Goal: Task Accomplishment & Management: Complete application form

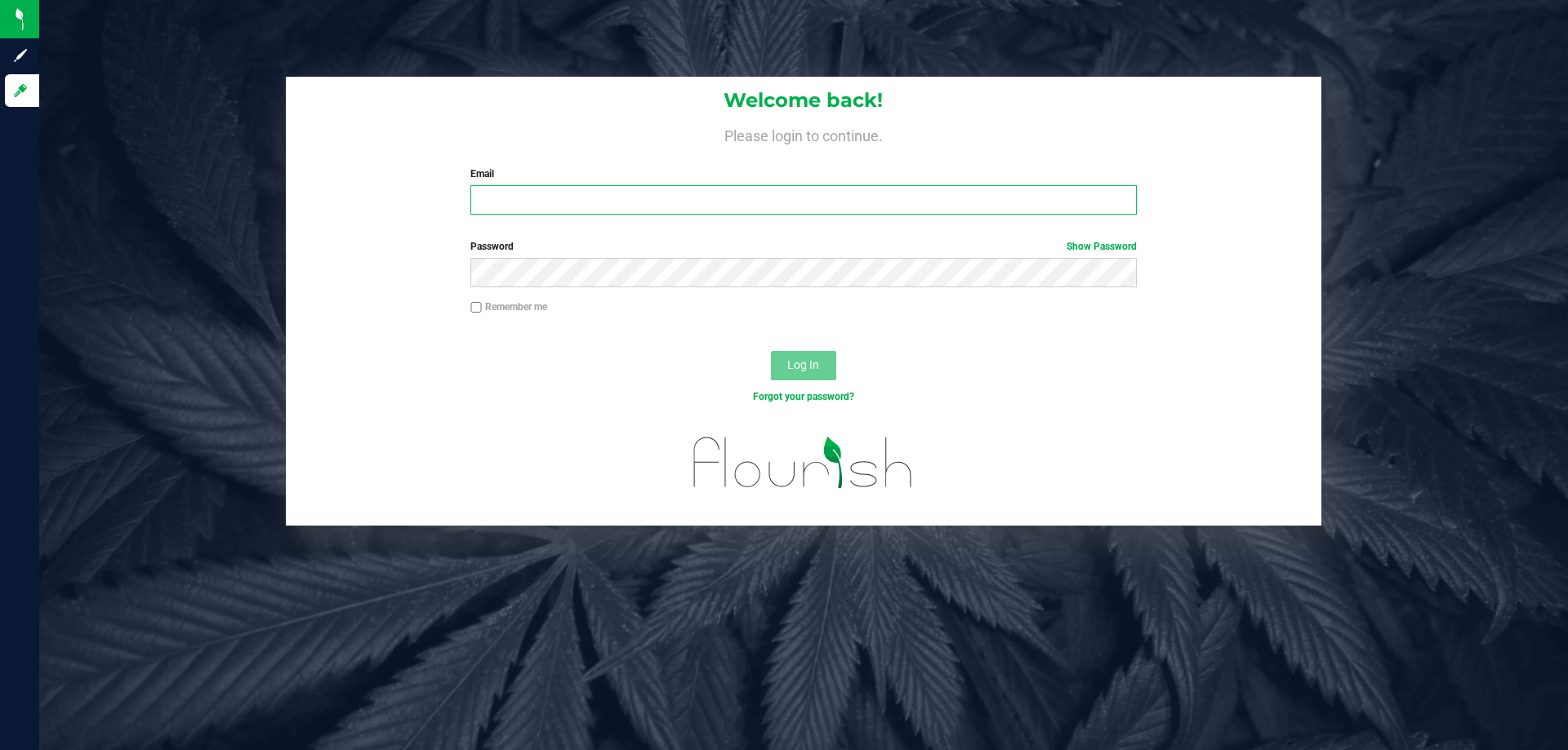
click at [498, 205] on input "Email" at bounding box center [803, 199] width 666 height 29
type input "[EMAIL_ADDRESS][DOMAIN_NAME]"
click at [771, 351] on button "Log In" at bounding box center [804, 365] width 66 height 29
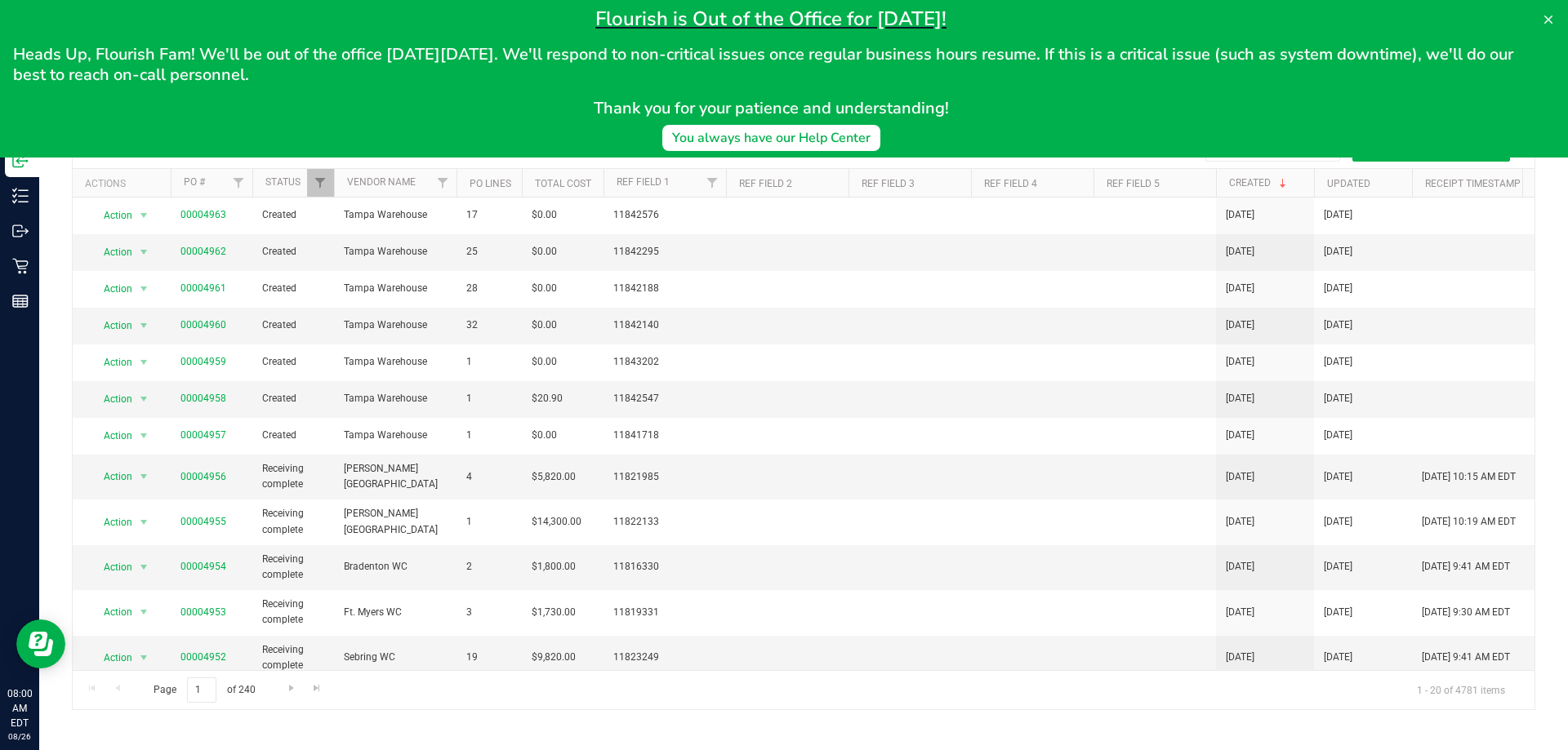
click at [1015, 119] on div "Flourish is Out of the Office for [DATE]! Heads Up, Flourish Fam! We'll be out …" at bounding box center [771, 79] width 1515 height 145
click at [1545, 16] on icon at bounding box center [1548, 20] width 8 height 8
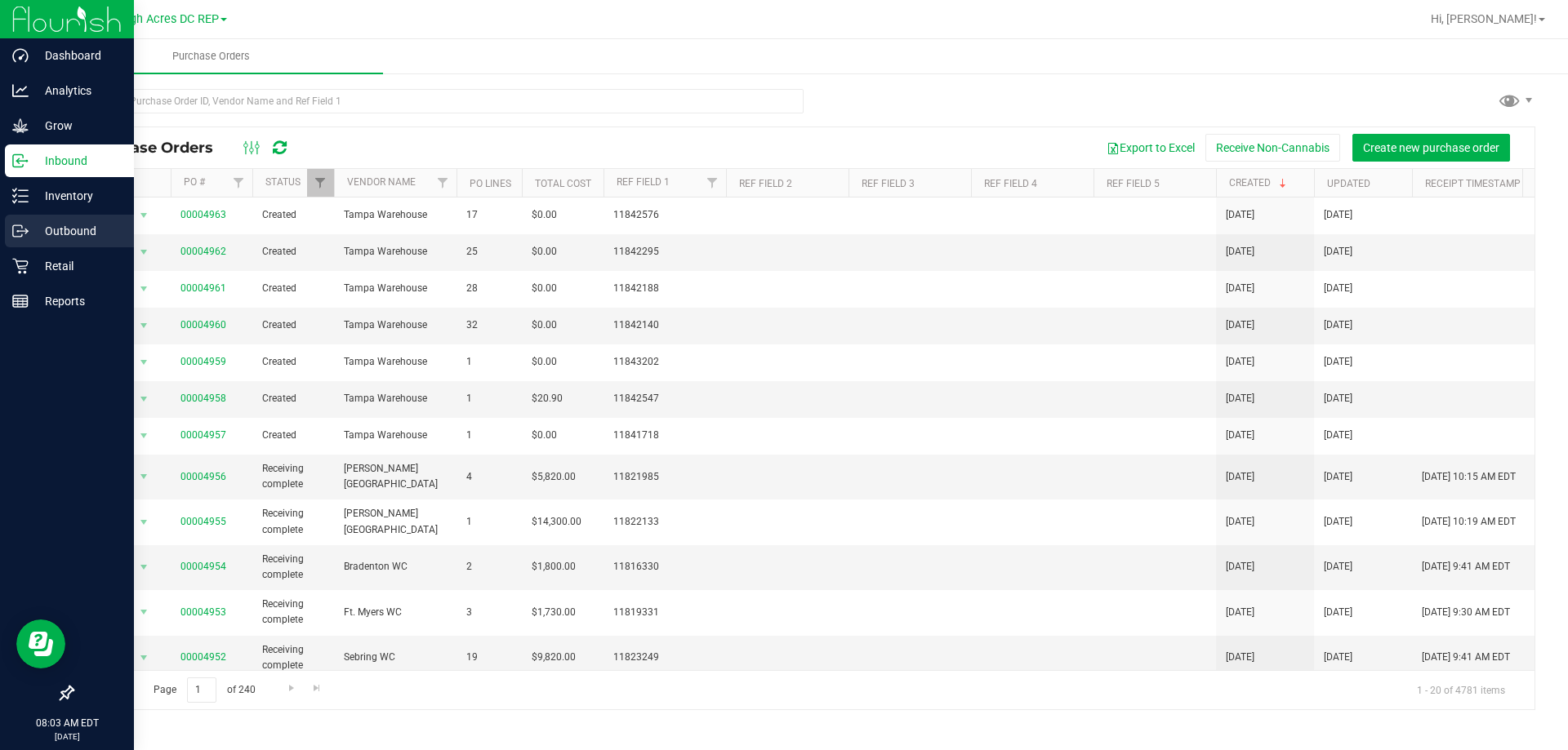
click at [64, 229] on p "Outbound" at bounding box center [77, 231] width 98 height 20
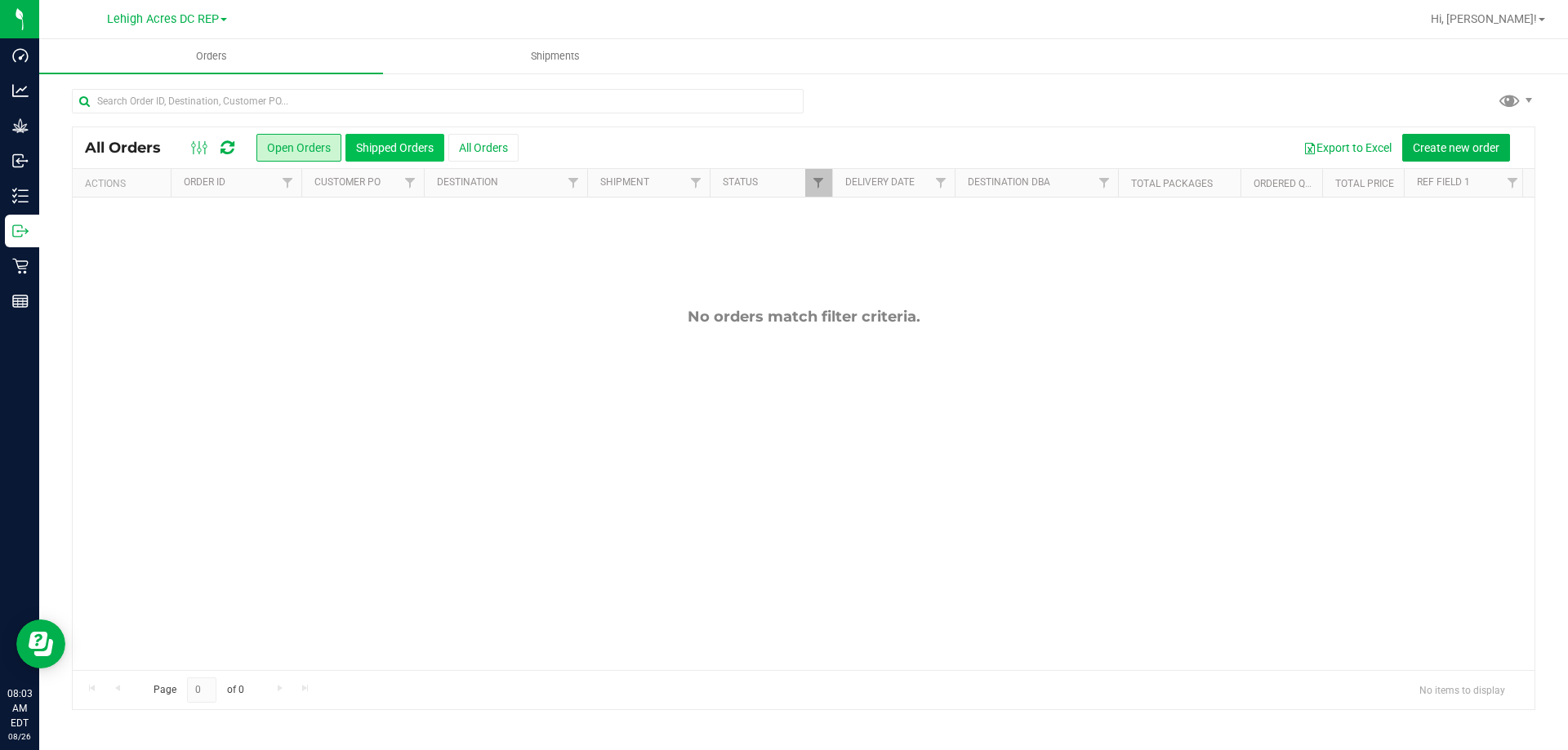
click at [387, 149] on button "Shipped Orders" at bounding box center [394, 148] width 99 height 28
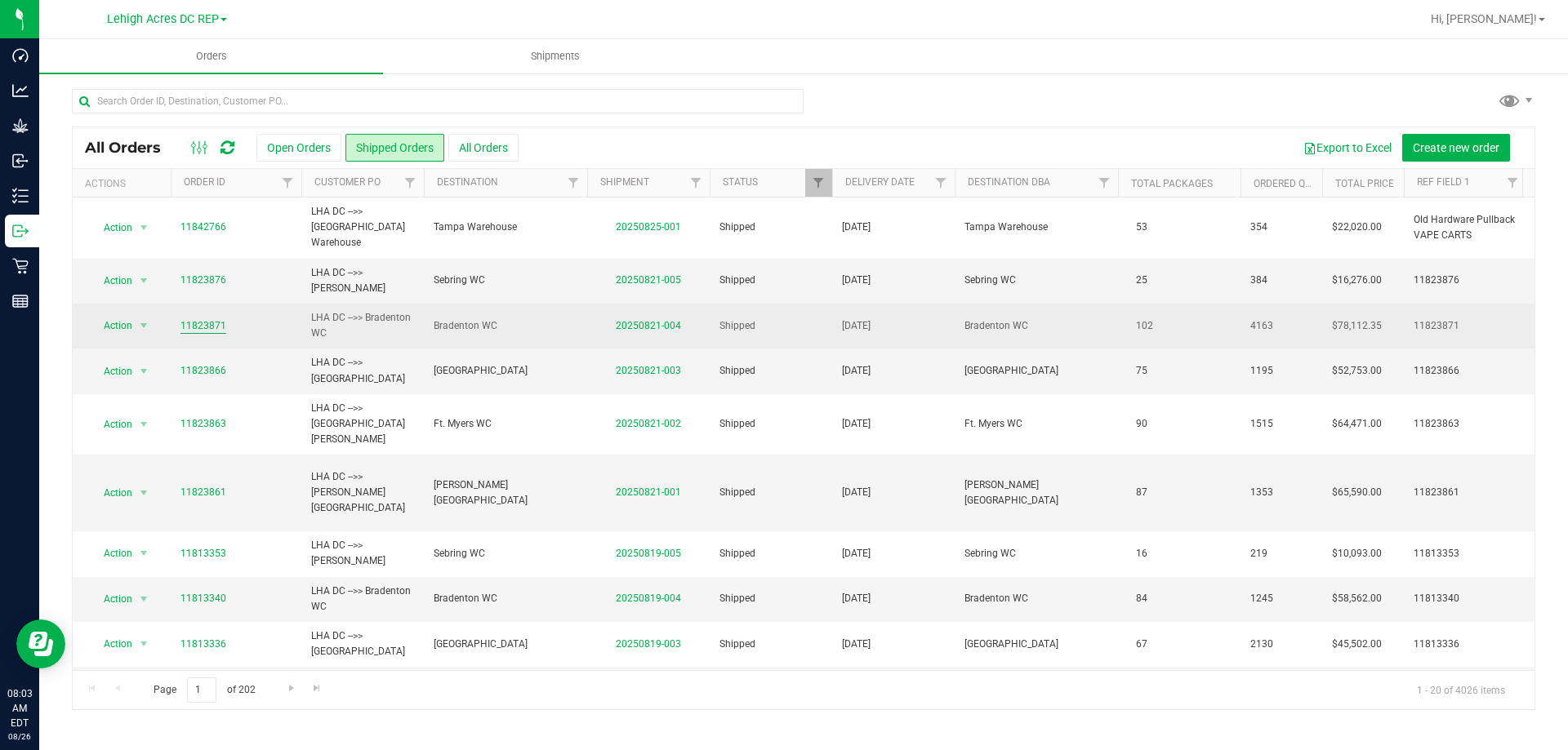
click at [214, 318] on link "11823871" at bounding box center [203, 326] width 46 height 16
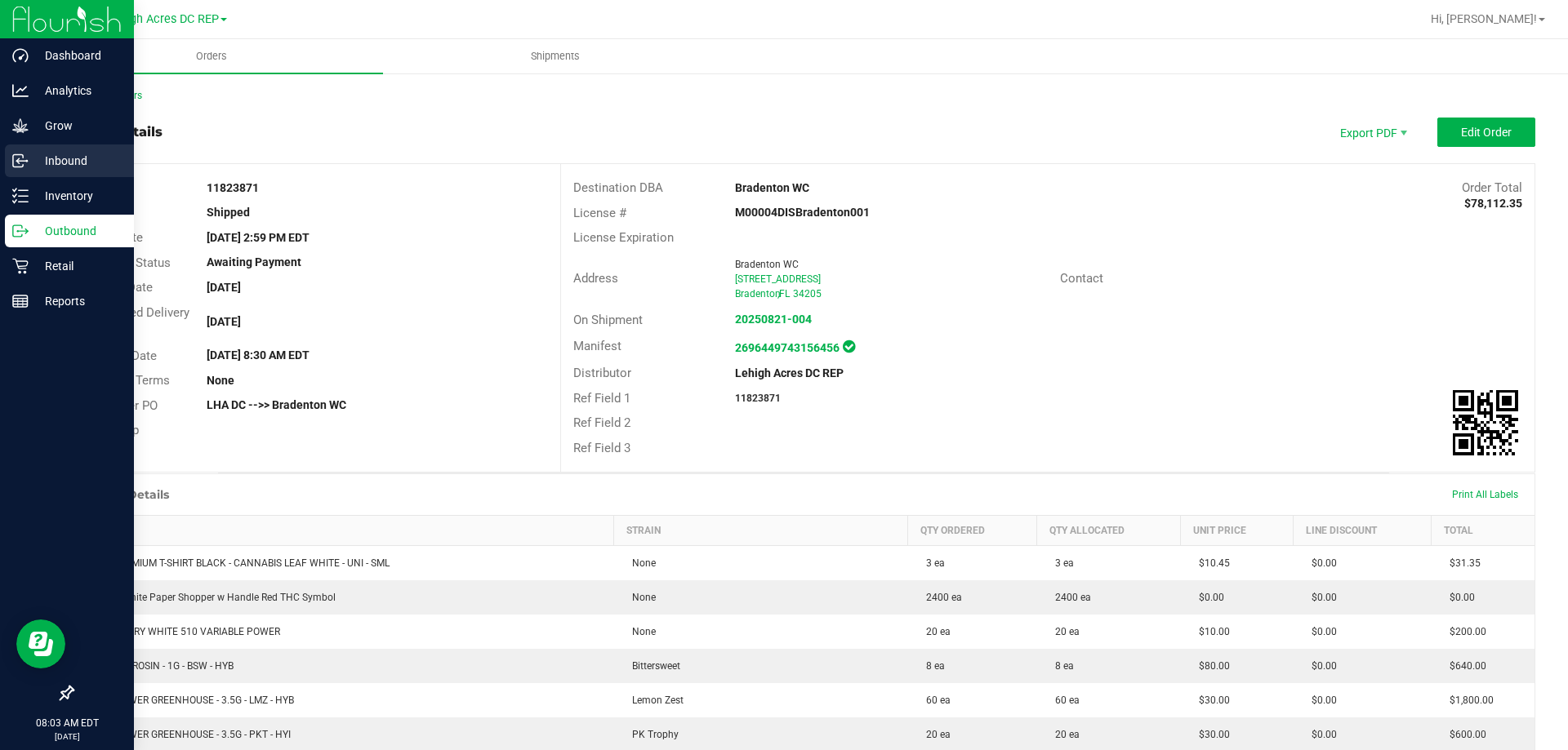
click at [56, 169] on p "Inbound" at bounding box center [77, 161] width 98 height 20
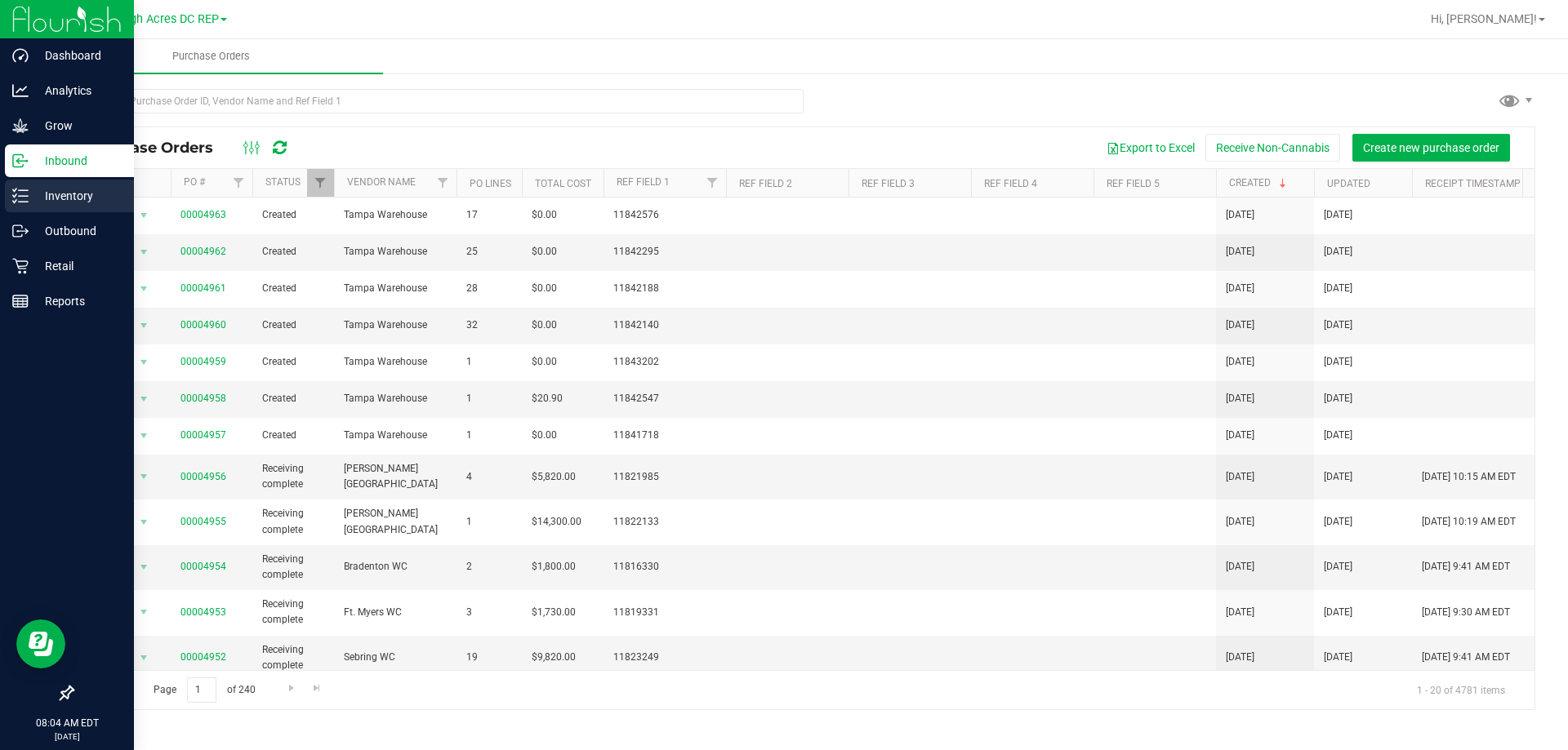
click at [69, 197] on p "Inventory" at bounding box center [77, 195] width 98 height 20
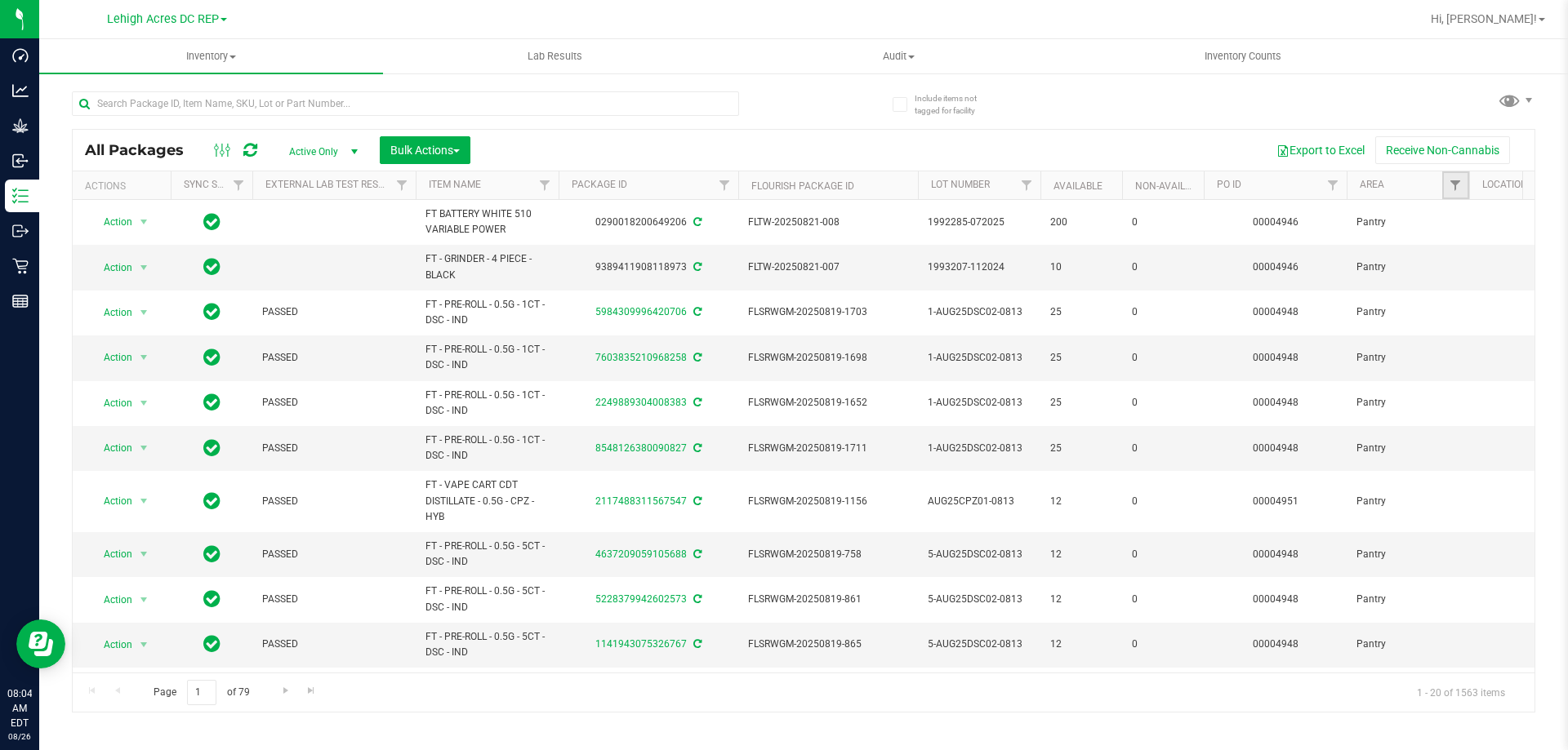
click at [1463, 178] on link "Filter" at bounding box center [1455, 186] width 27 height 28
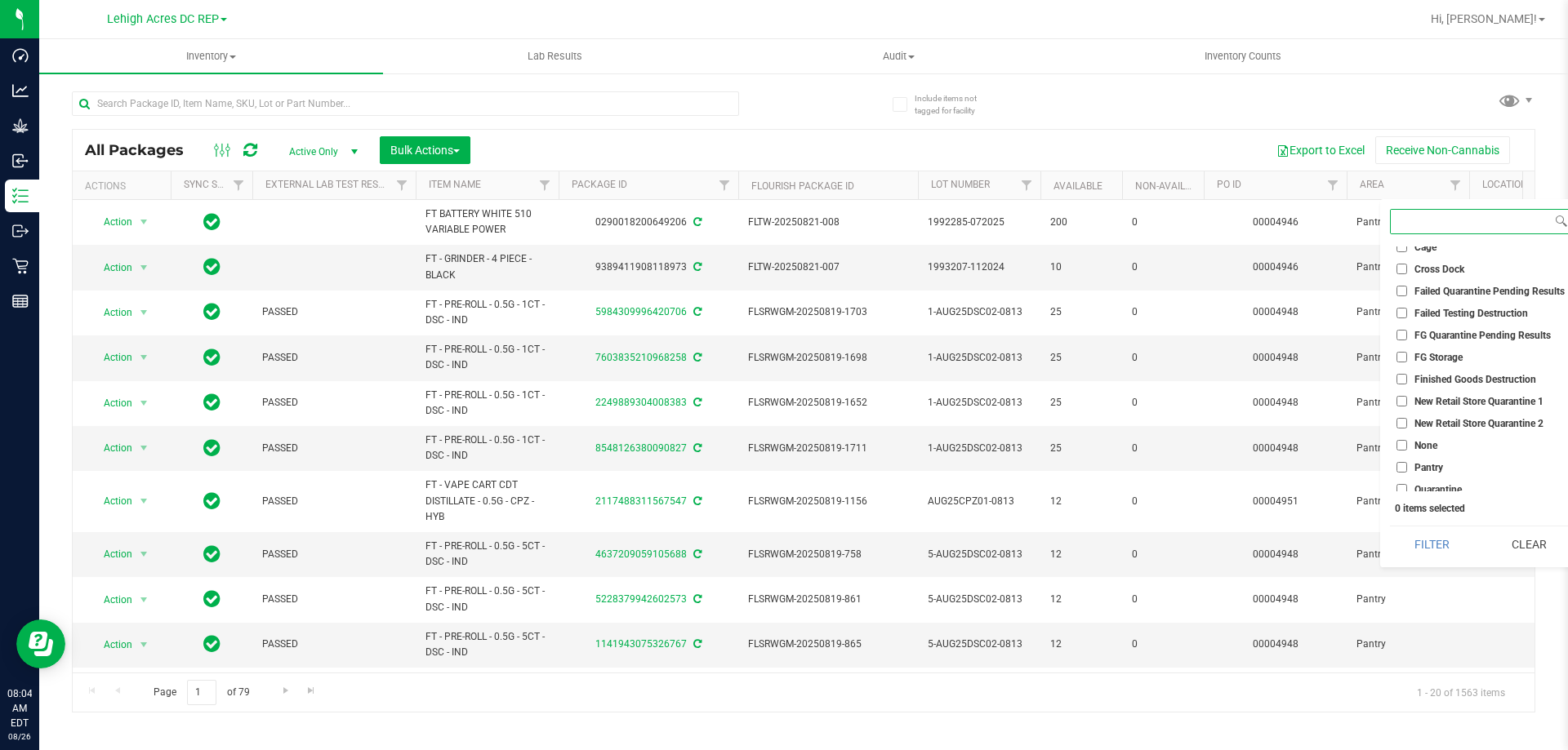
scroll to position [81, 0]
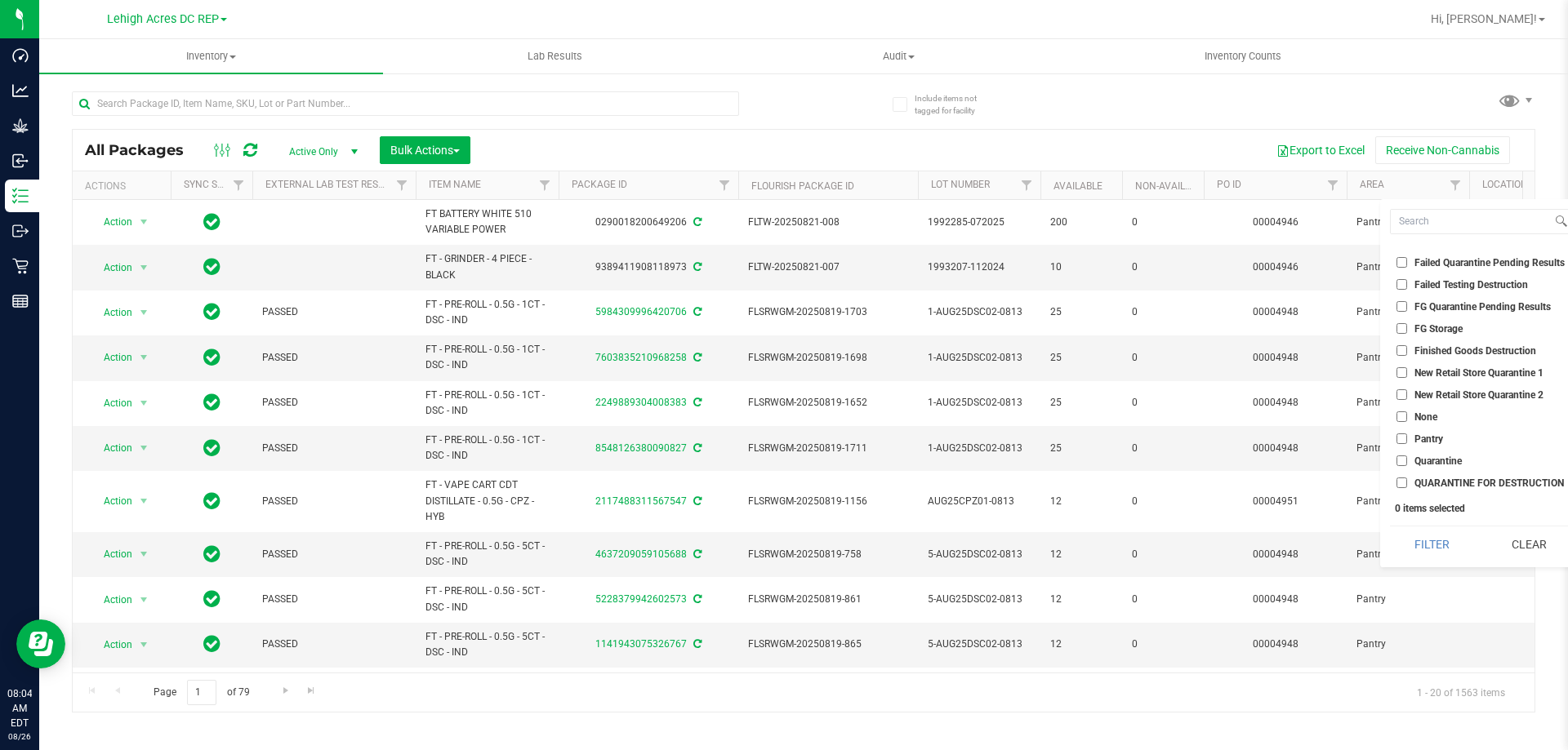
click at [1406, 436] on input "Pantry" at bounding box center [1401, 438] width 10 height 10
checkbox input "true"
click at [1425, 540] on button "Filter" at bounding box center [1432, 544] width 85 height 36
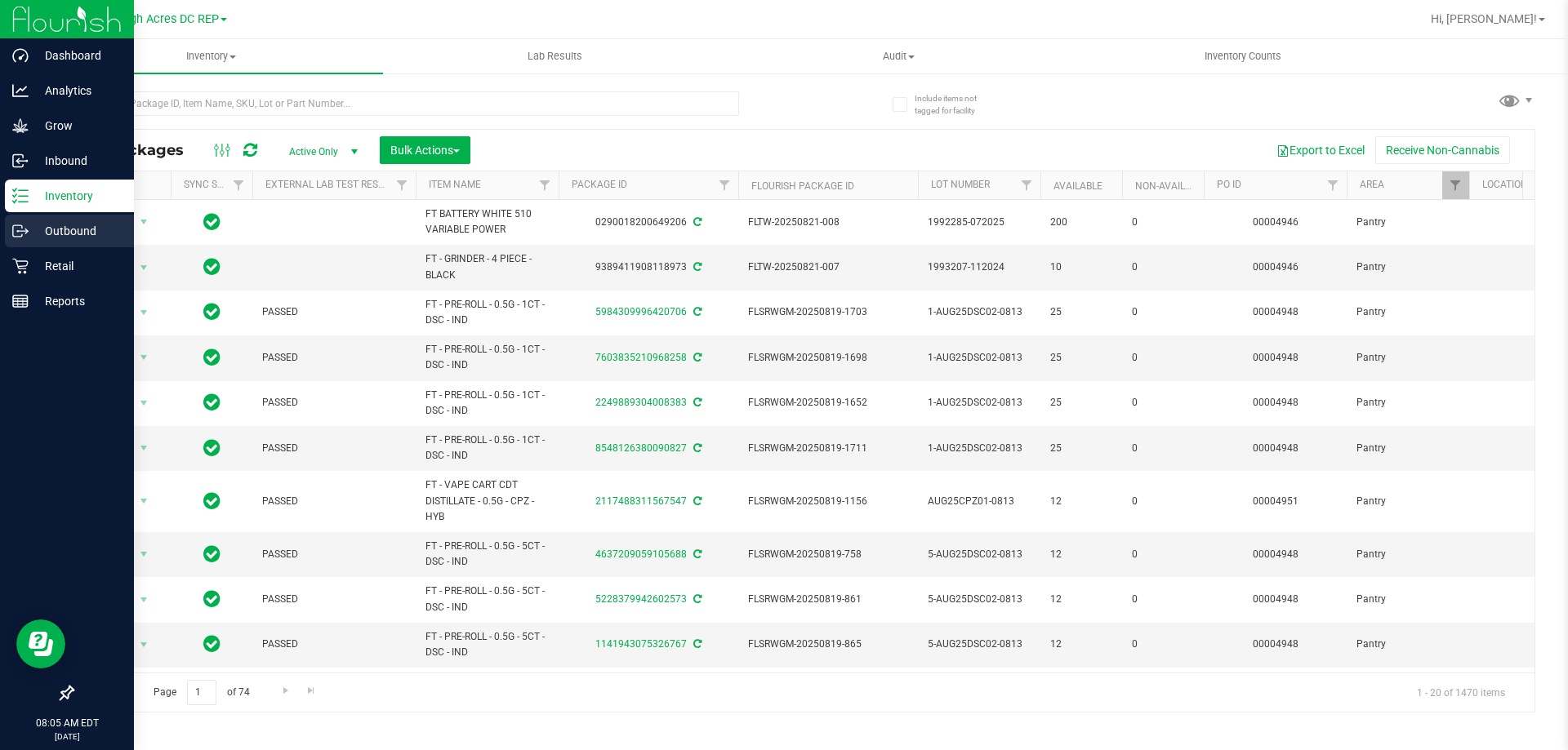
click at [54, 235] on p "Outbound" at bounding box center [77, 231] width 98 height 20
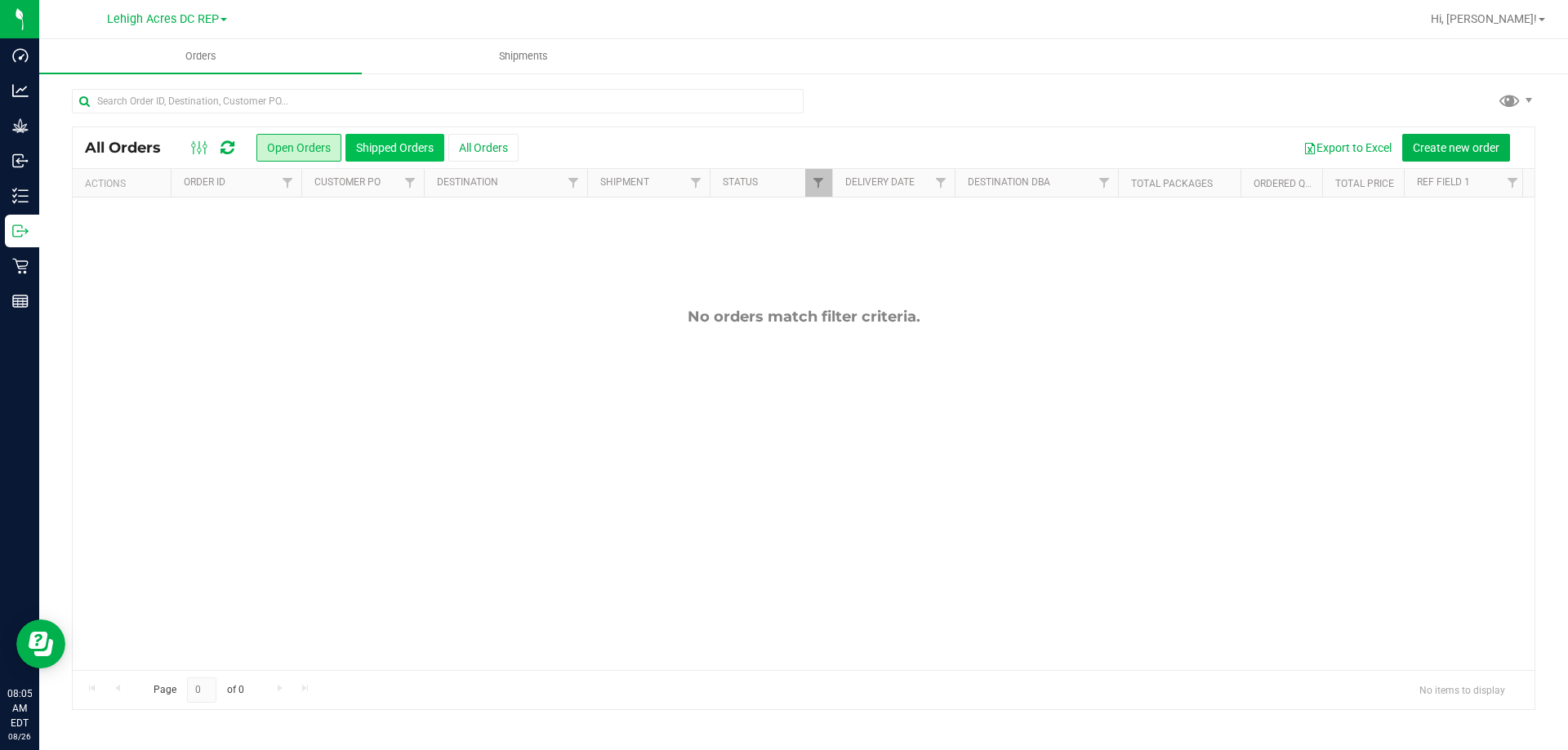
click at [390, 148] on button "Shipped Orders" at bounding box center [394, 148] width 99 height 28
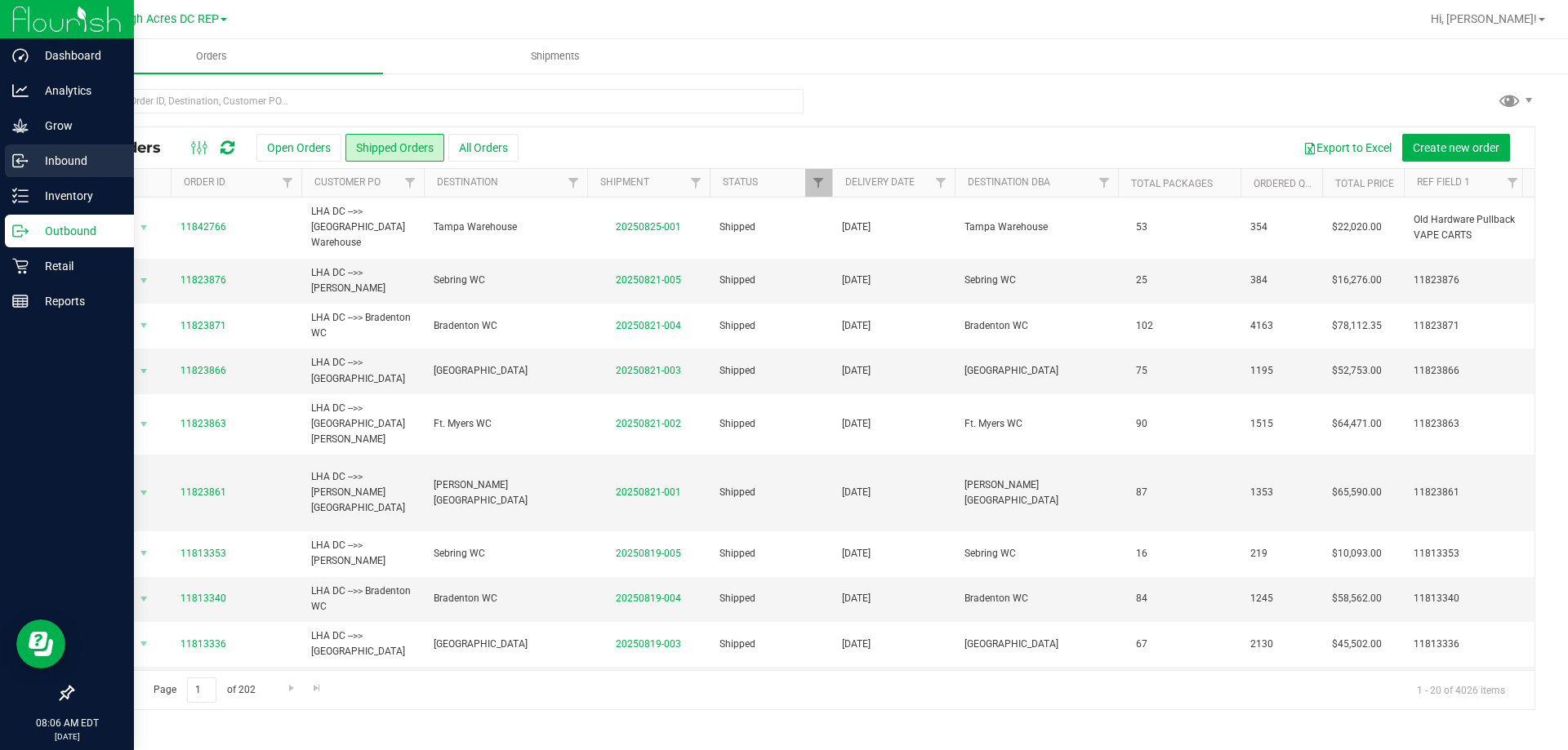
click at [66, 161] on p "Inbound" at bounding box center [77, 161] width 98 height 20
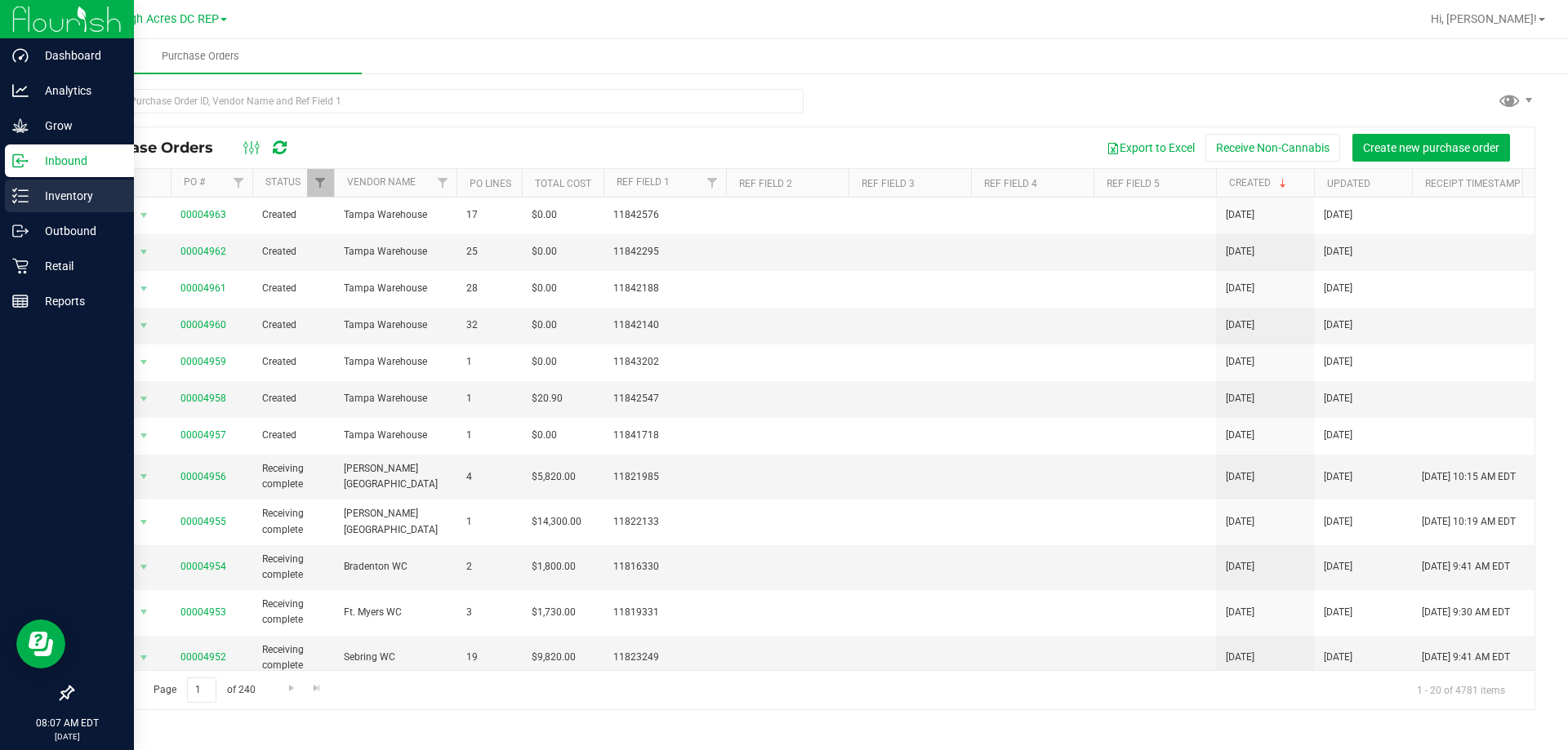
click at [87, 191] on p "Inventory" at bounding box center [77, 195] width 98 height 20
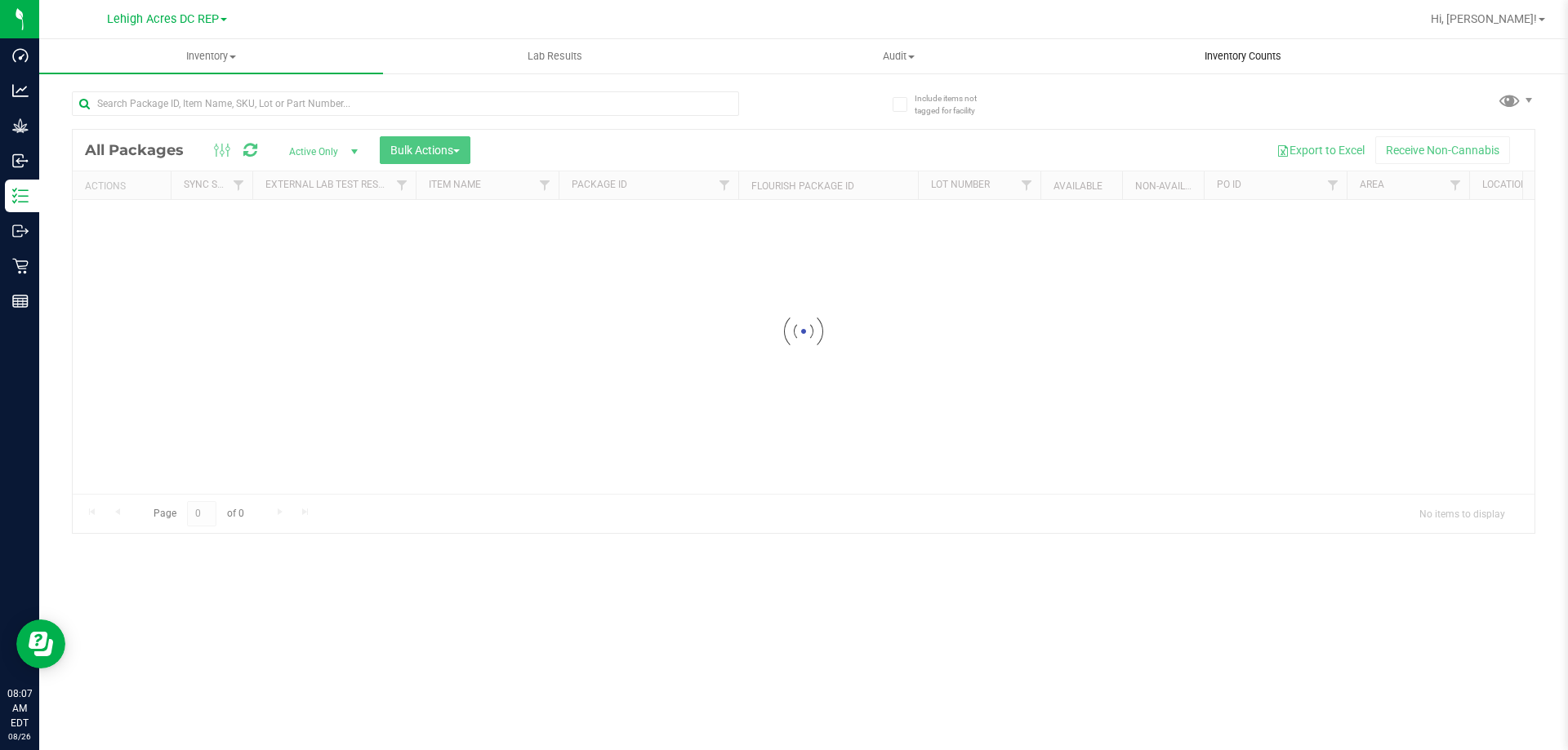
click at [1262, 56] on span "Inventory Counts" at bounding box center [1242, 56] width 121 height 15
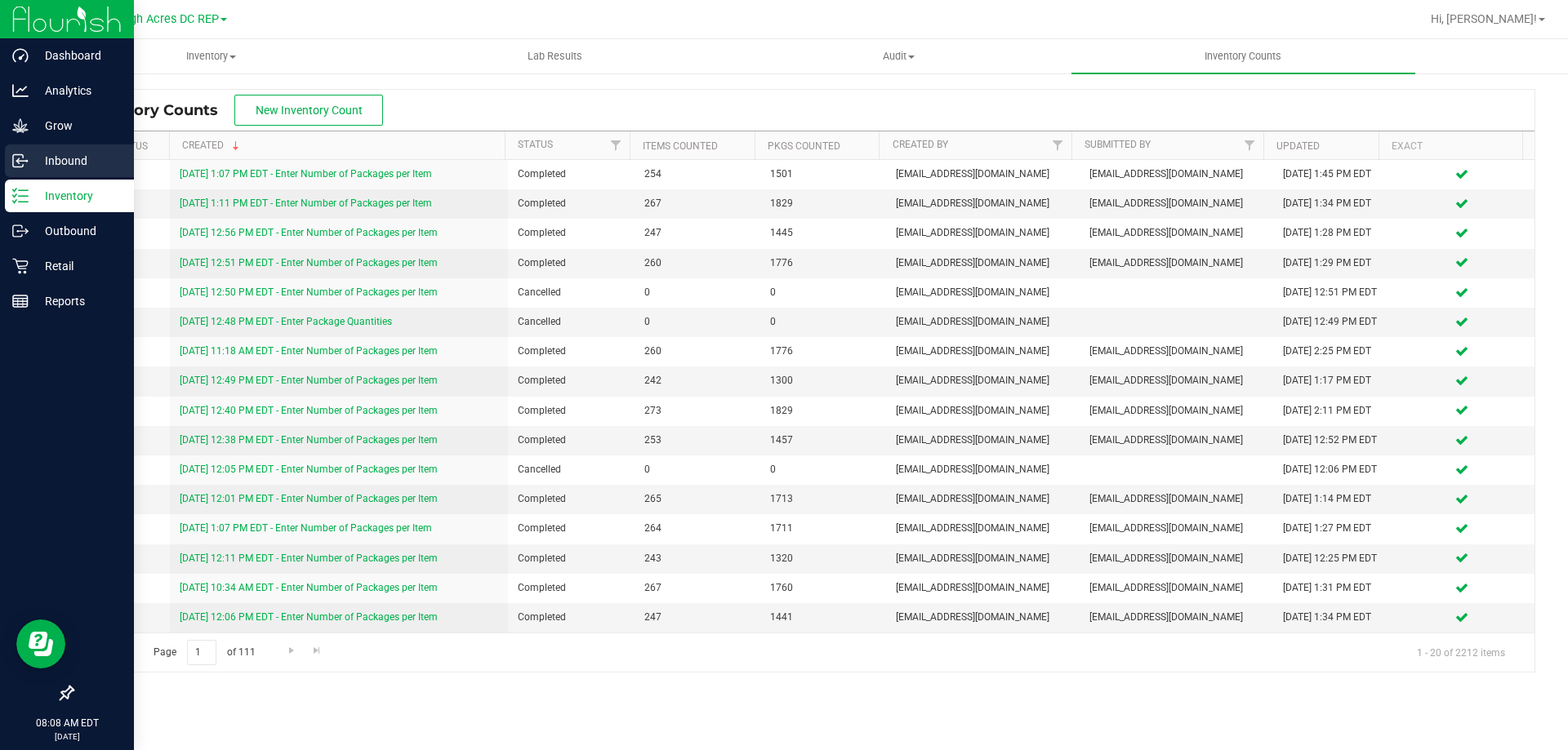
click at [51, 165] on p "Inbound" at bounding box center [77, 161] width 98 height 20
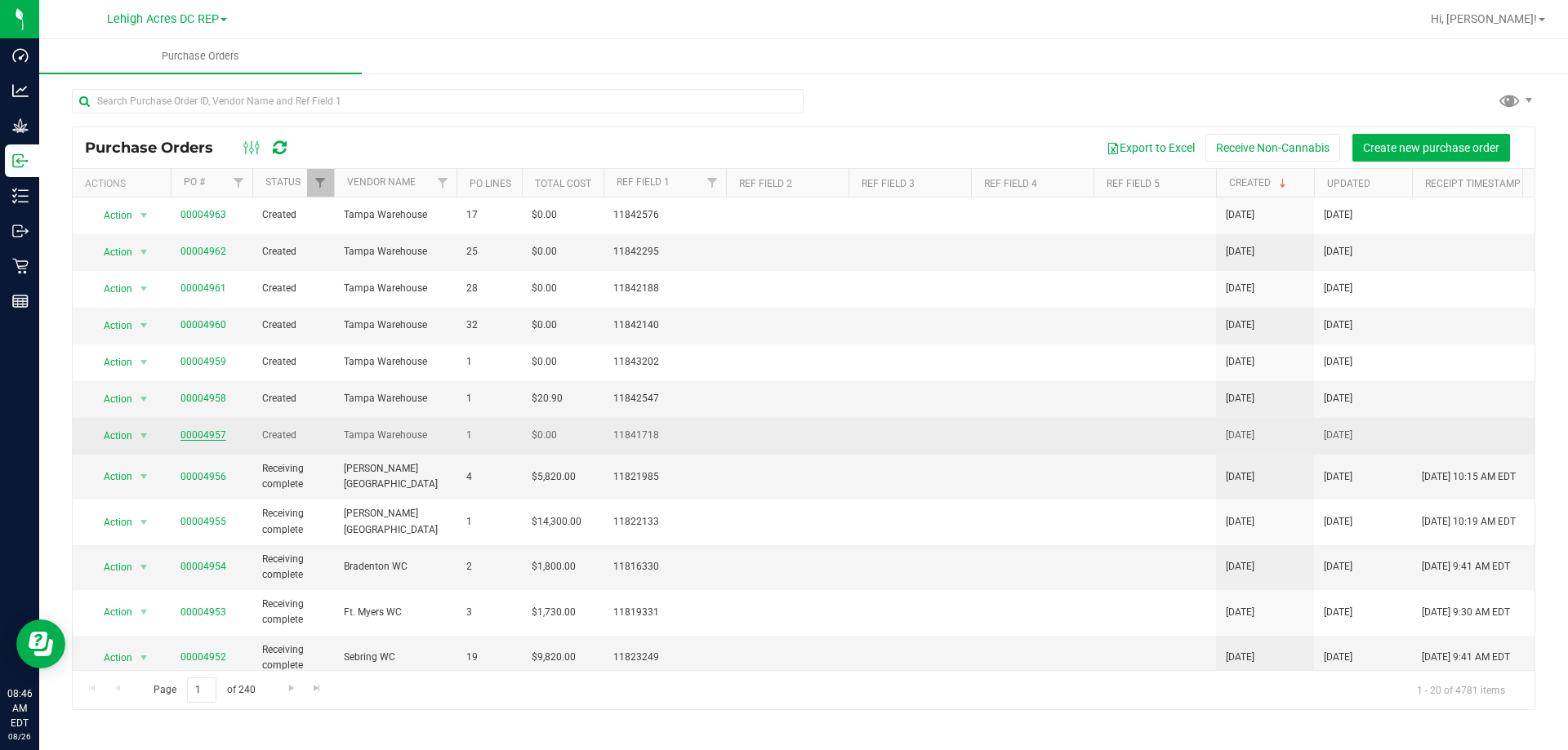
click at [204, 436] on link "00004957" at bounding box center [203, 435] width 46 height 11
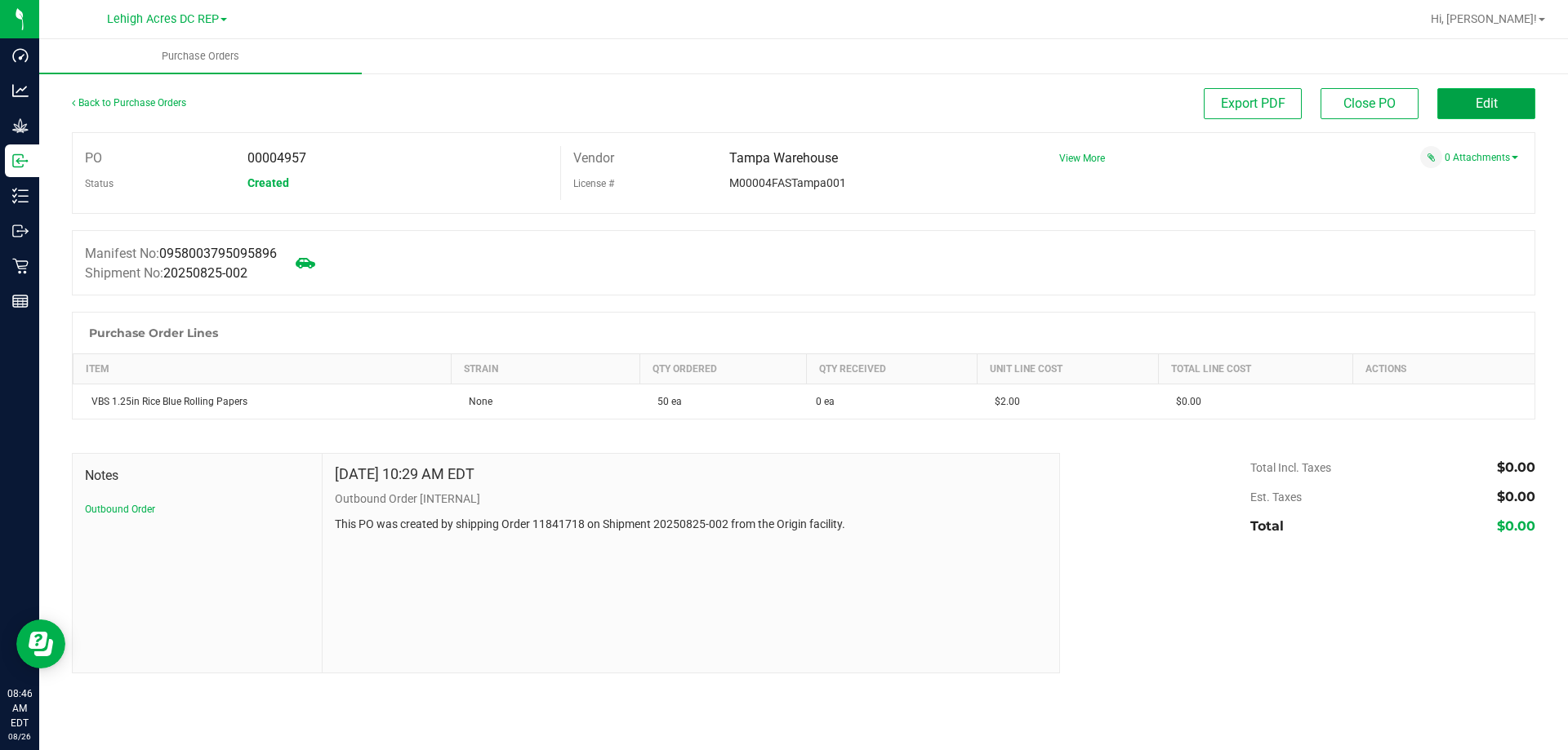
click at [1470, 108] on button "Edit" at bounding box center [1486, 103] width 98 height 31
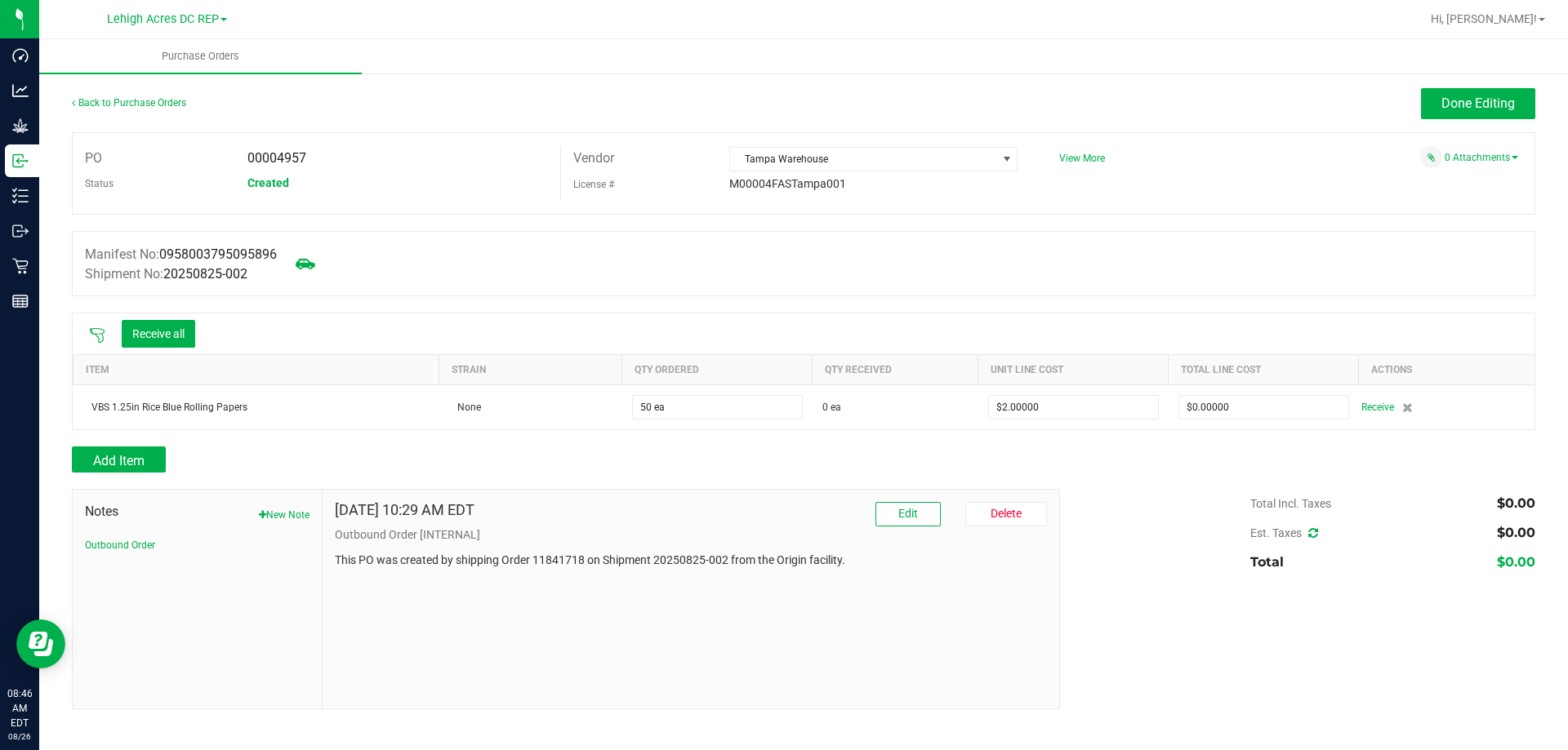
click at [98, 338] on icon at bounding box center [97, 335] width 16 height 16
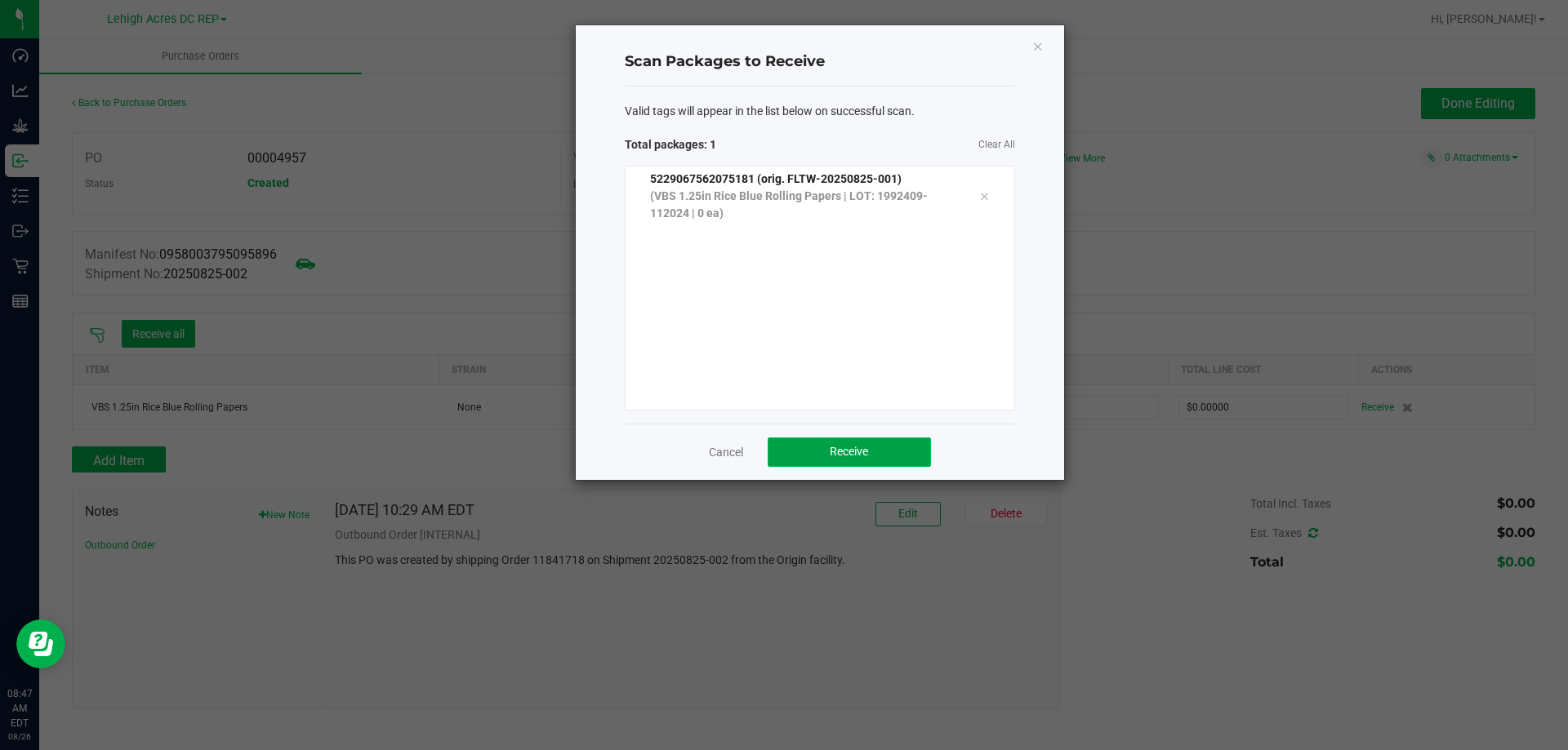
click at [850, 452] on span "Receive" at bounding box center [849, 452] width 38 height 13
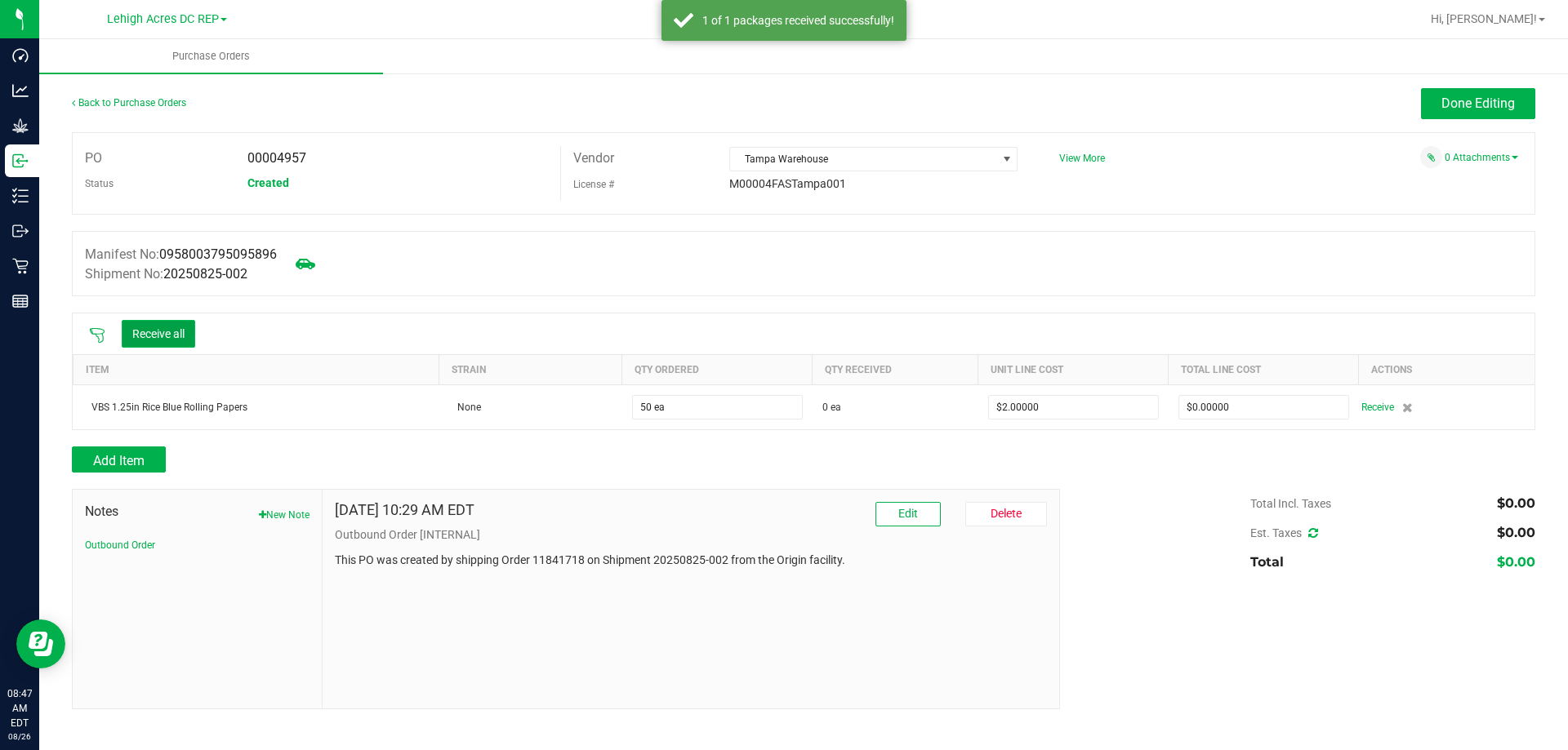
click at [178, 329] on button "Receive all" at bounding box center [159, 334] width 73 height 28
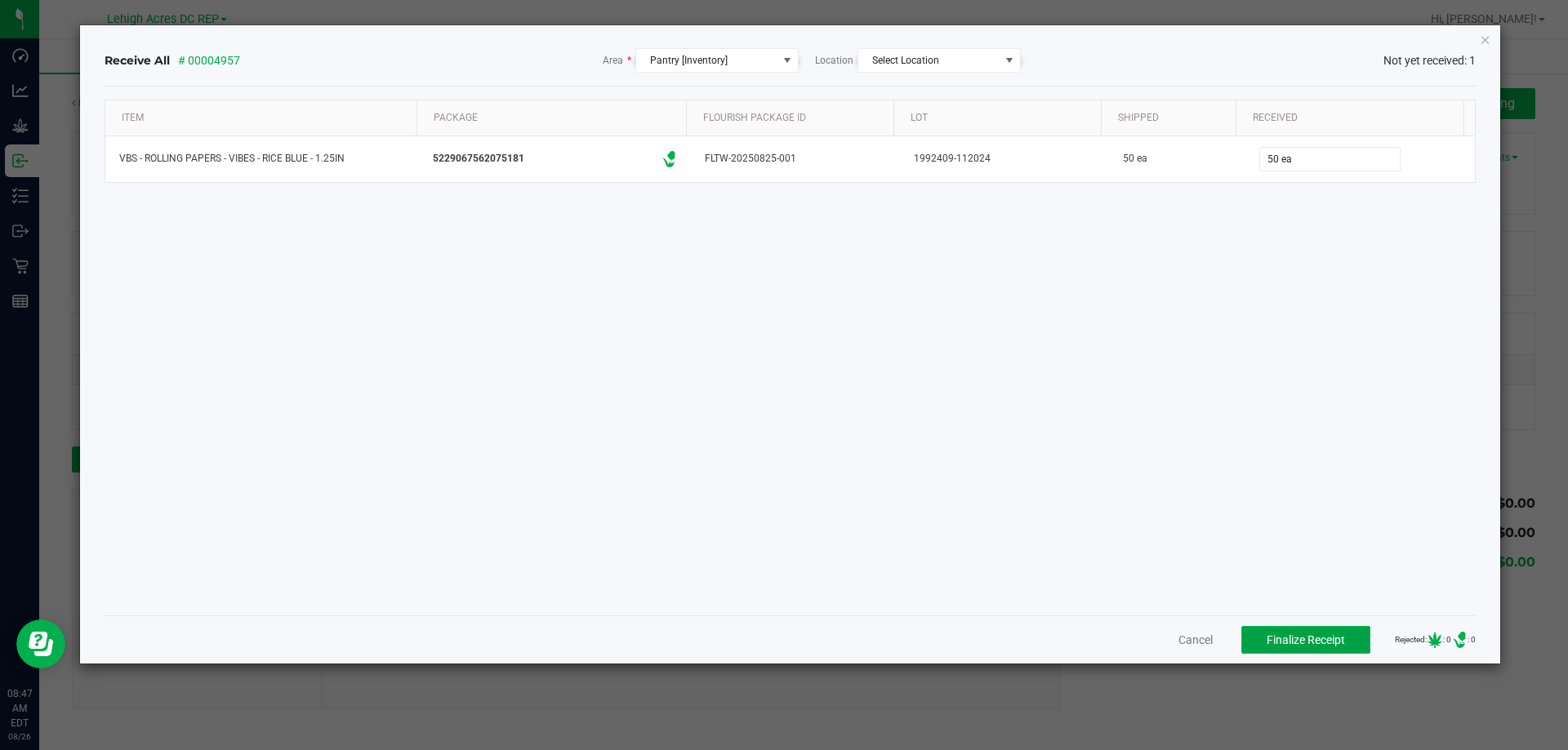
click at [1270, 650] on button "Finalize Receipt" at bounding box center [1305, 640] width 129 height 28
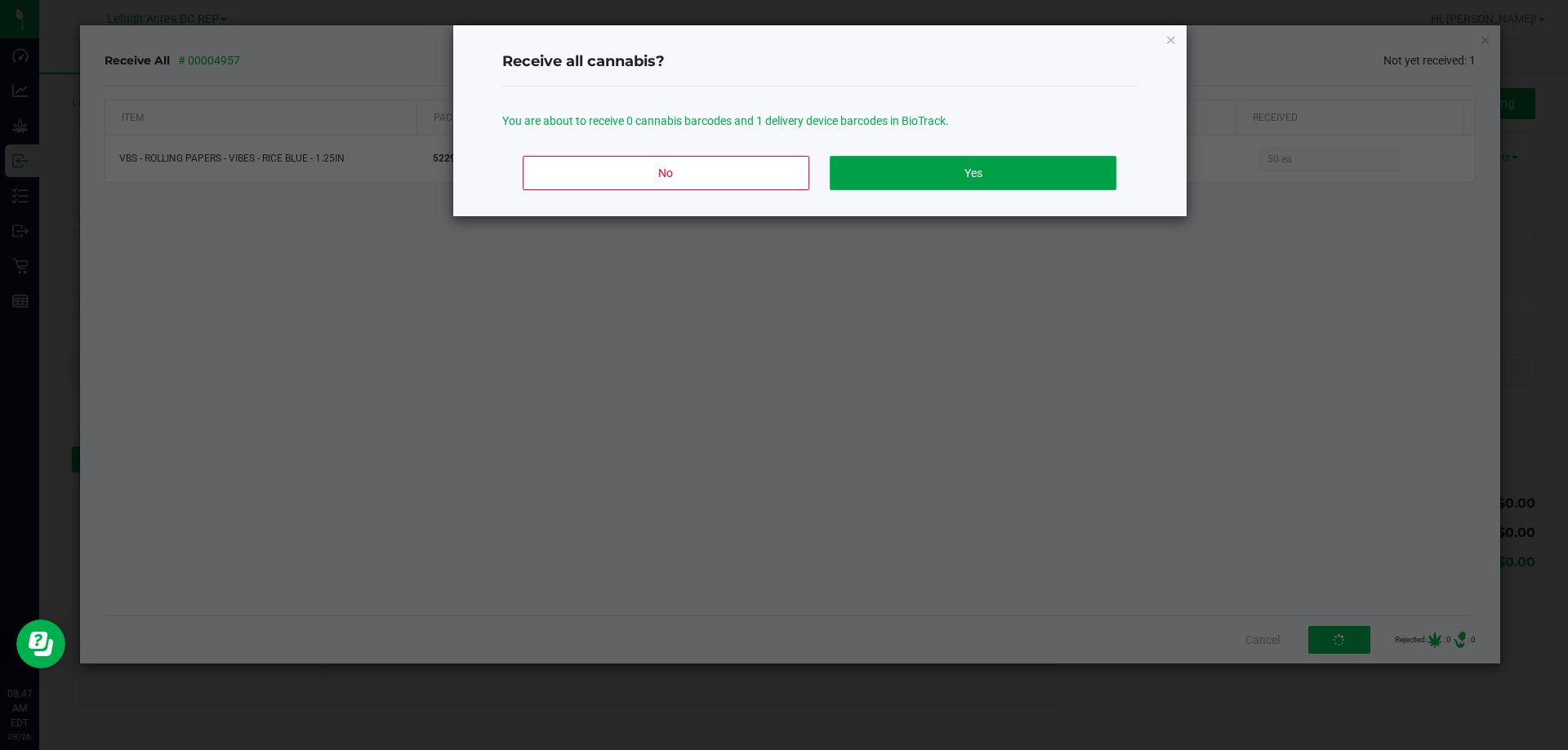
click at [912, 181] on button "Yes" at bounding box center [973, 173] width 285 height 35
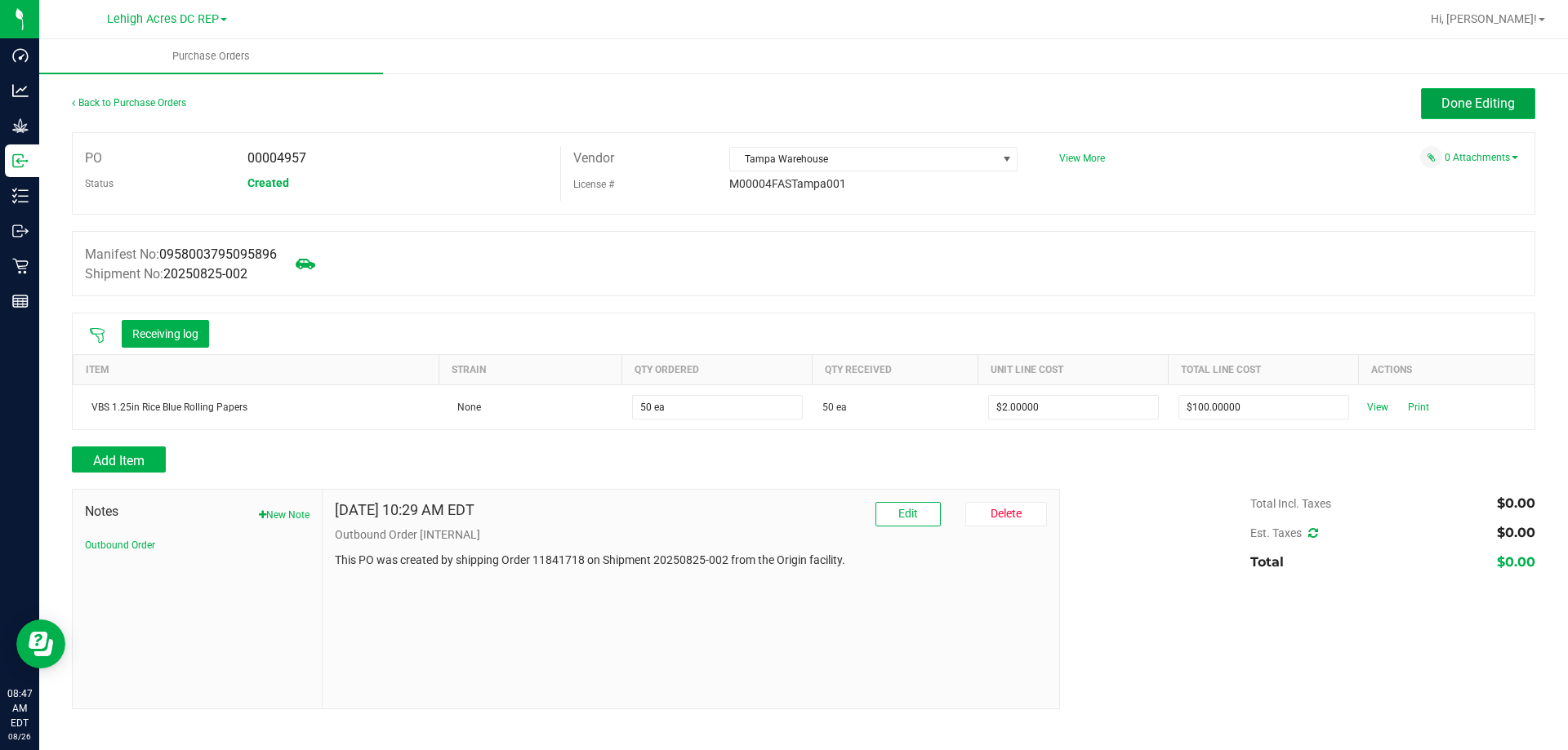
click at [1459, 103] on span "Done Editing" at bounding box center [1478, 103] width 73 height 16
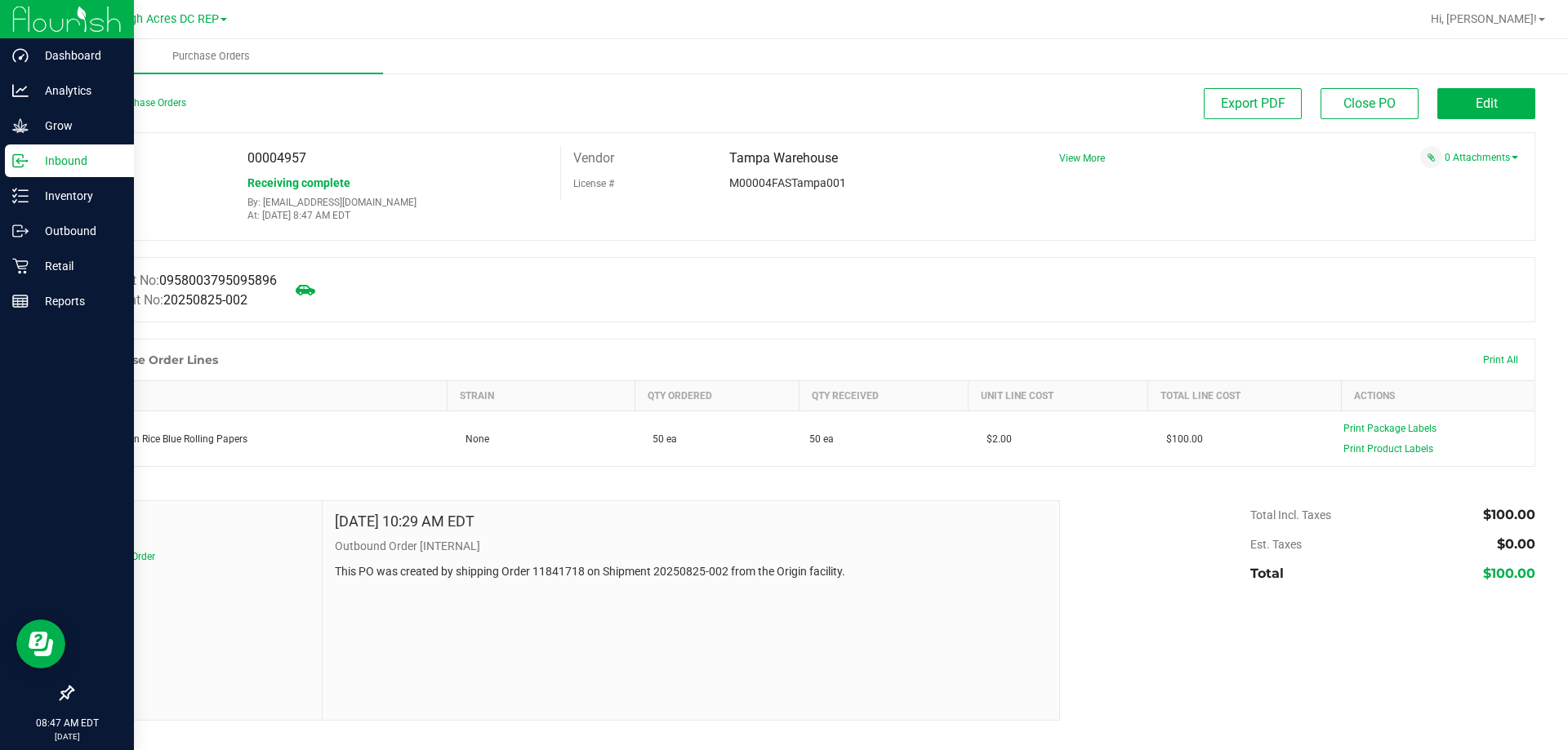
click at [60, 163] on p "Inbound" at bounding box center [77, 161] width 98 height 20
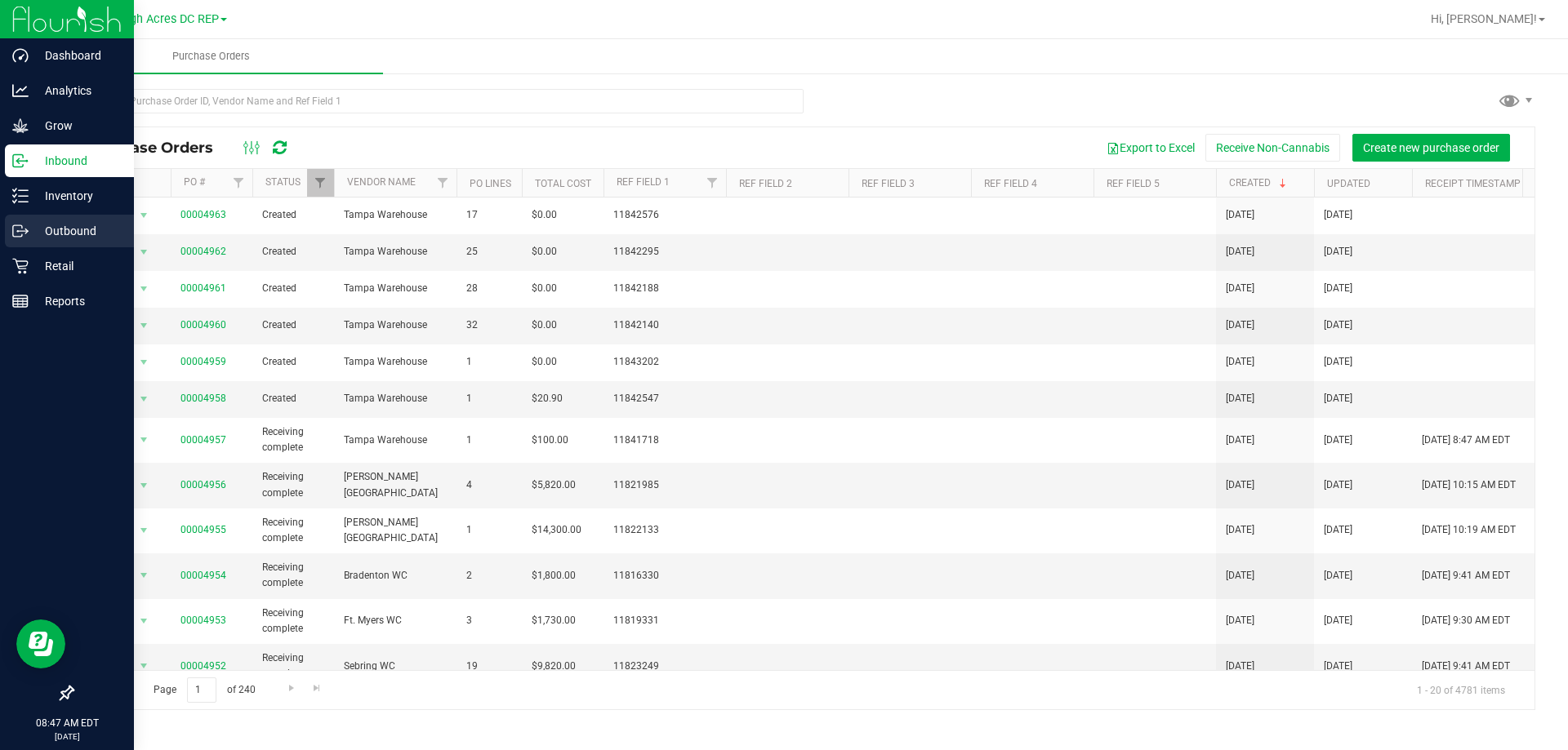
click at [70, 226] on p "Outbound" at bounding box center [77, 231] width 98 height 20
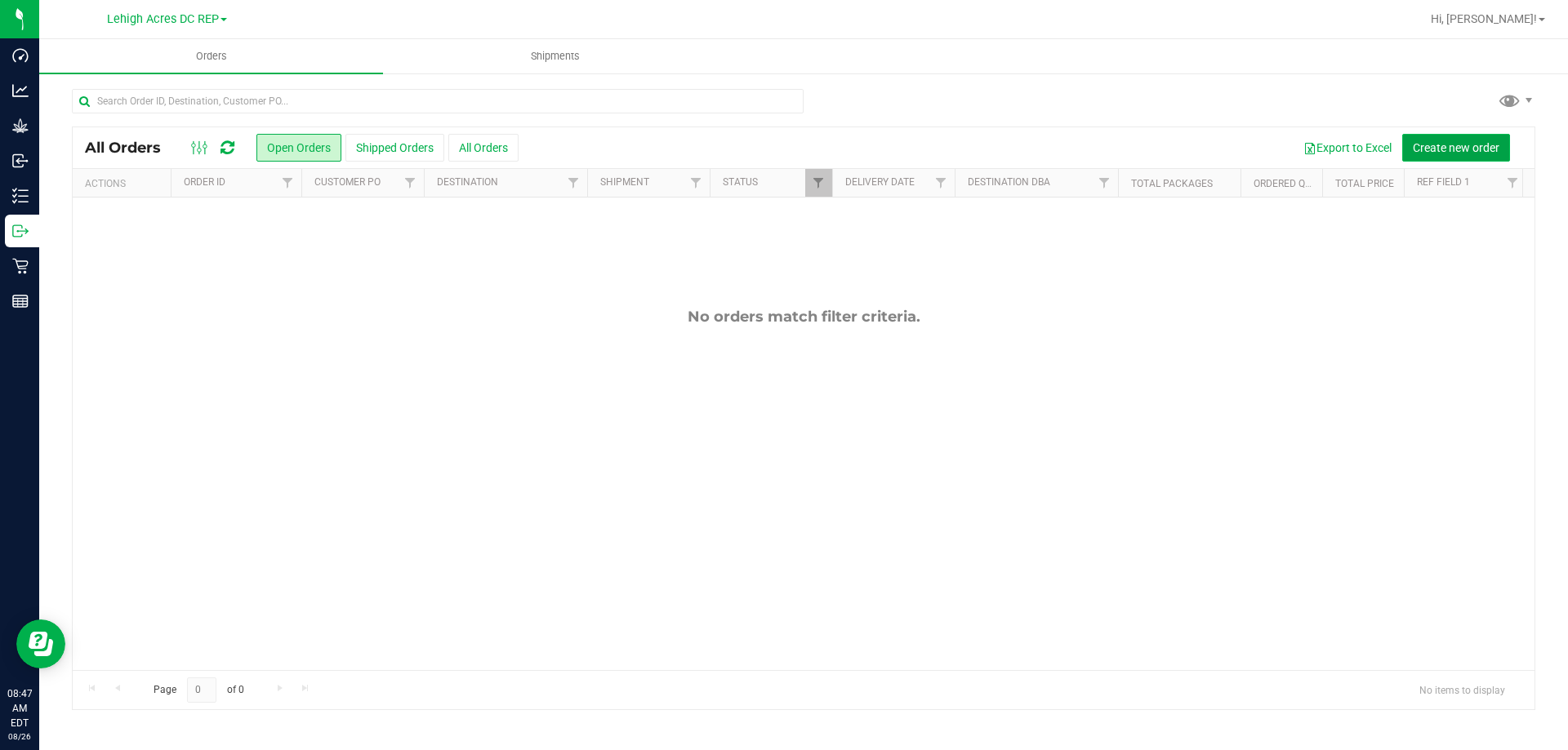
click at [1473, 142] on span "Create new order" at bounding box center [1456, 147] width 86 height 13
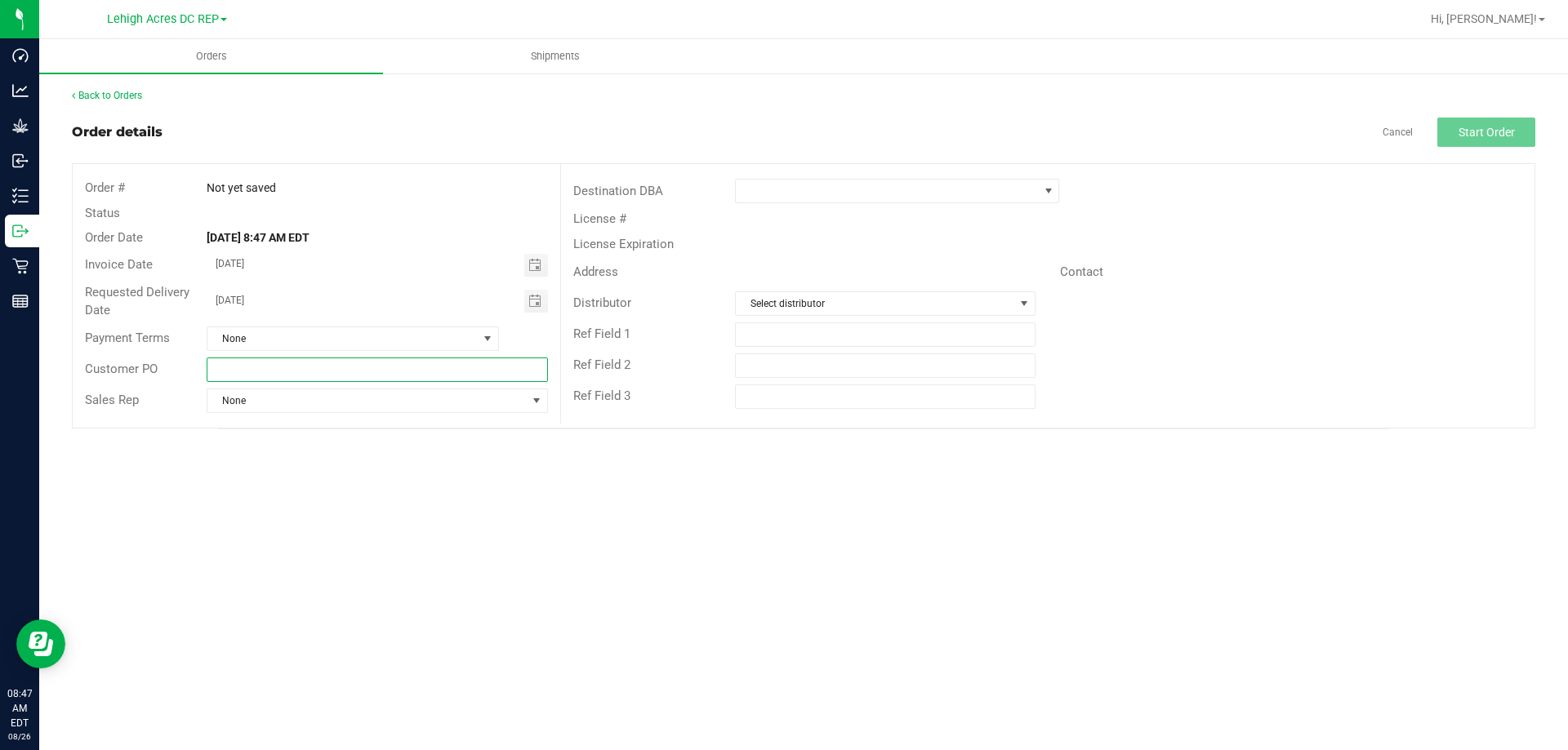
click at [291, 370] on input "text" at bounding box center [377, 370] width 341 height 24
type input "l"
click at [538, 267] on span "Toggle calendar" at bounding box center [535, 266] width 13 height 13
type input "LHA DC -->> [PERSON_NAME]"
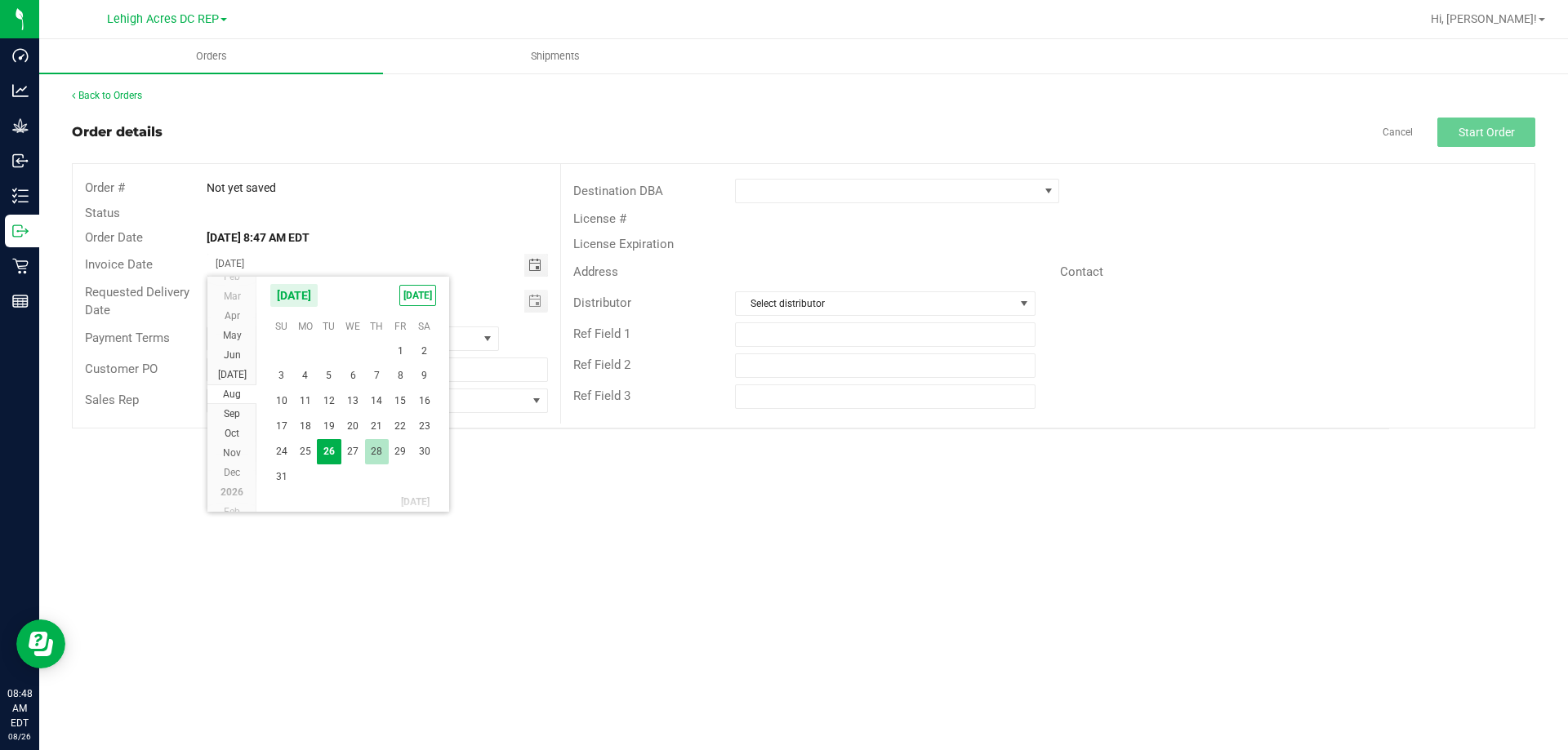
click at [379, 454] on span "28" at bounding box center [377, 452] width 23 height 25
type input "[DATE]"
click at [536, 299] on span "Toggle calendar" at bounding box center [535, 301] width 13 height 13
click at [400, 485] on span "29" at bounding box center [400, 487] width 23 height 25
type input "[DATE]"
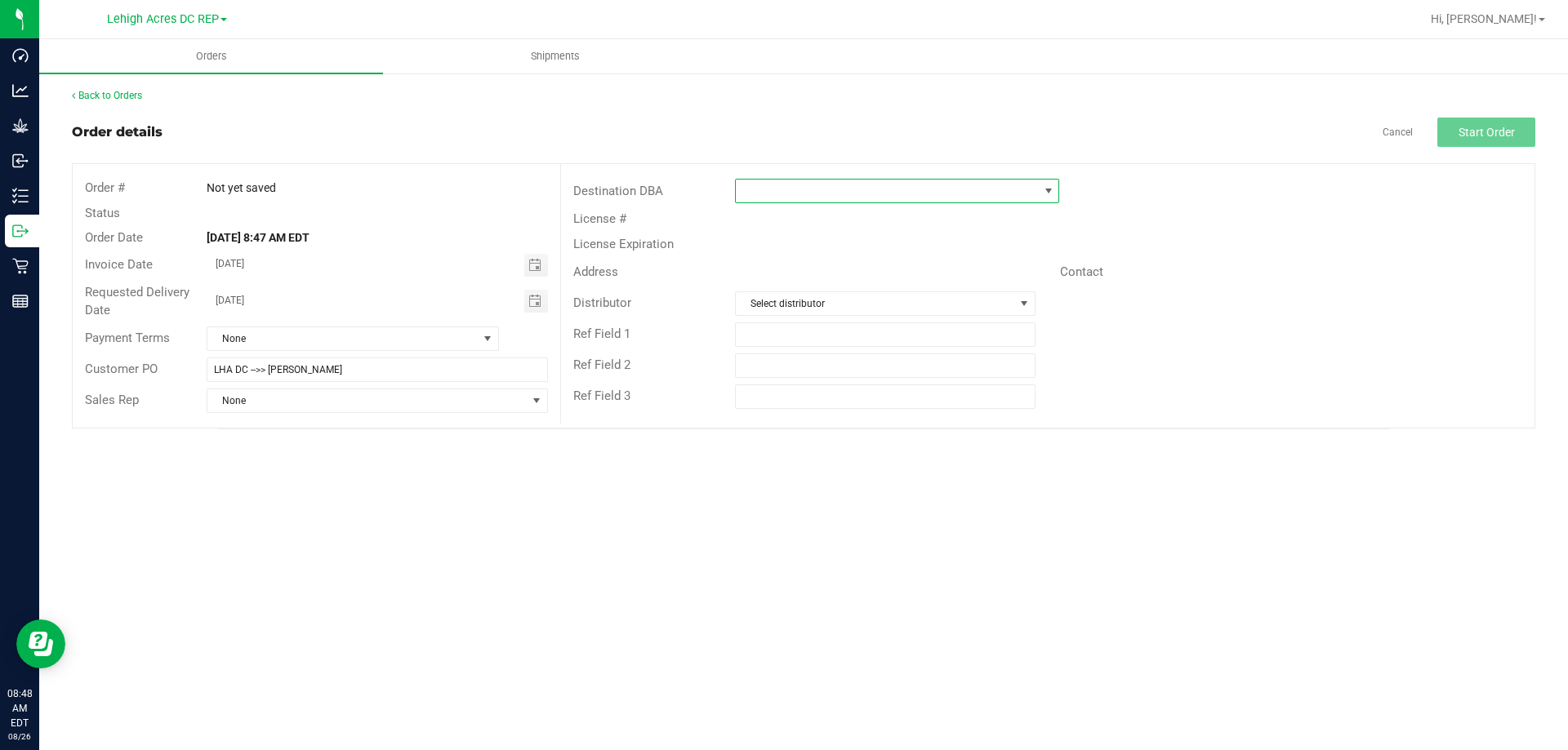
click at [755, 190] on span at bounding box center [887, 191] width 302 height 23
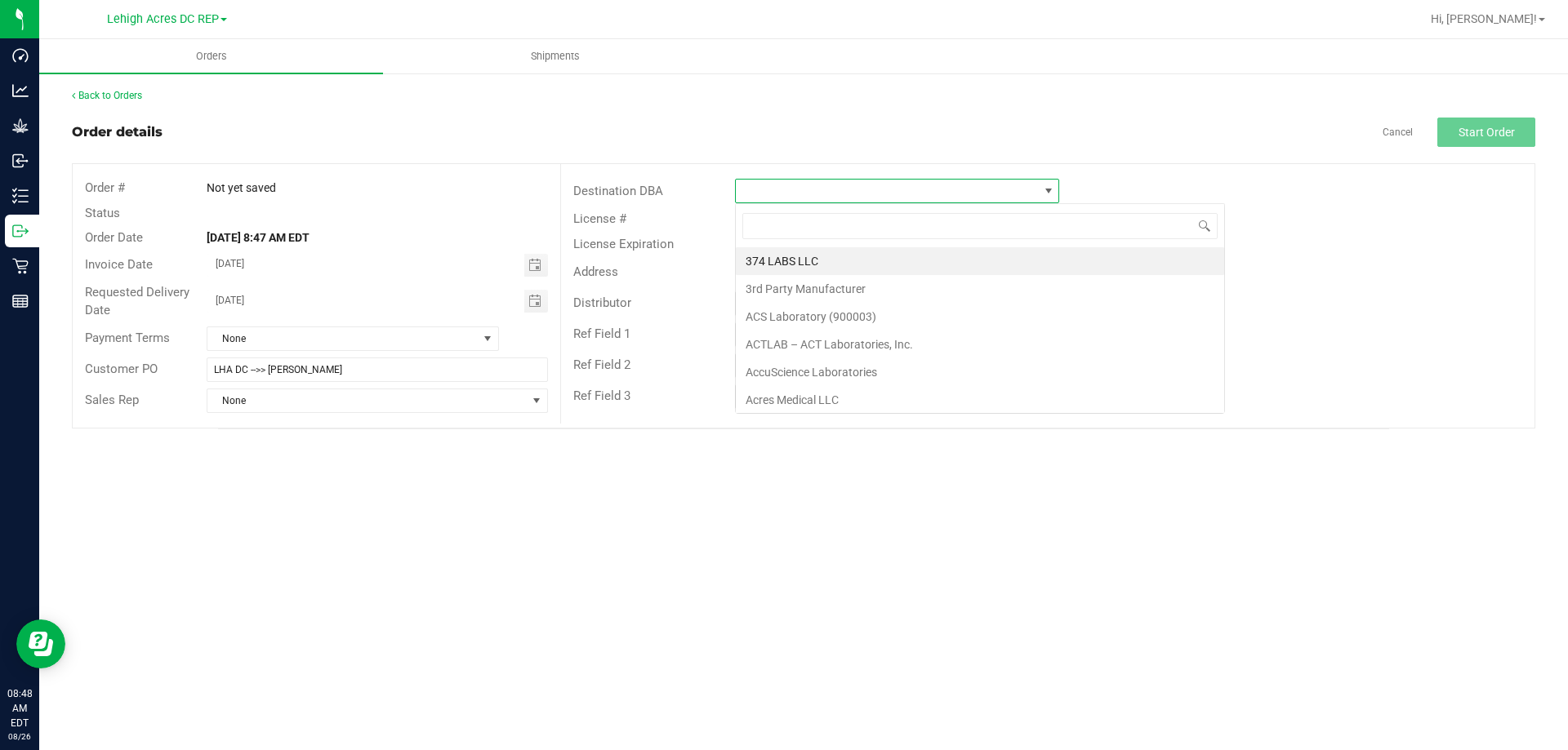
scroll to position [24, 324]
type input "SEBRING"
click at [808, 266] on li "Sebring WC" at bounding box center [898, 262] width 323 height 28
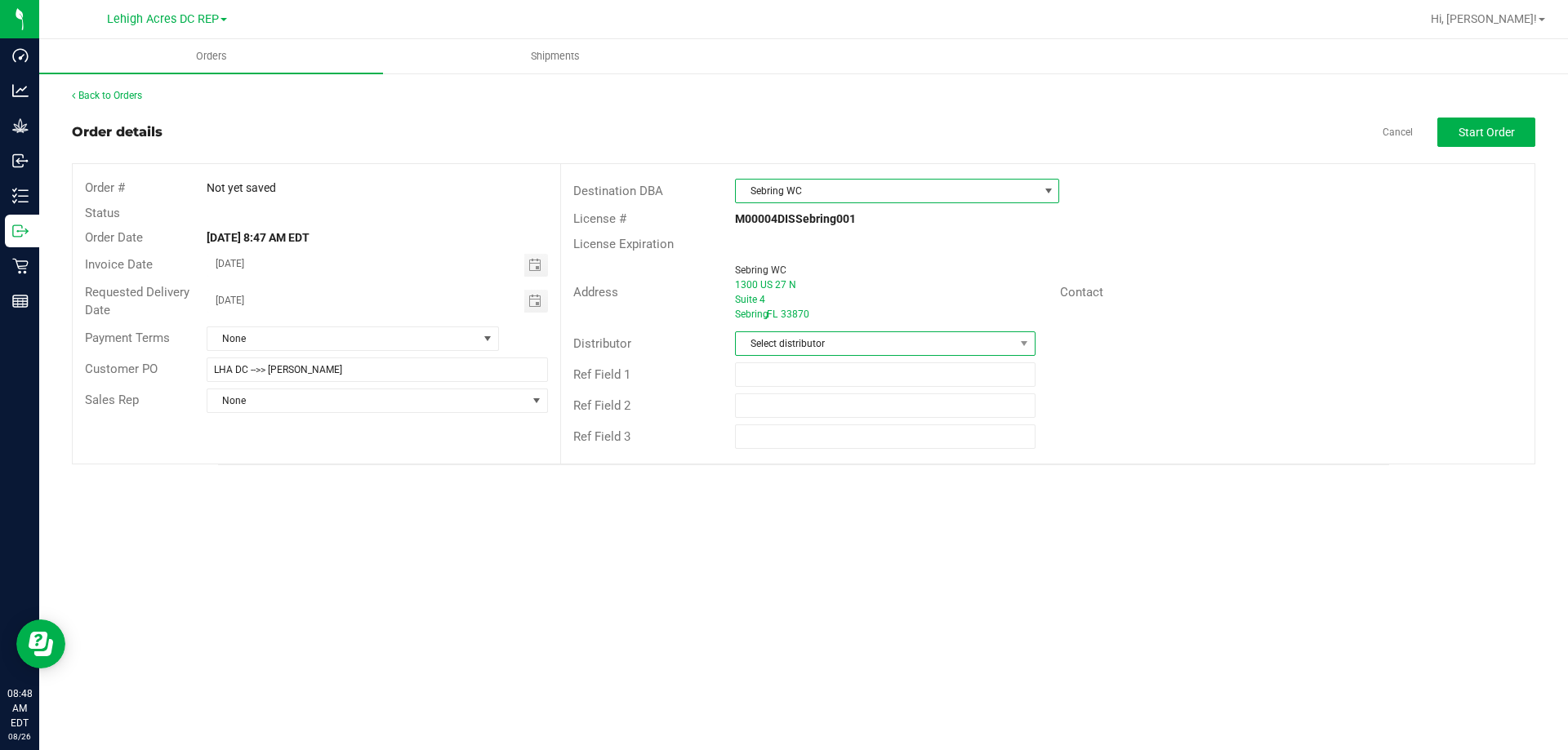
click at [825, 341] on span "Select distributor" at bounding box center [875, 344] width 278 height 23
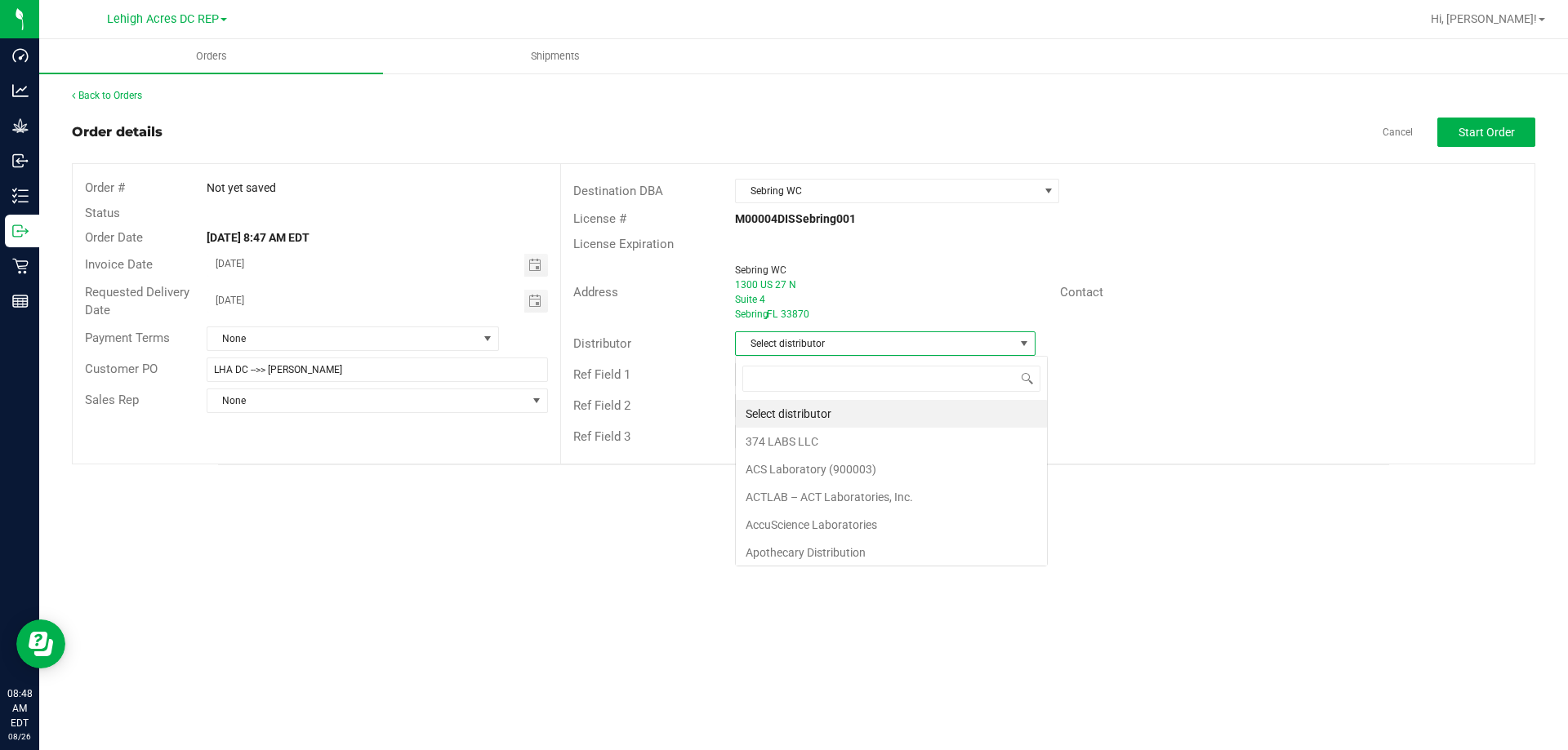
scroll to position [24, 300]
type input "LEH"
click at [868, 406] on li "Lehigh Acres DC REP" at bounding box center [884, 414] width 298 height 28
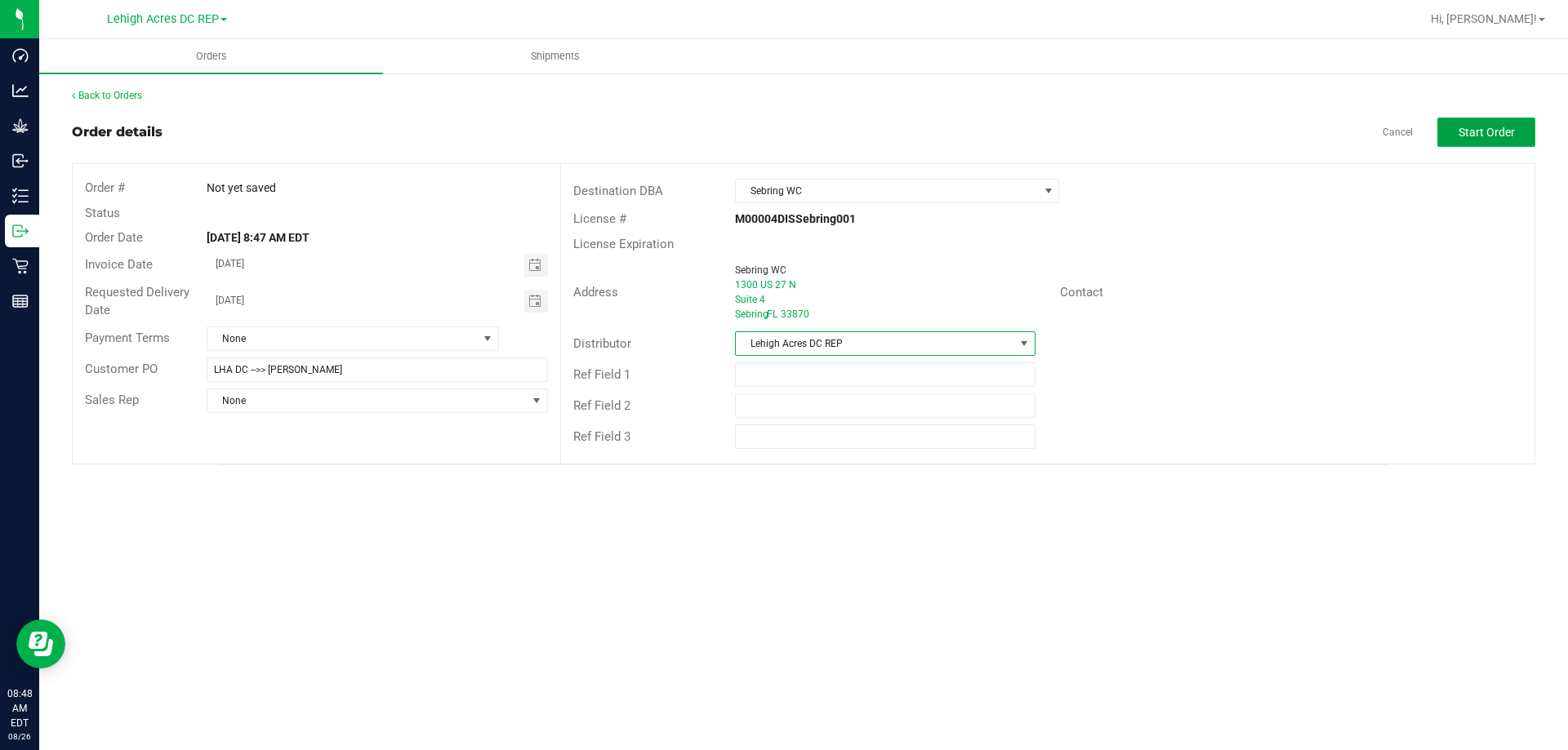
click at [1483, 131] on span "Start Order" at bounding box center [1486, 132] width 56 height 13
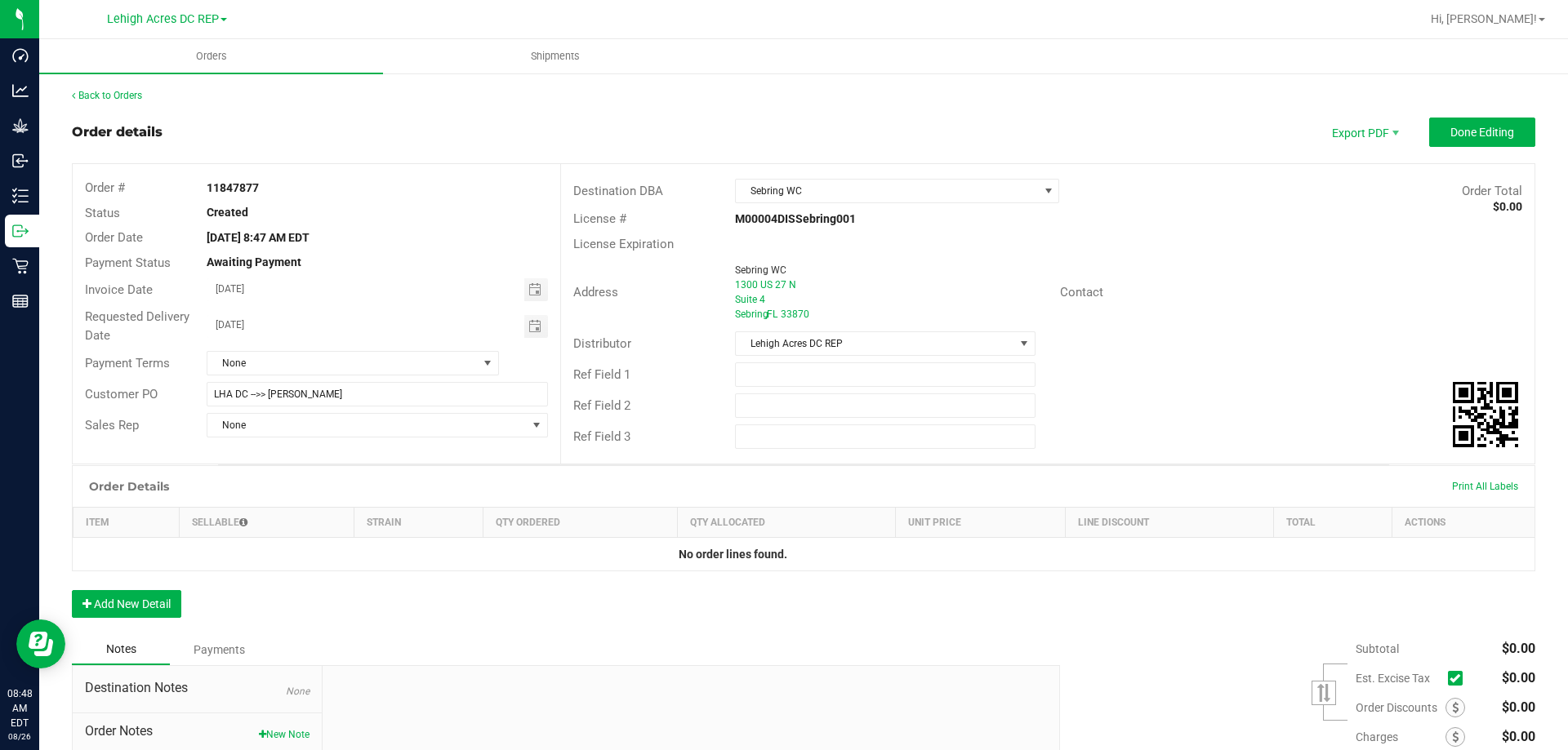
drag, startPoint x: 262, startPoint y: 185, endPoint x: 219, endPoint y: 185, distance: 43.0
click at [208, 183] on div "11847877" at bounding box center [377, 188] width 365 height 17
copy strong "11847877"
click at [760, 383] on input "text" at bounding box center [884, 375] width 300 height 24
paste input "11847877"
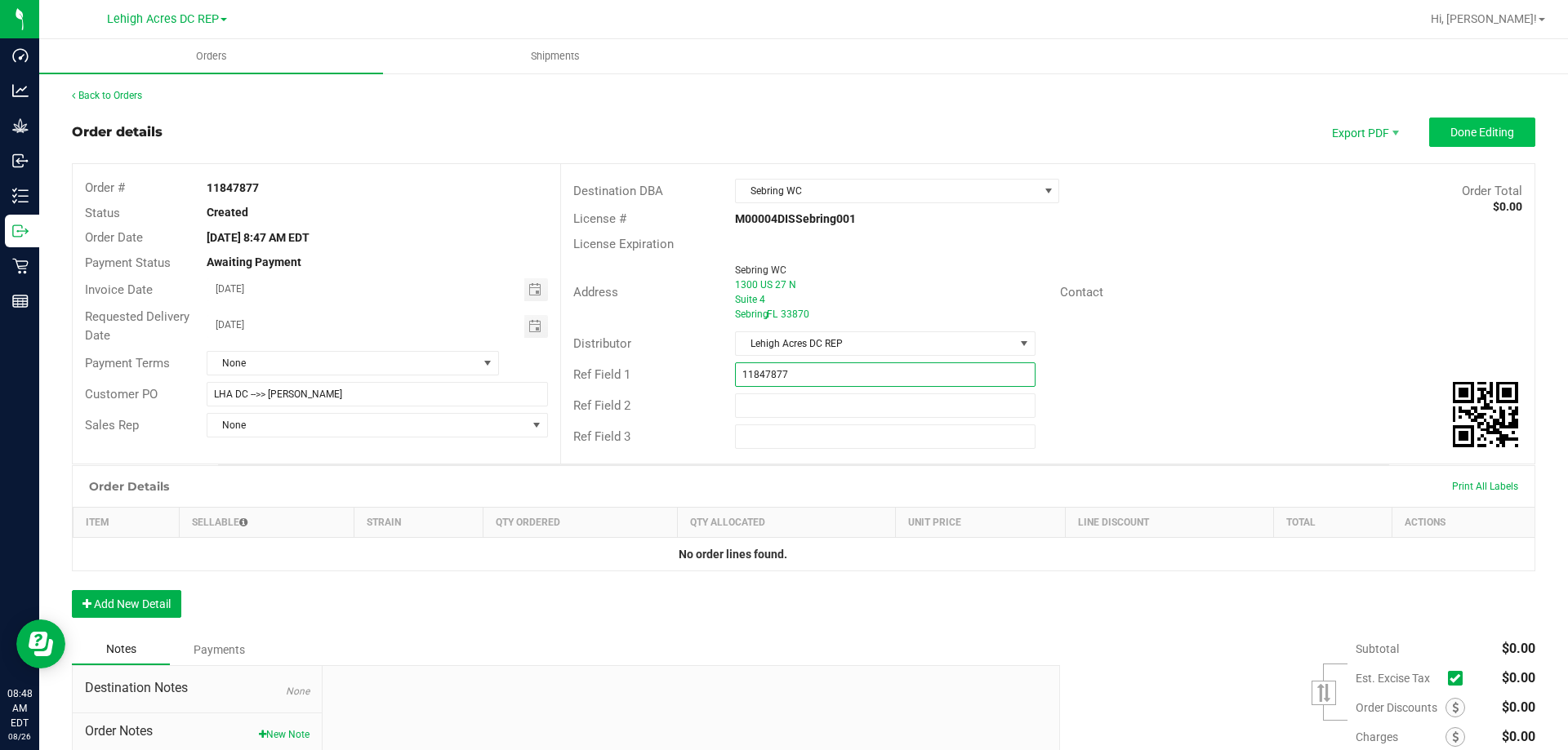
type input "11847877"
click at [1451, 129] on span "Done Editing" at bounding box center [1483, 132] width 64 height 13
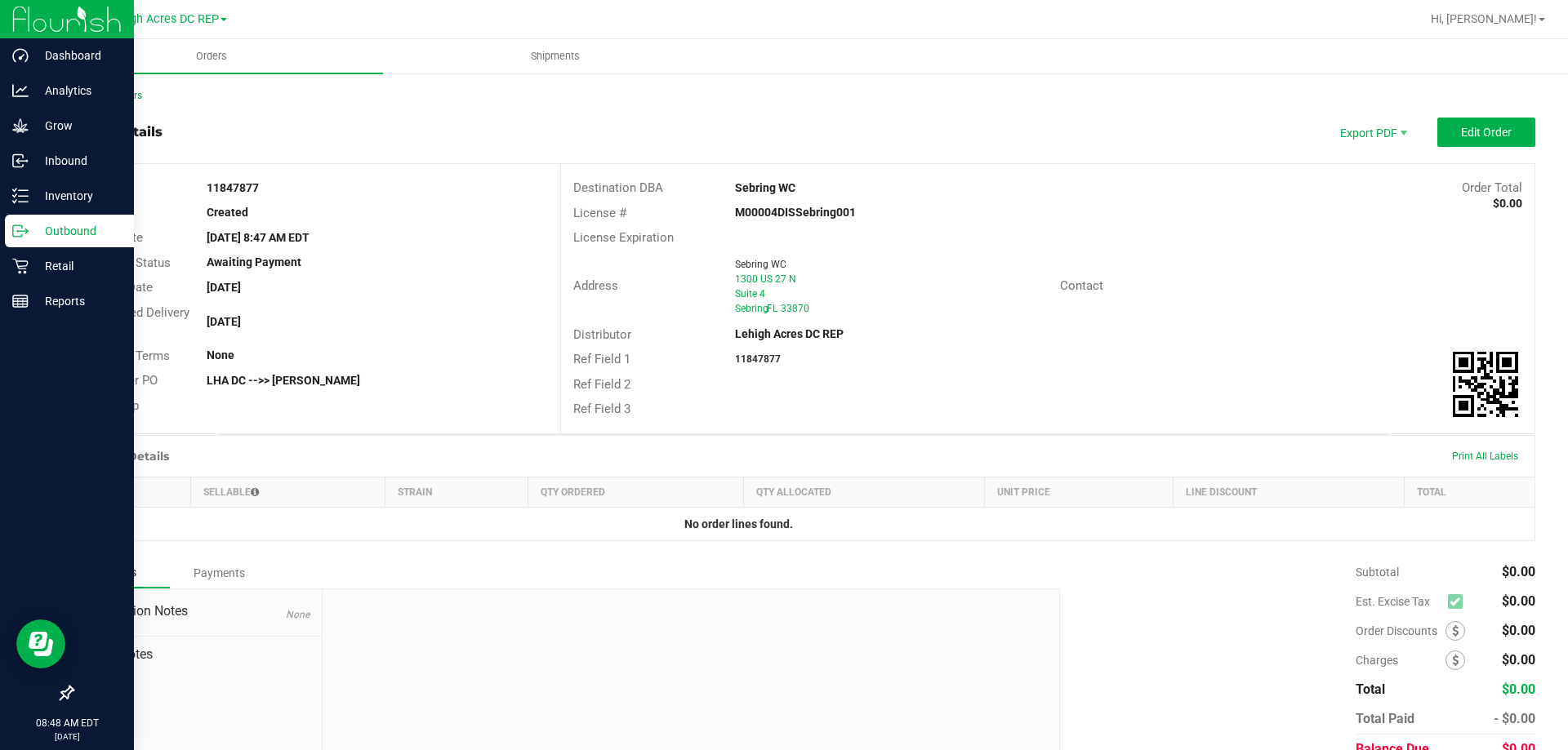
click at [51, 235] on p "Outbound" at bounding box center [77, 231] width 98 height 20
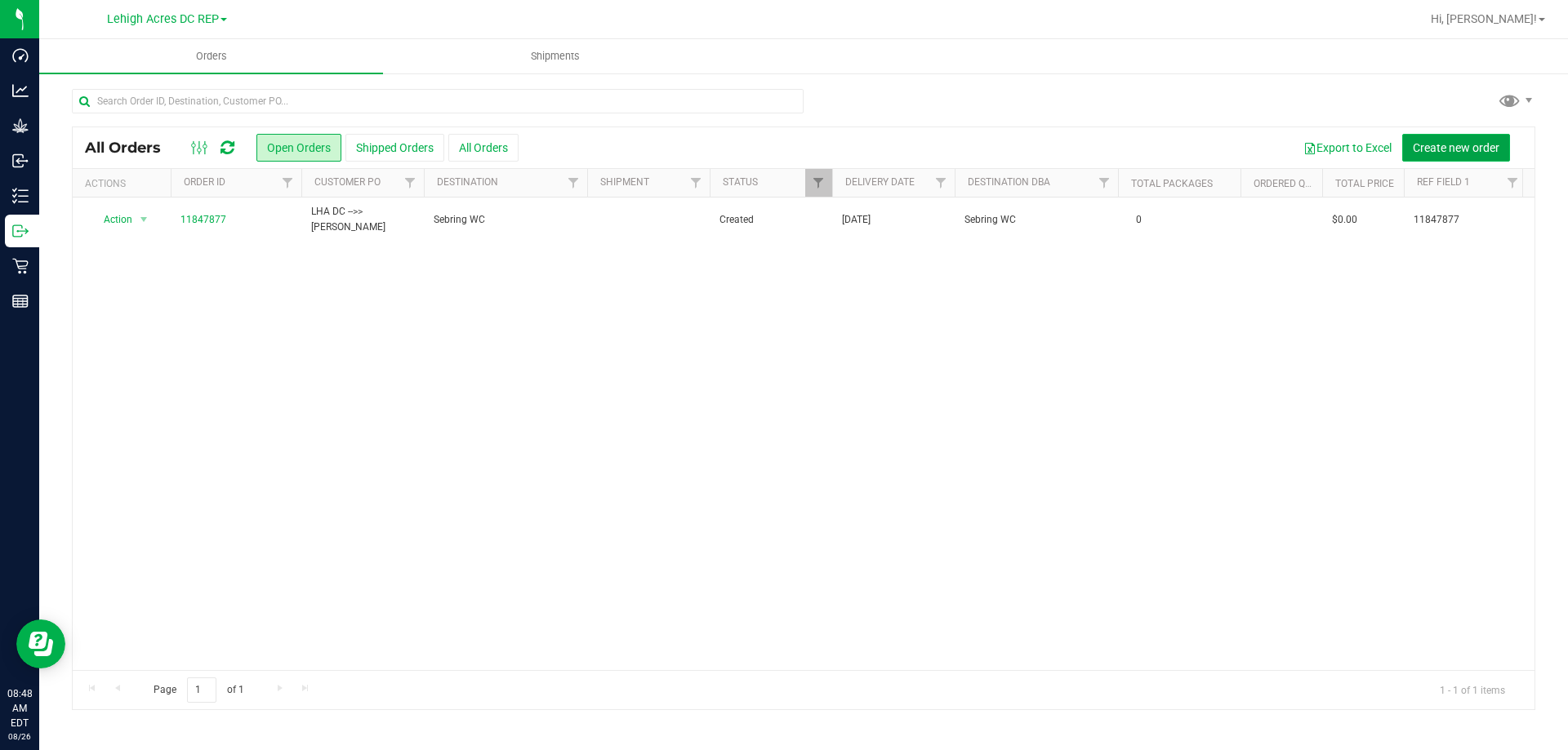
click at [1437, 153] on span "Create new order" at bounding box center [1456, 147] width 86 height 13
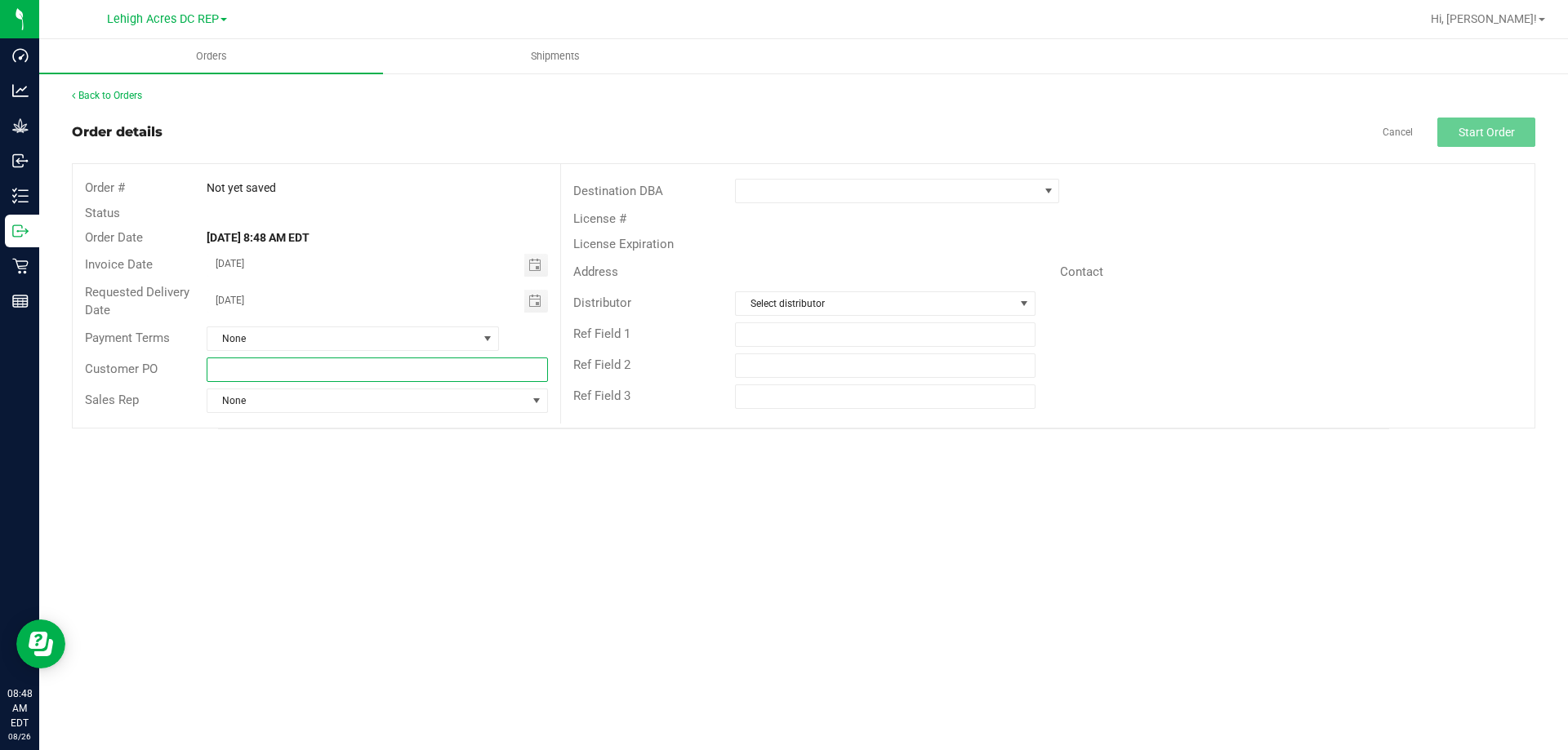
click at [238, 366] on input "text" at bounding box center [377, 370] width 341 height 24
click at [536, 264] on span "Toggle calendar" at bounding box center [535, 266] width 13 height 13
type input "LHA DC -->> Bradenton WC"
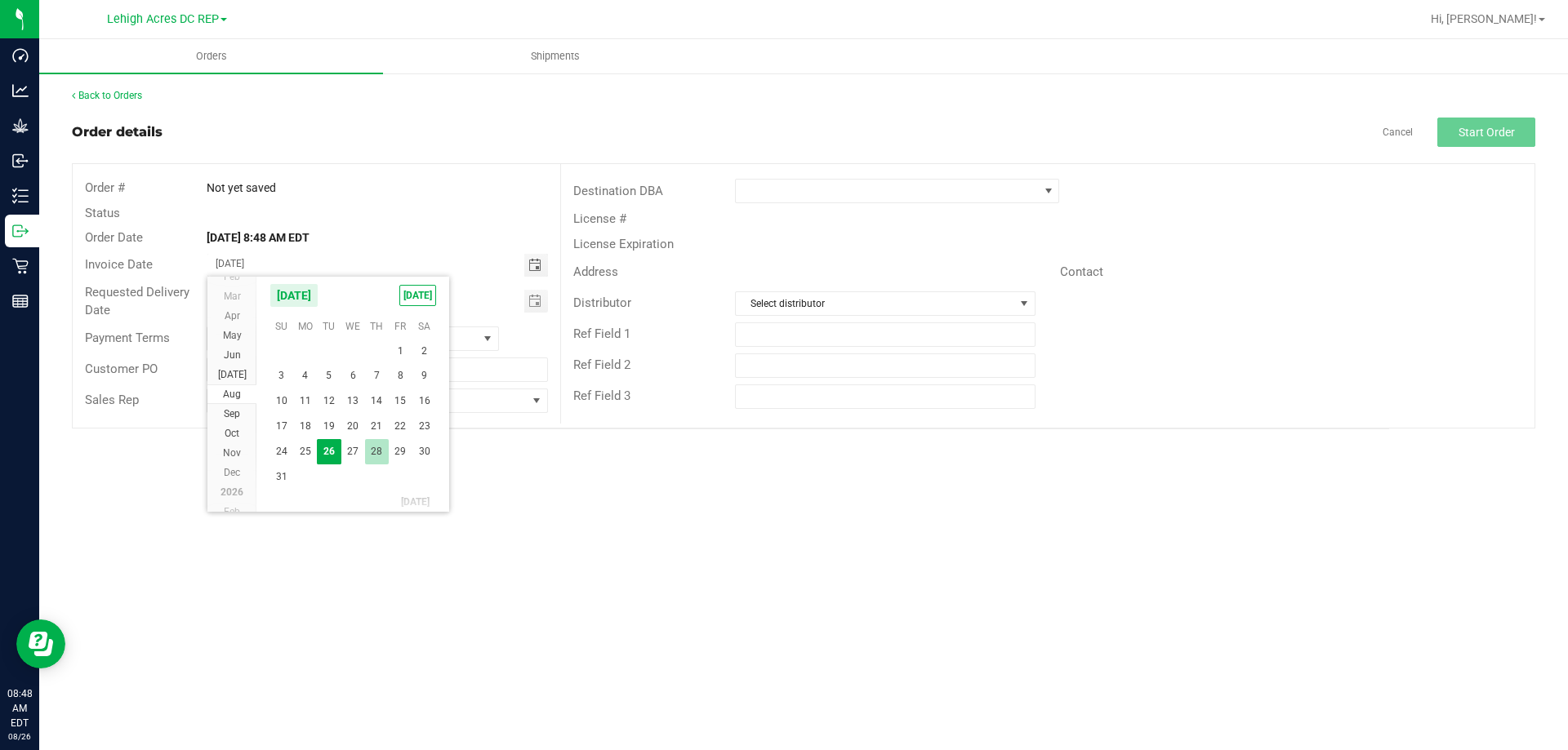
click at [378, 449] on span "28" at bounding box center [377, 452] width 23 height 25
type input "[DATE]"
click at [532, 301] on span "Toggle calendar" at bounding box center [535, 301] width 13 height 13
click at [404, 480] on span "29" at bounding box center [400, 487] width 23 height 25
type input "[DATE]"
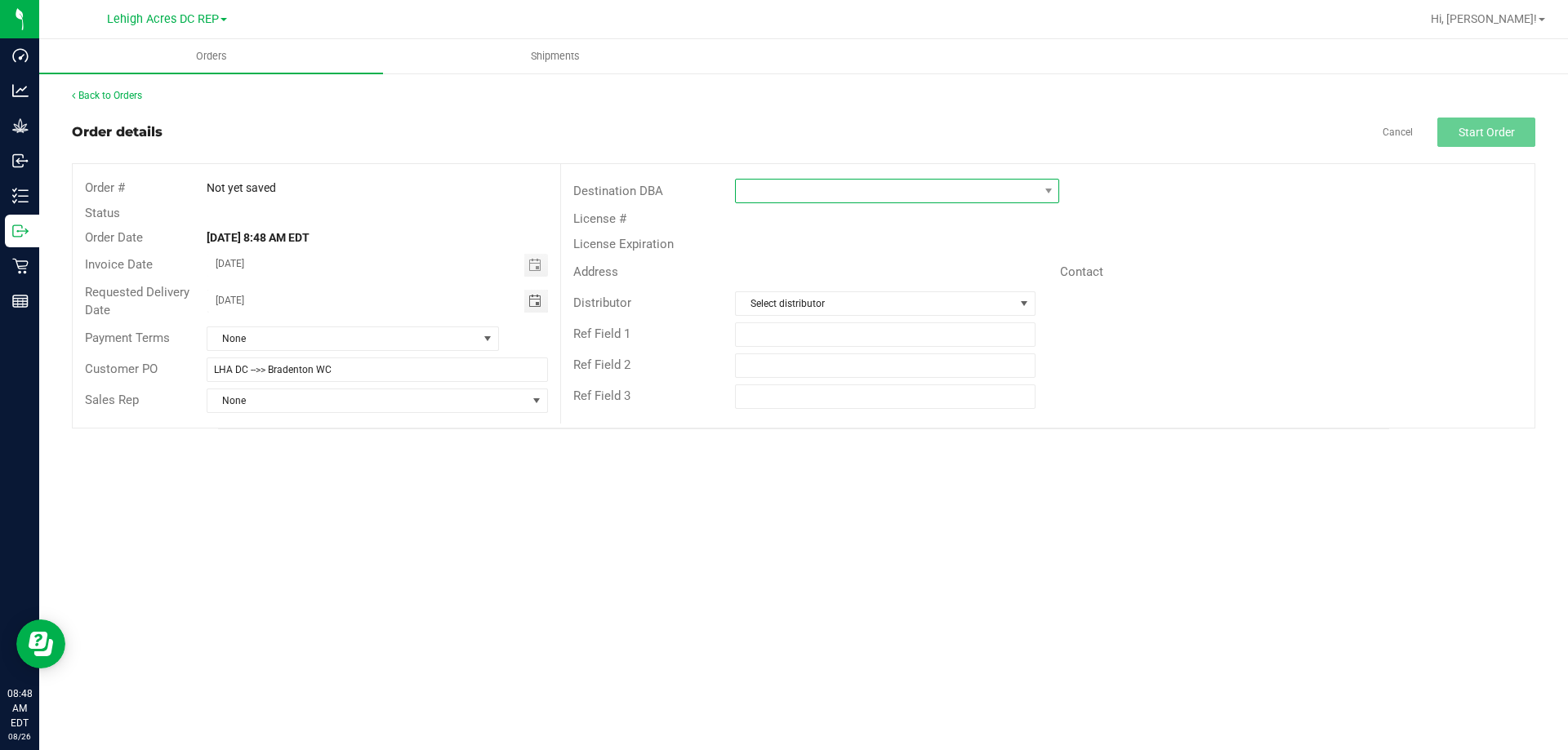
click at [815, 191] on span at bounding box center [887, 191] width 302 height 23
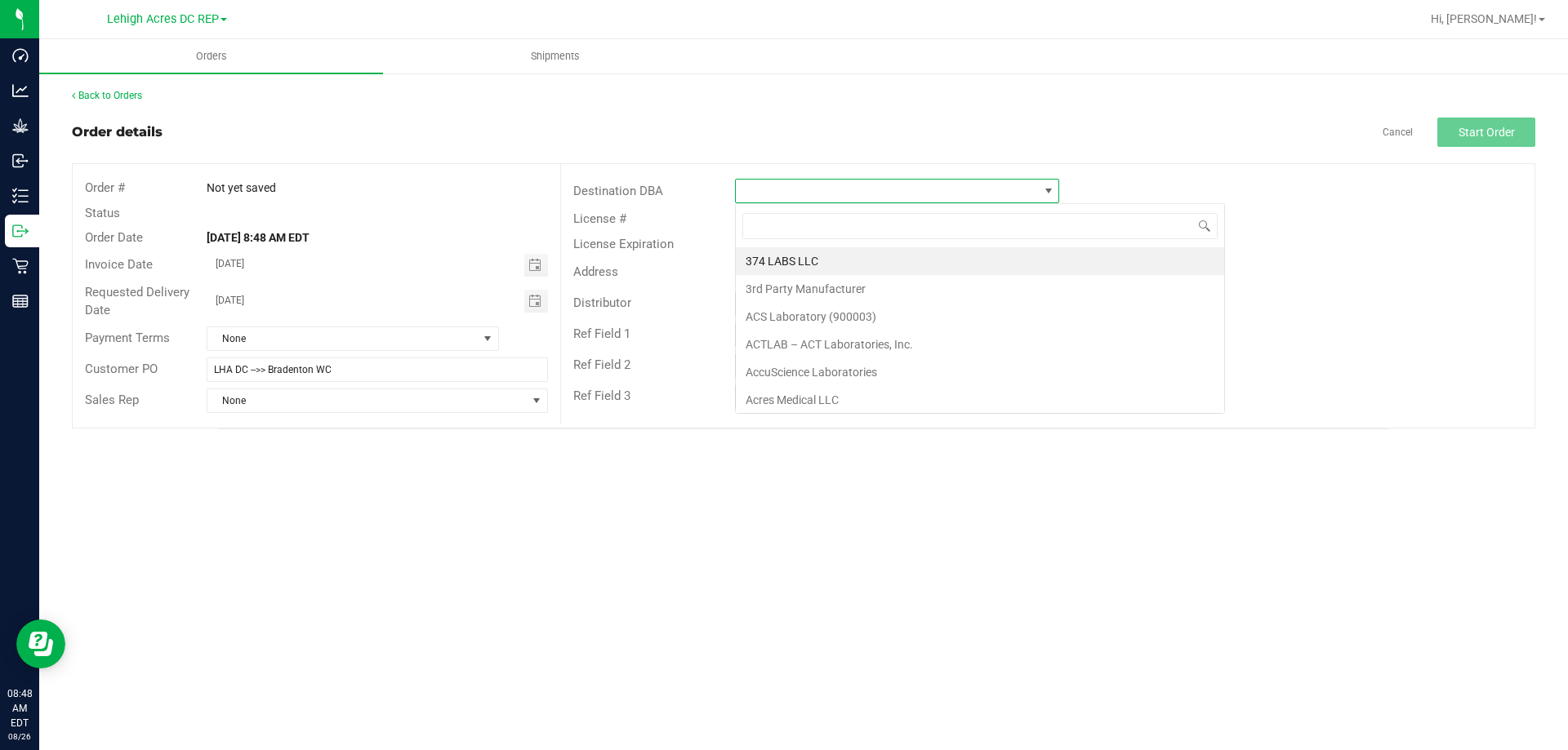
scroll to position [24, 324]
type input "[PERSON_NAME]"
click at [785, 267] on li "Bradenton WC" at bounding box center [898, 262] width 323 height 28
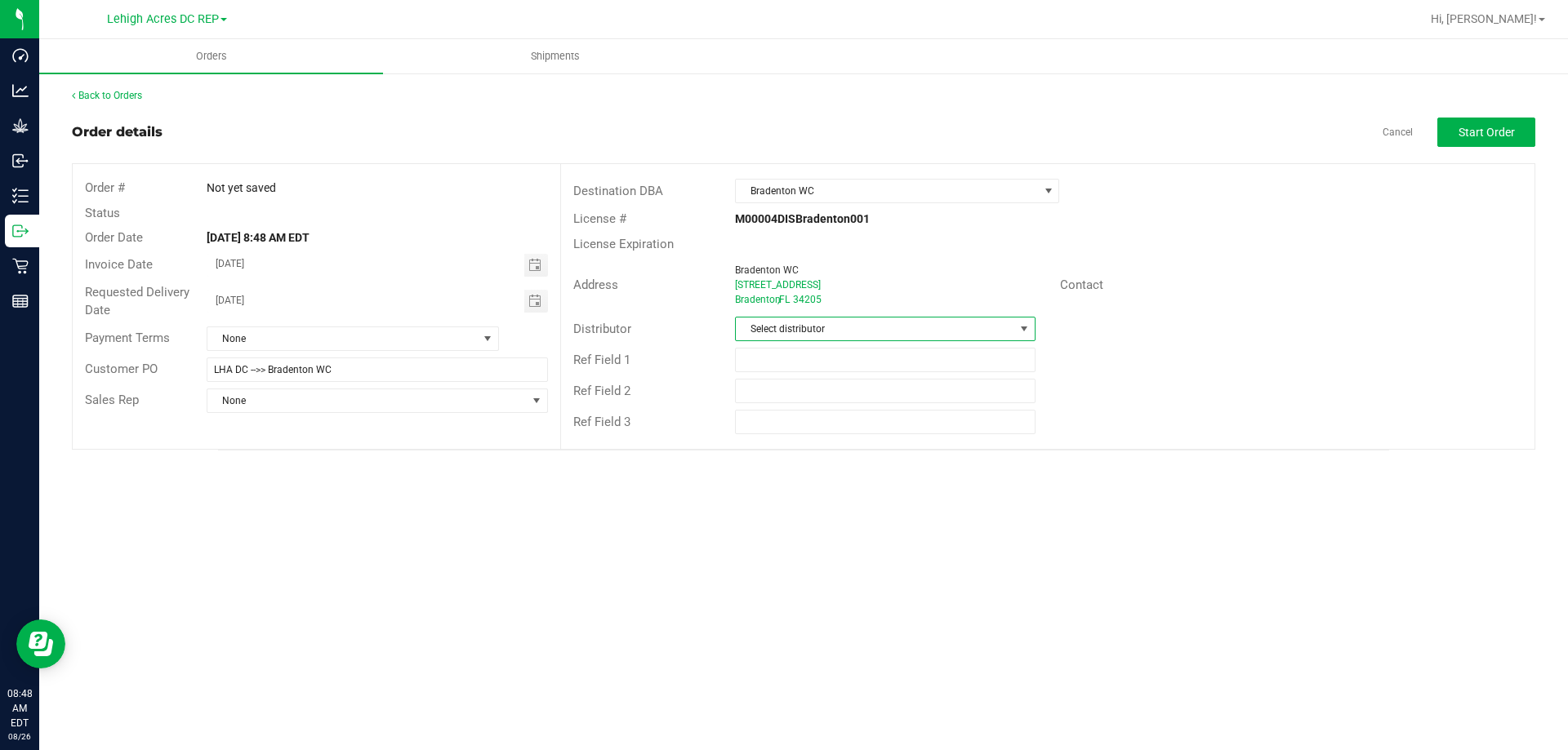
click at [790, 330] on span "Select distributor" at bounding box center [875, 329] width 278 height 23
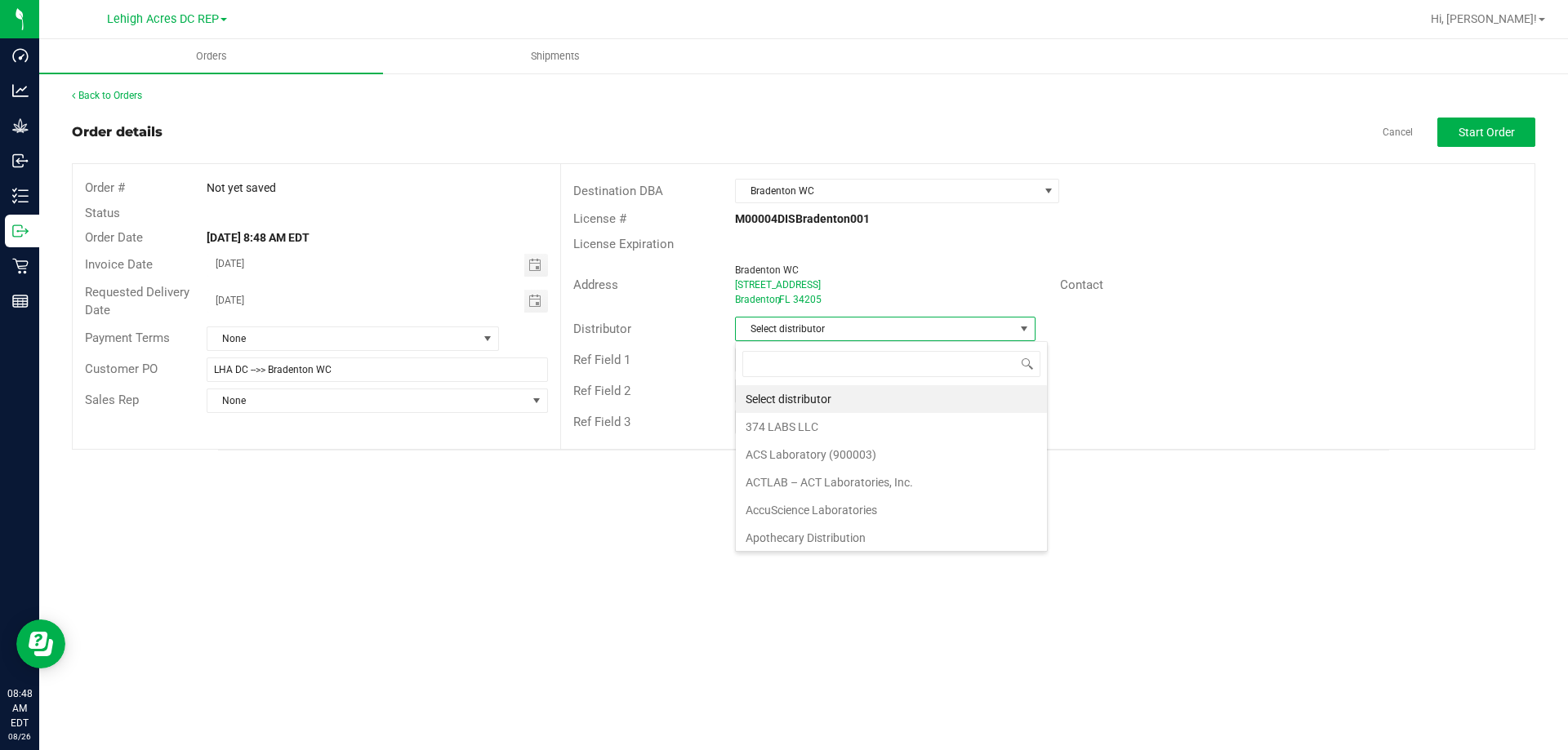
scroll to position [24, 300]
type input "LEH"
click at [811, 395] on li "Lehigh Acres DC REP" at bounding box center [884, 399] width 298 height 28
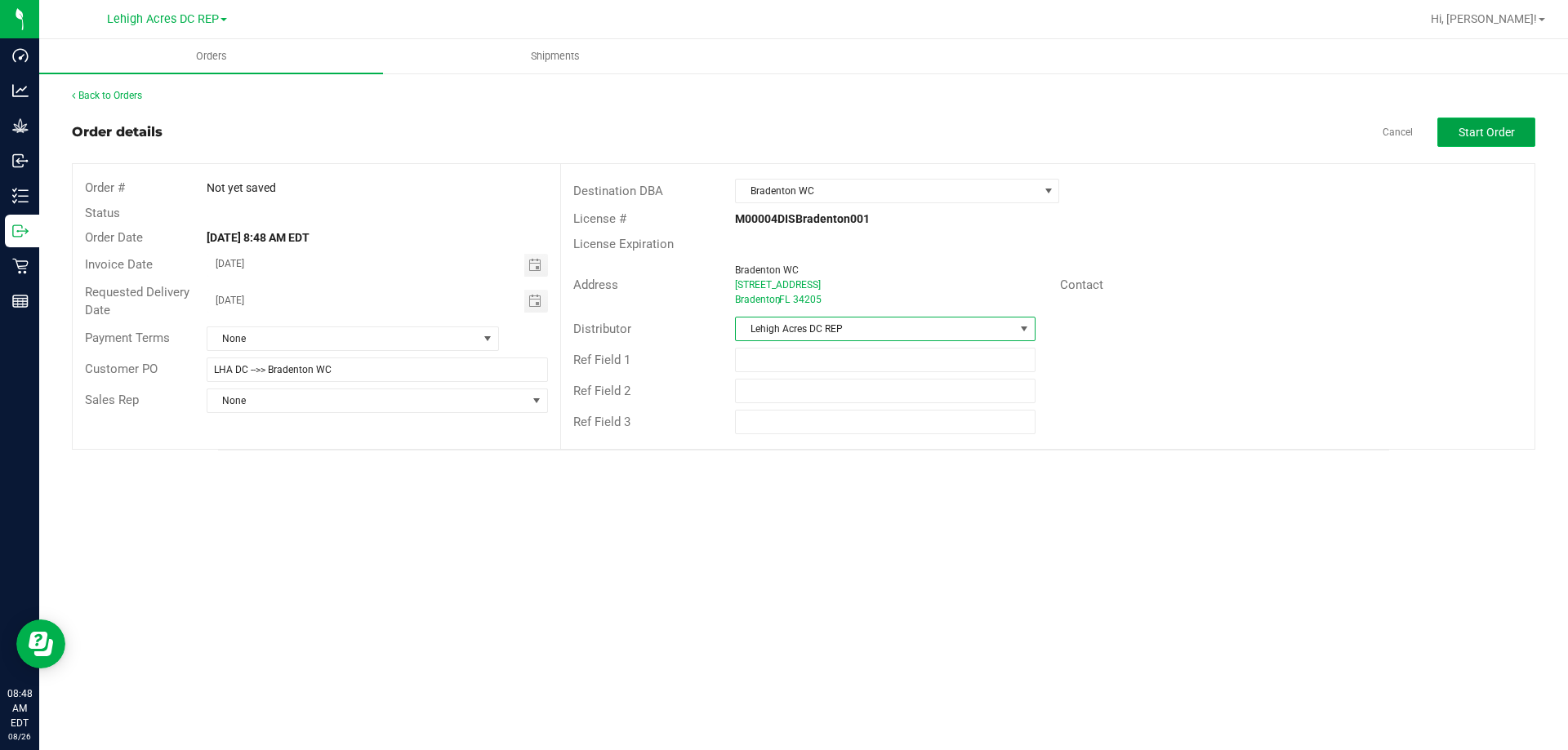
click at [1474, 145] on button "Start Order" at bounding box center [1486, 131] width 98 height 29
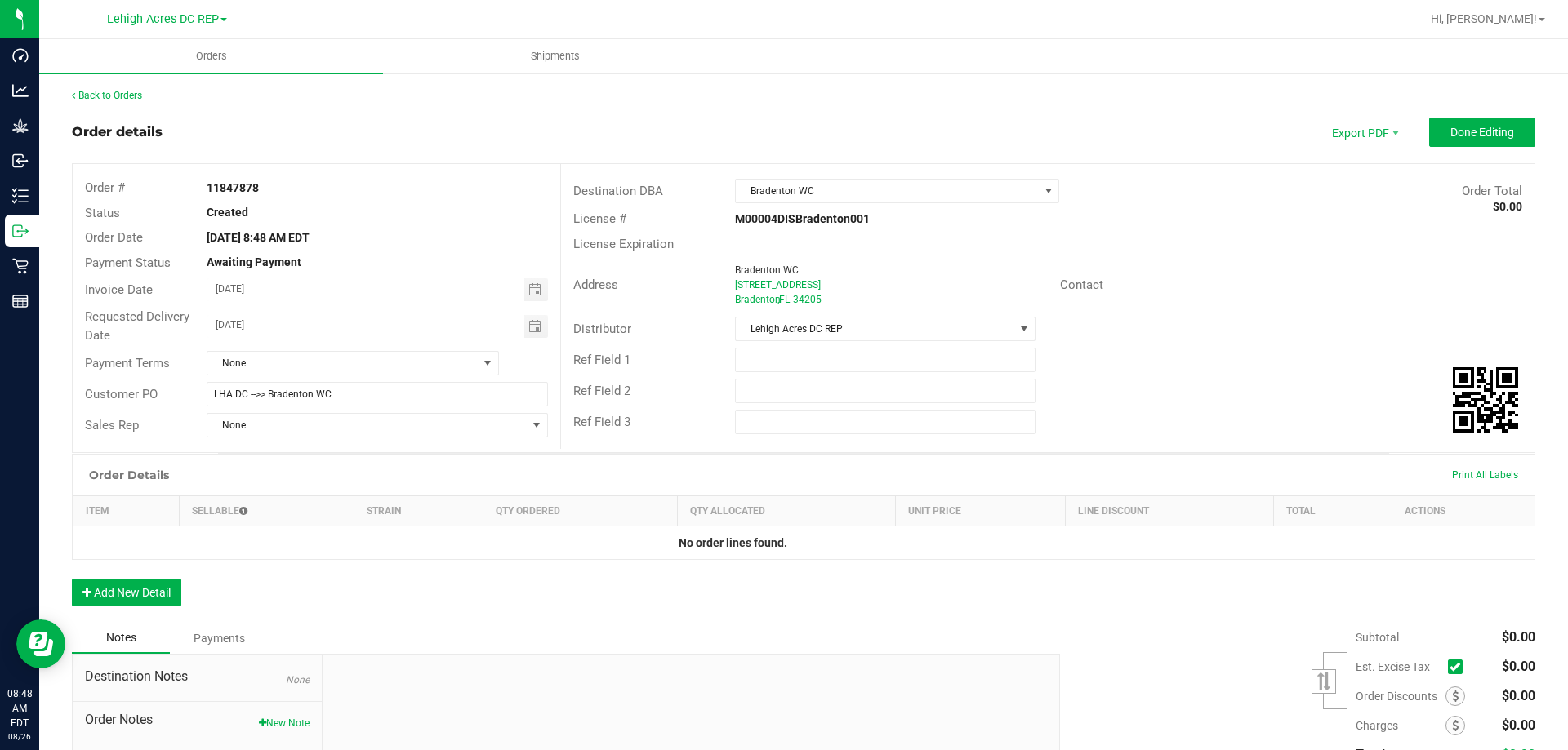
drag, startPoint x: 275, startPoint y: 189, endPoint x: 199, endPoint y: 196, distance: 76.3
click at [199, 196] on div "11847878" at bounding box center [377, 188] width 365 height 17
copy strong "11847878"
click at [794, 364] on input "text" at bounding box center [884, 360] width 300 height 24
paste input "11847878"
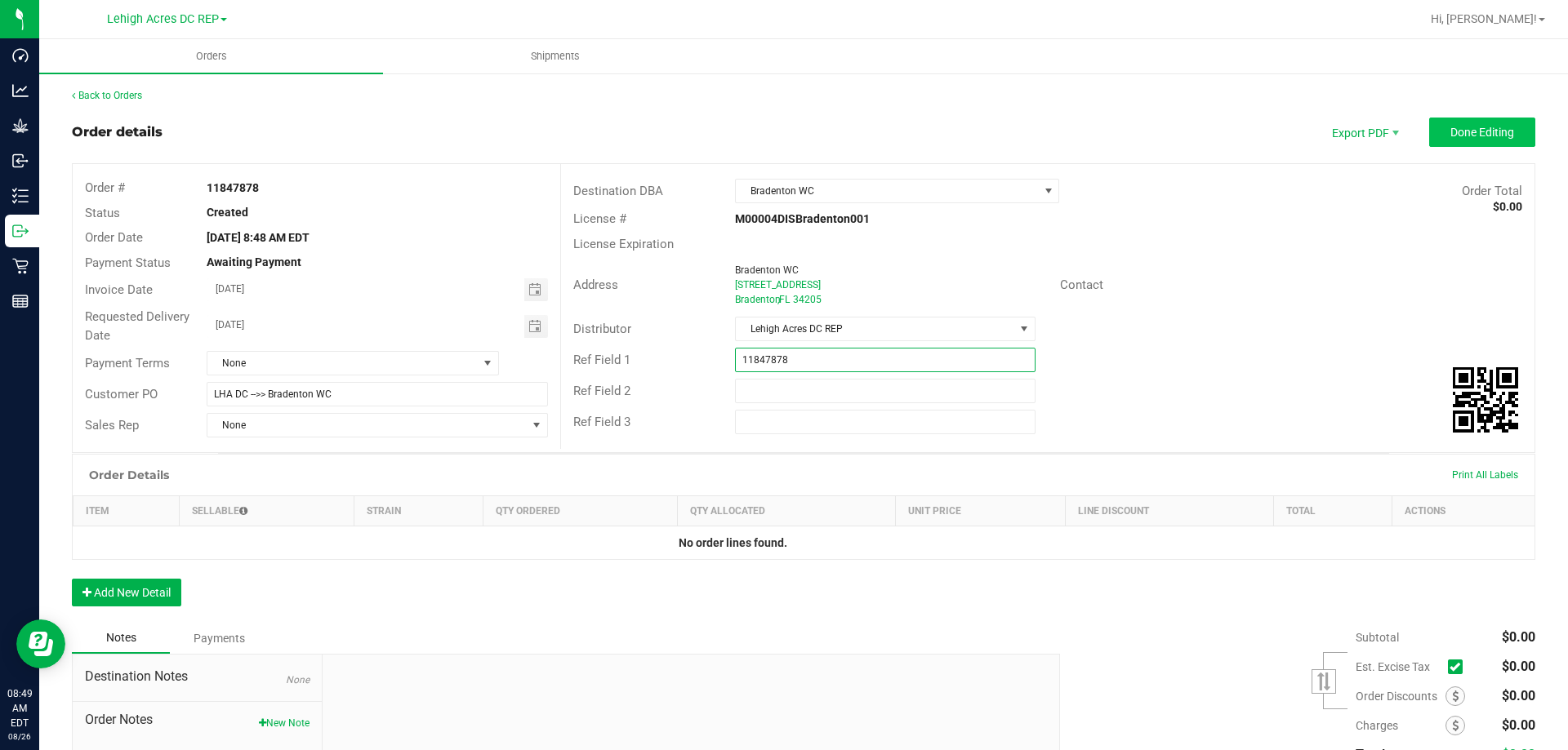
type input "11847878"
click at [1468, 141] on button "Done Editing" at bounding box center [1482, 131] width 106 height 29
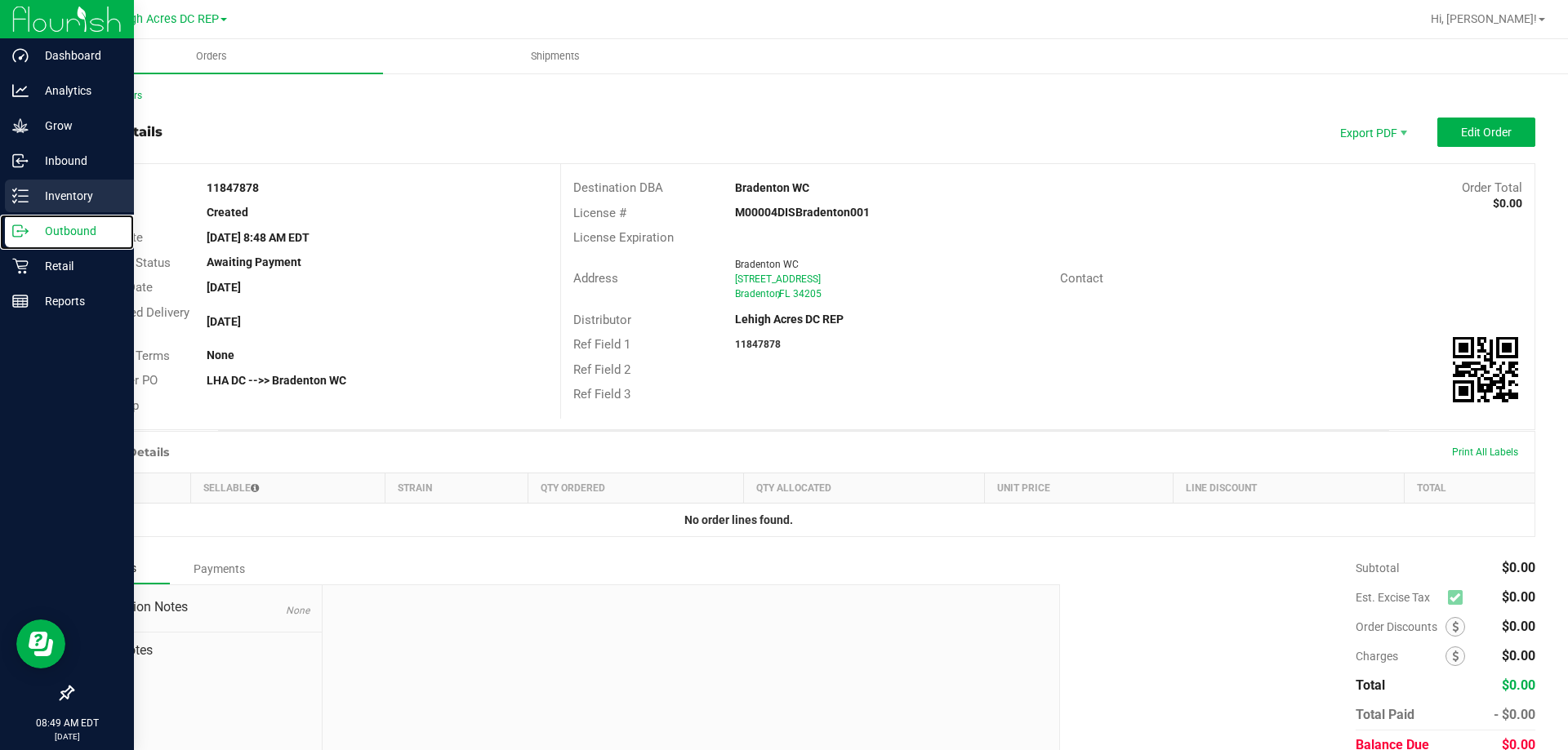
drag, startPoint x: 58, startPoint y: 229, endPoint x: 86, endPoint y: 179, distance: 57.3
click at [59, 229] on p "Outbound" at bounding box center [77, 231] width 98 height 20
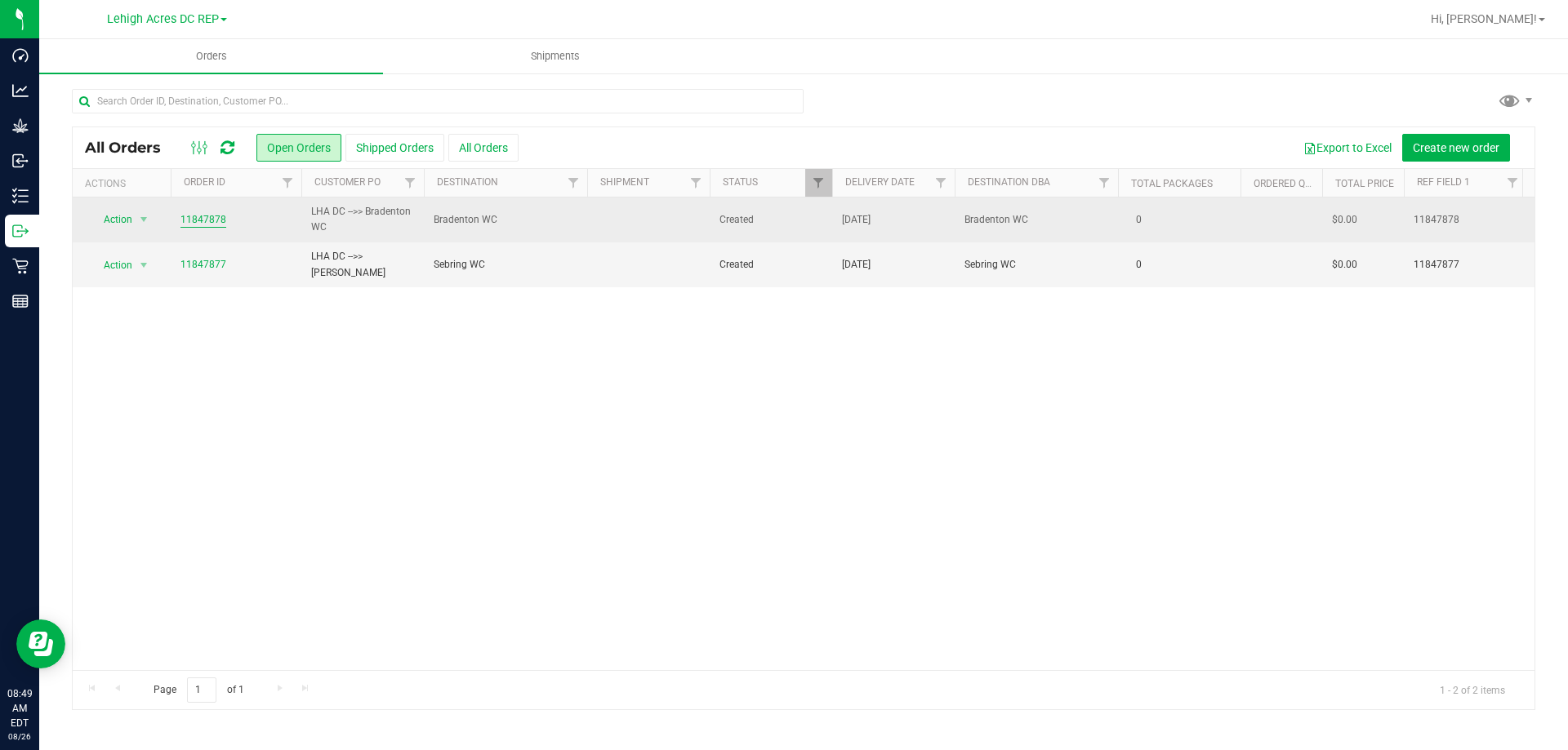
click at [198, 220] on link "11847878" at bounding box center [203, 220] width 46 height 16
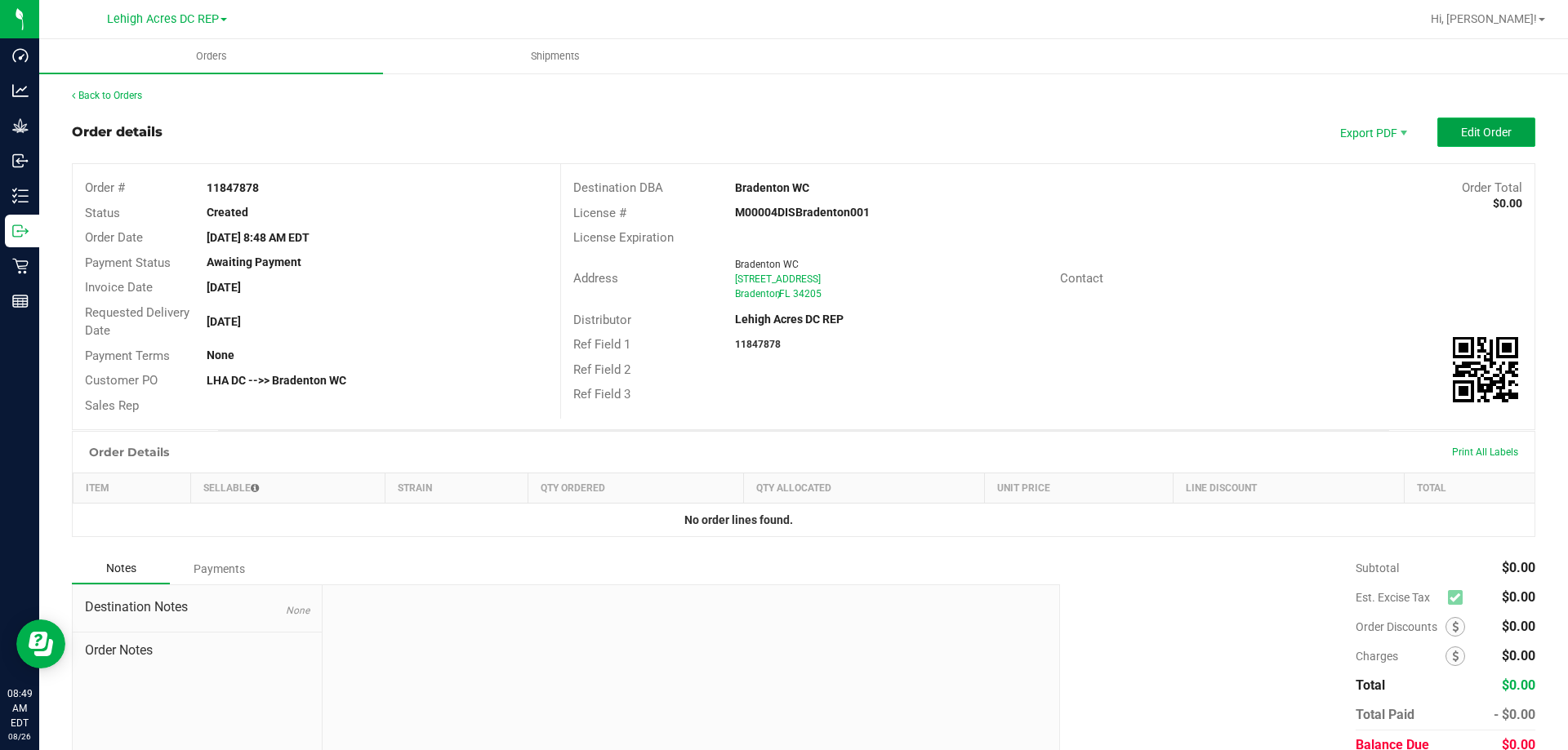
click at [1507, 117] on button "Edit Order" at bounding box center [1486, 131] width 98 height 29
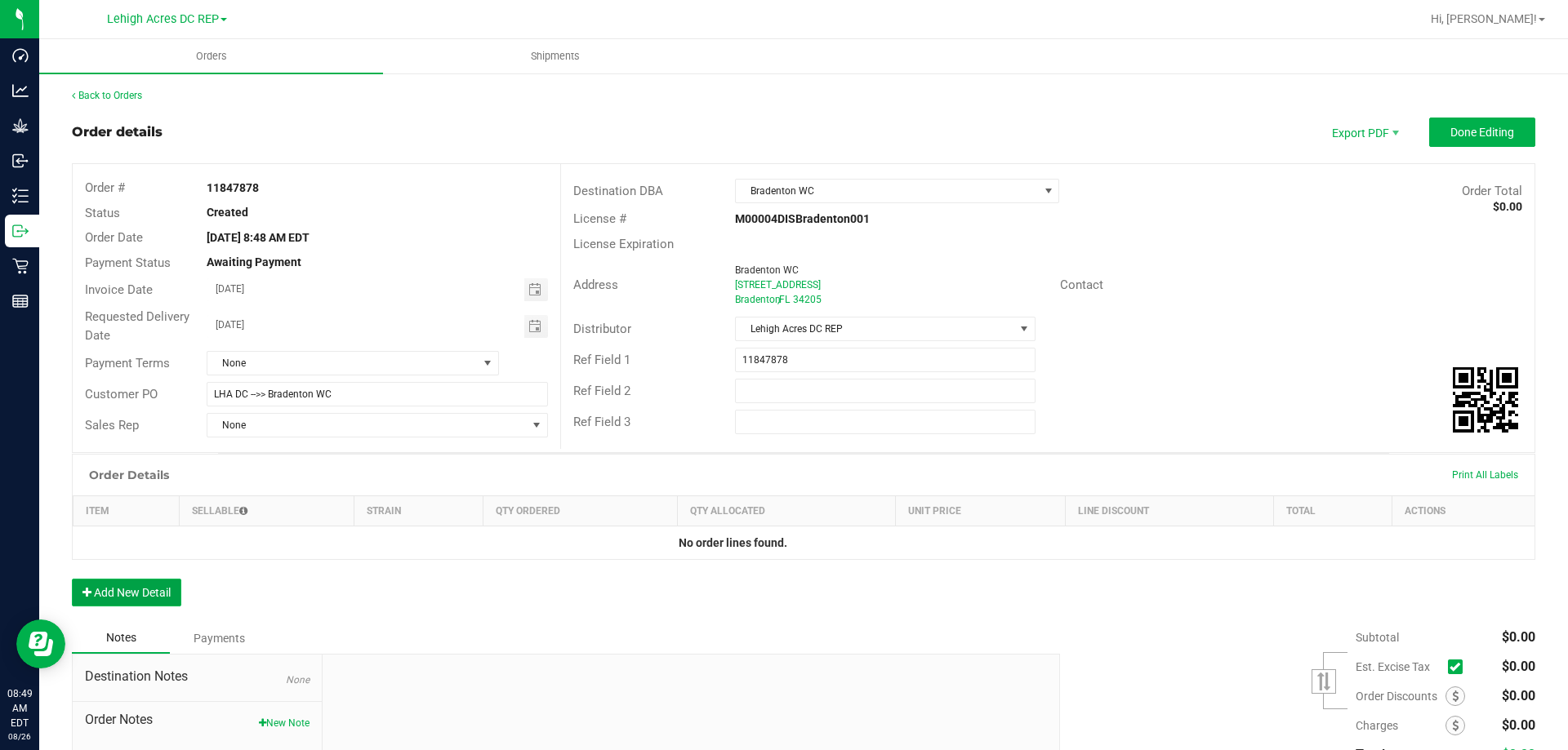
click at [141, 586] on button "Add New Detail" at bounding box center [127, 593] width 110 height 28
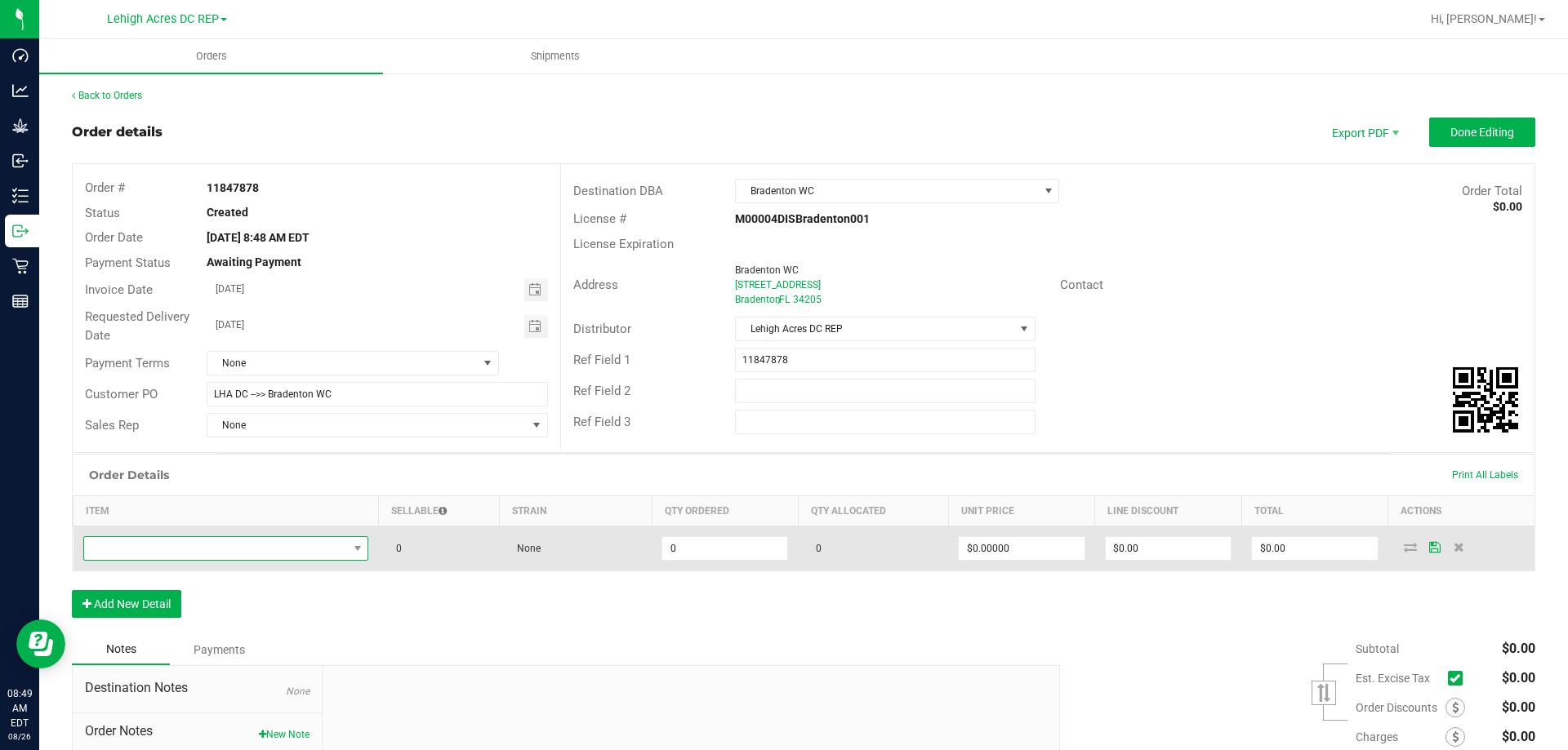
click at [146, 558] on span "NO DATA FOUND" at bounding box center [216, 548] width 264 height 23
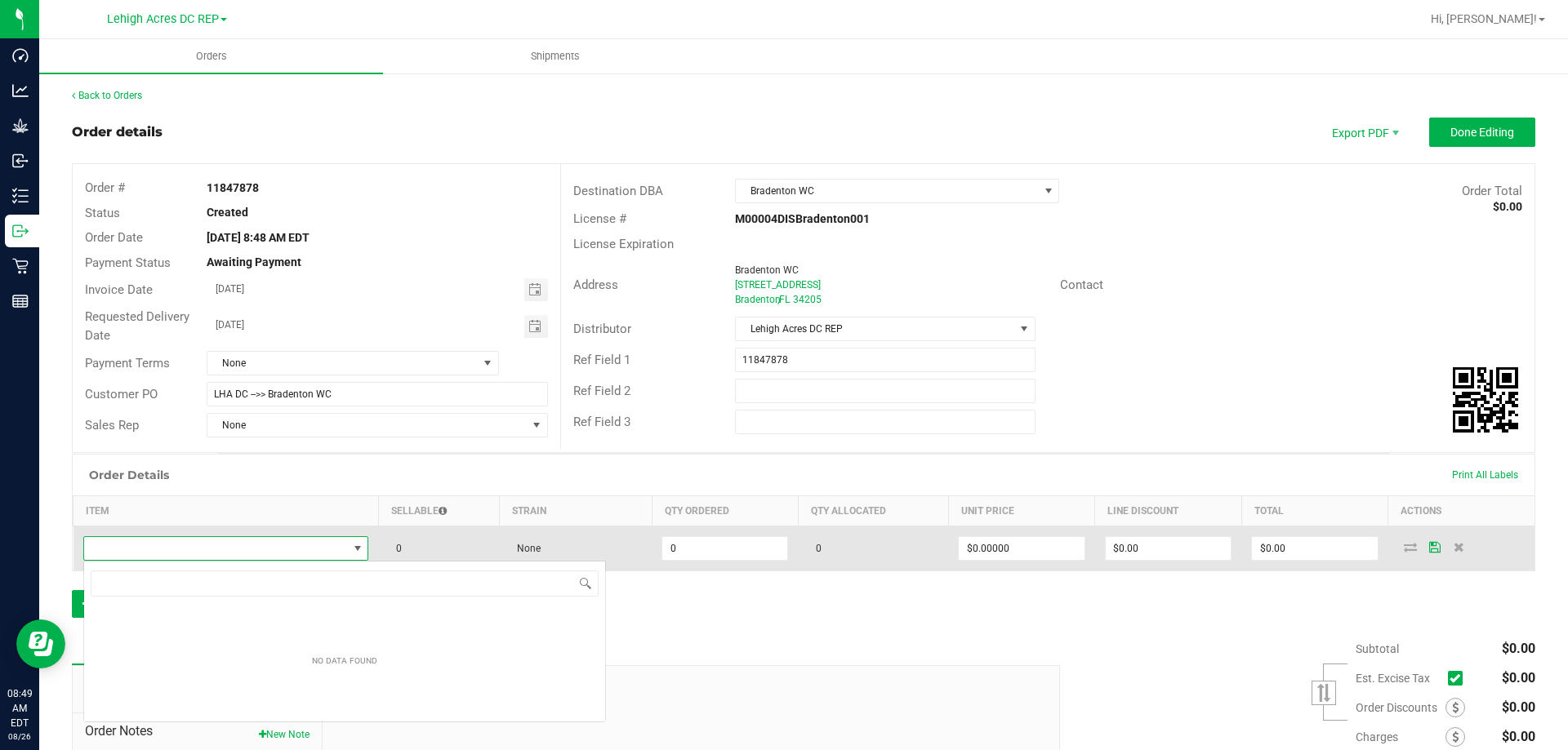
scroll to position [24, 283]
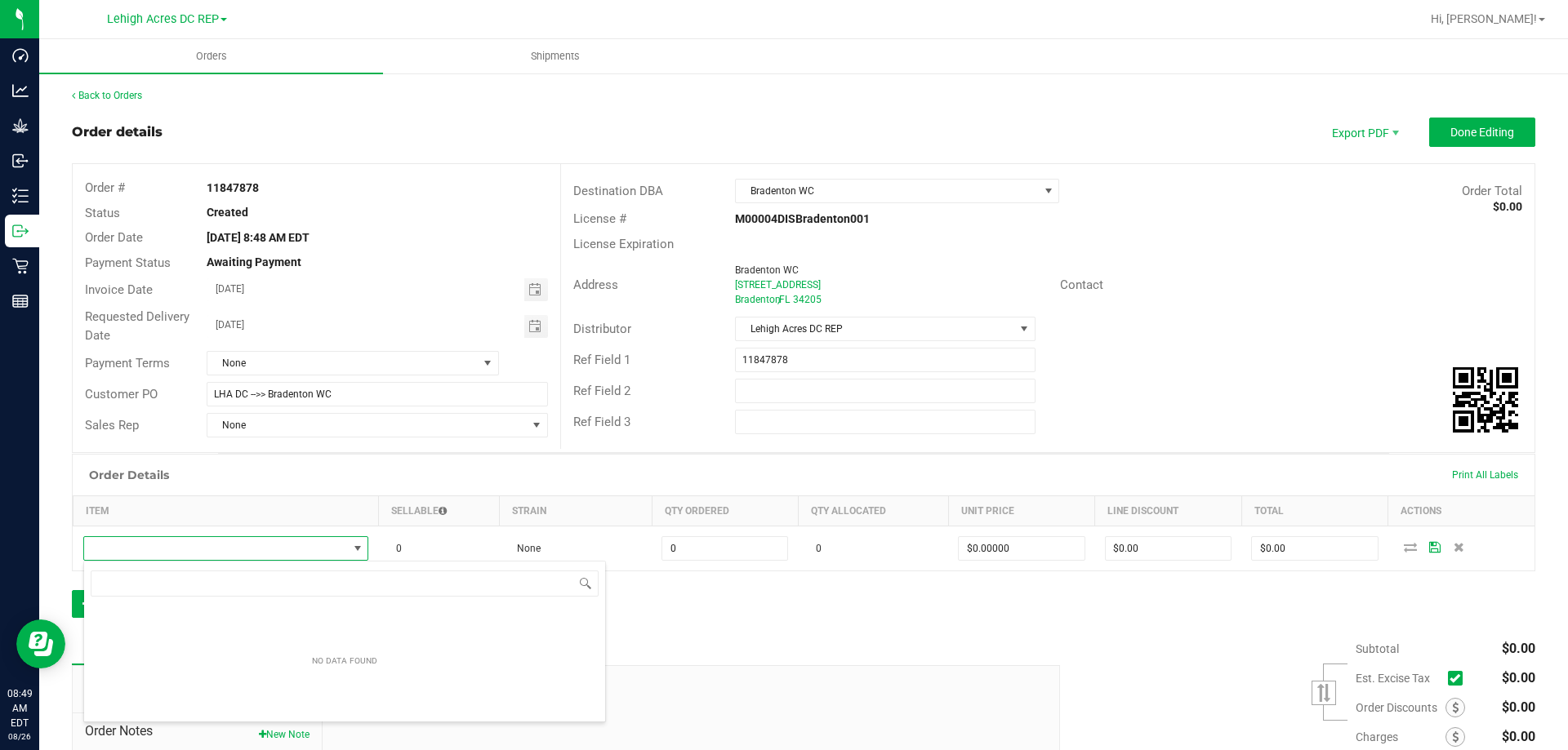
type input "SW - PREMIUM T-SHIRT BLACK - CANNABIS LEAF WHITE - UNI - LRG"
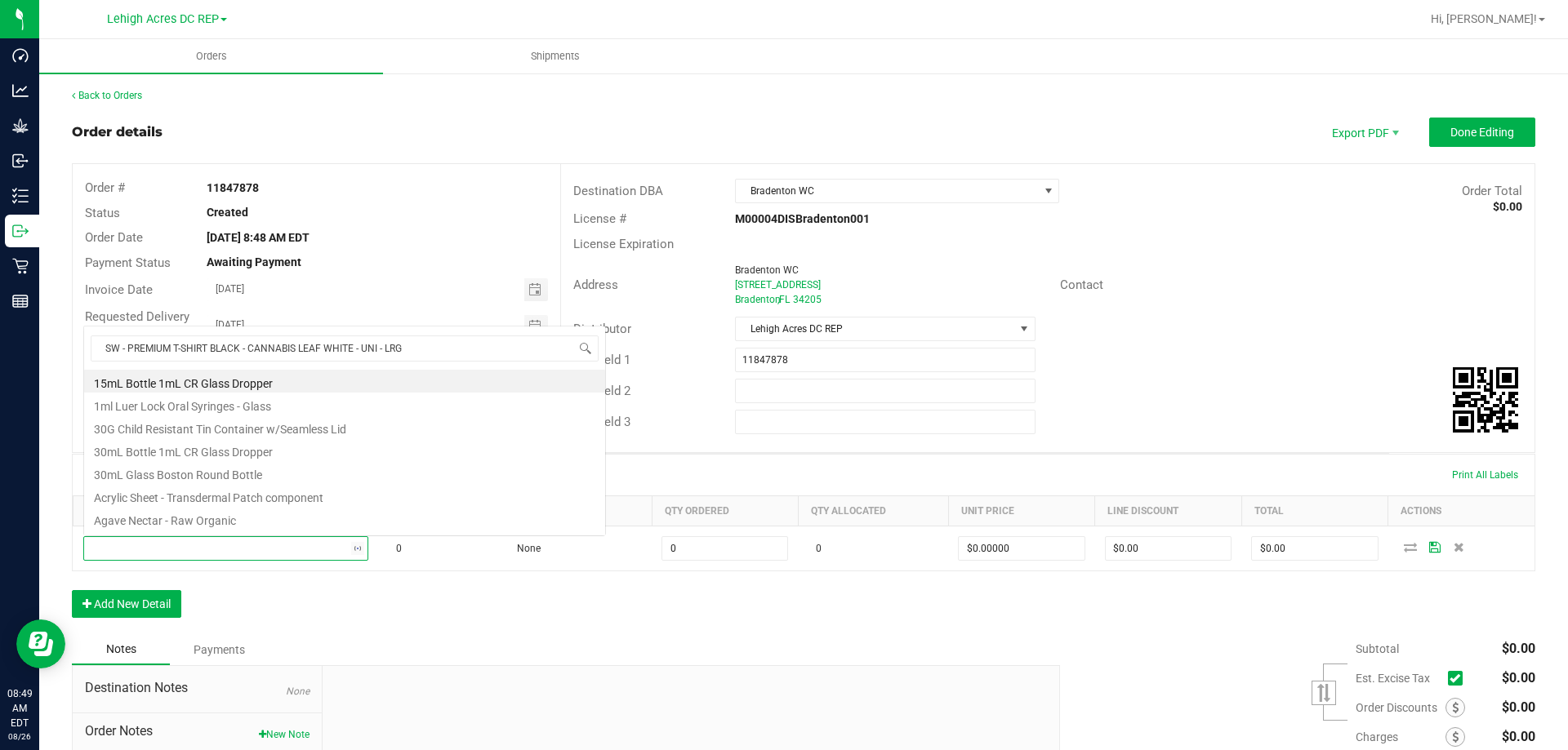
scroll to position [0, 0]
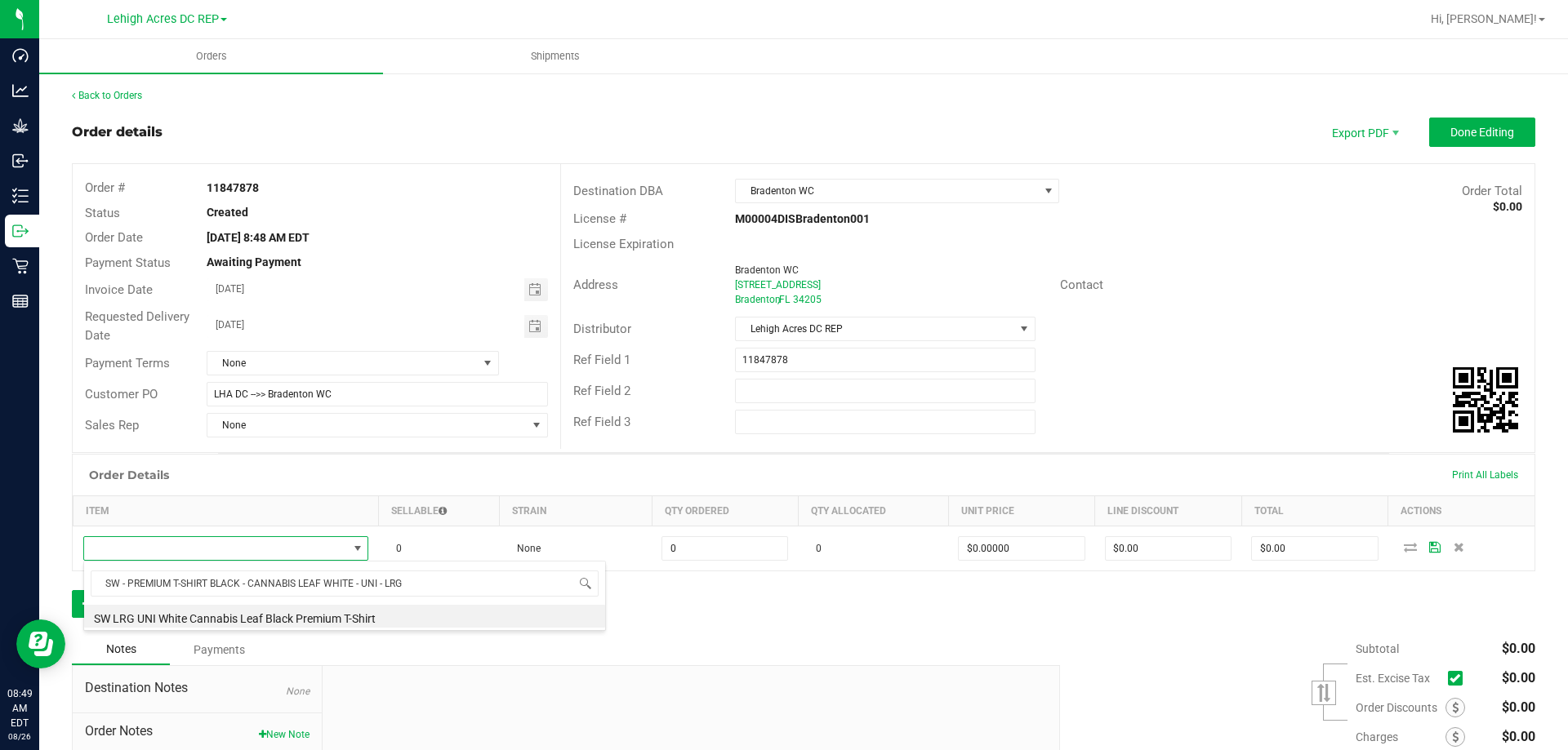
click at [295, 618] on li "SW LRG UNI White Cannabis Leaf Black Premium T-Shirt" at bounding box center [345, 616] width 521 height 23
type input "0 ea"
type input "$10.45000"
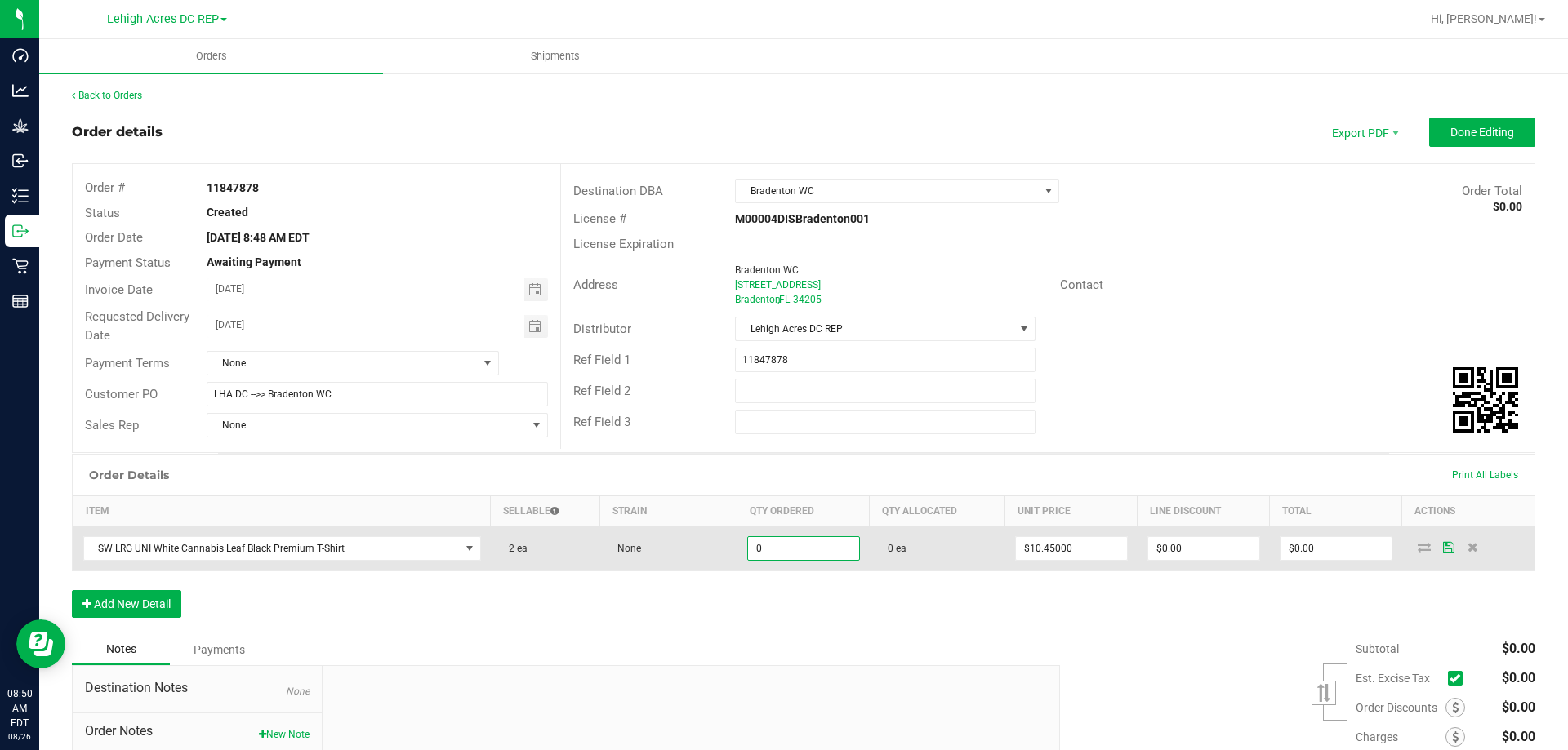
click at [800, 546] on input "0" at bounding box center [804, 548] width 111 height 23
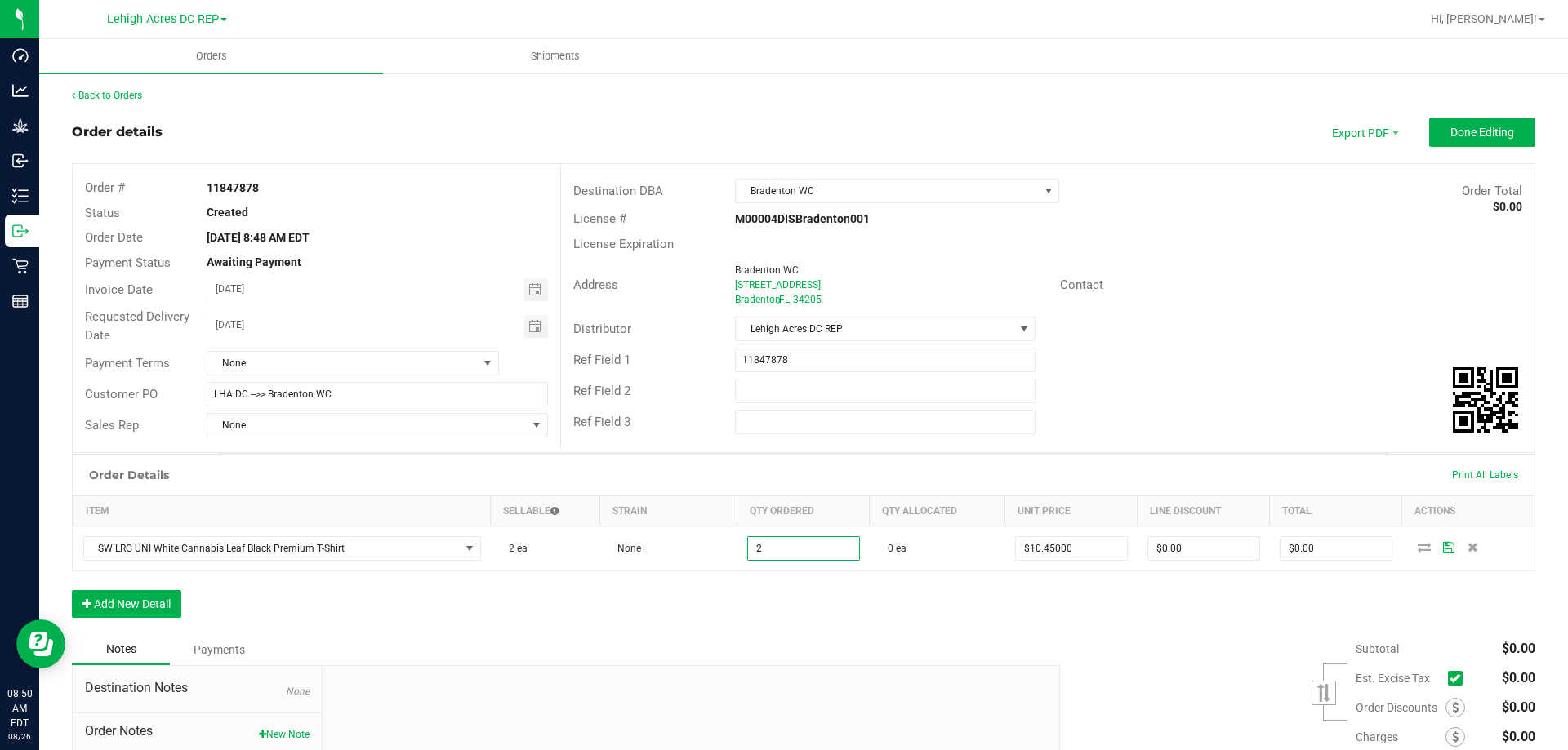
type input "2 ea"
type input "$20.90"
click at [802, 590] on div "Order Details Print All Labels Item Sellable Strain Qty Ordered Qty Allocated U…" at bounding box center [804, 544] width 1463 height 180
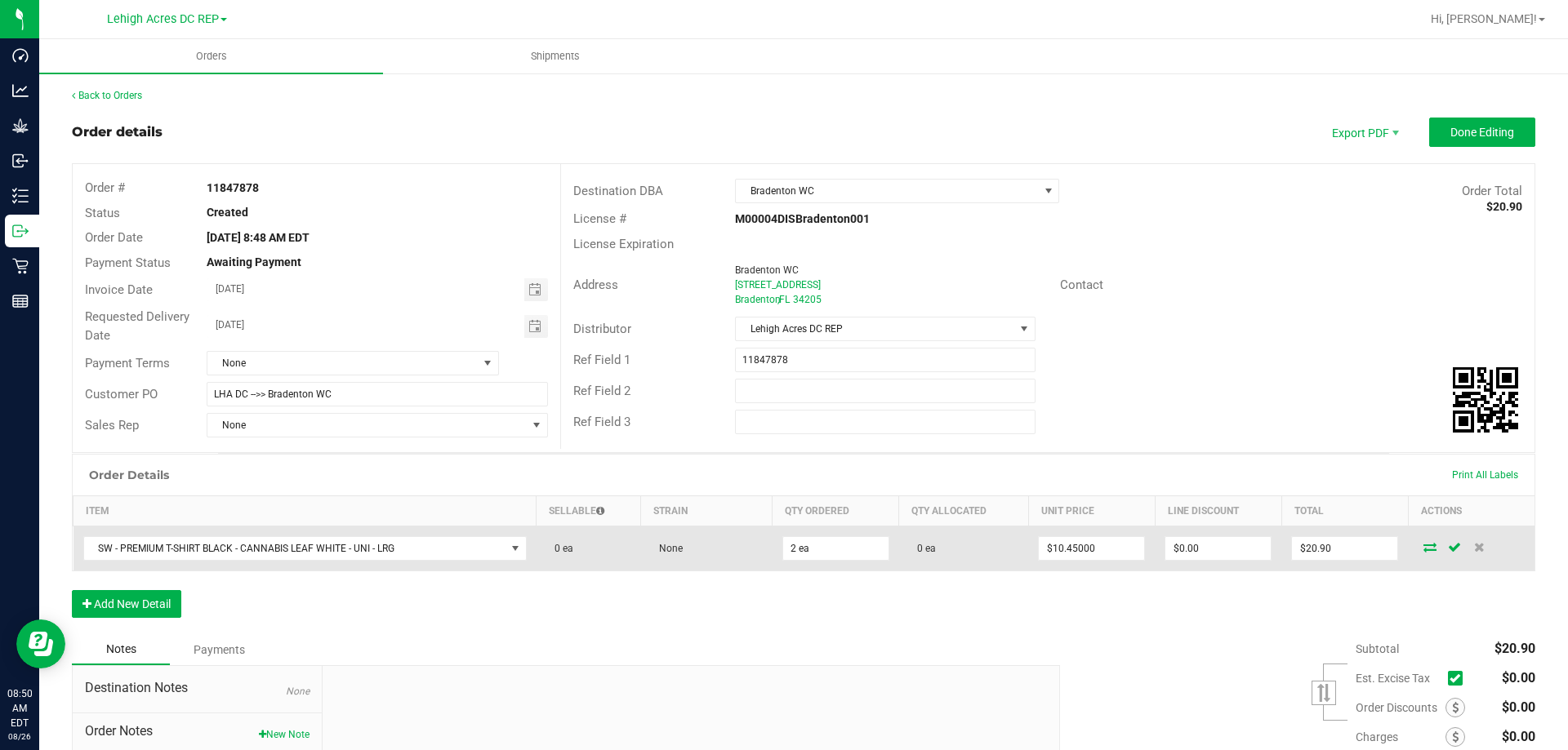
click at [1423, 549] on icon at bounding box center [1430, 546] width 13 height 9
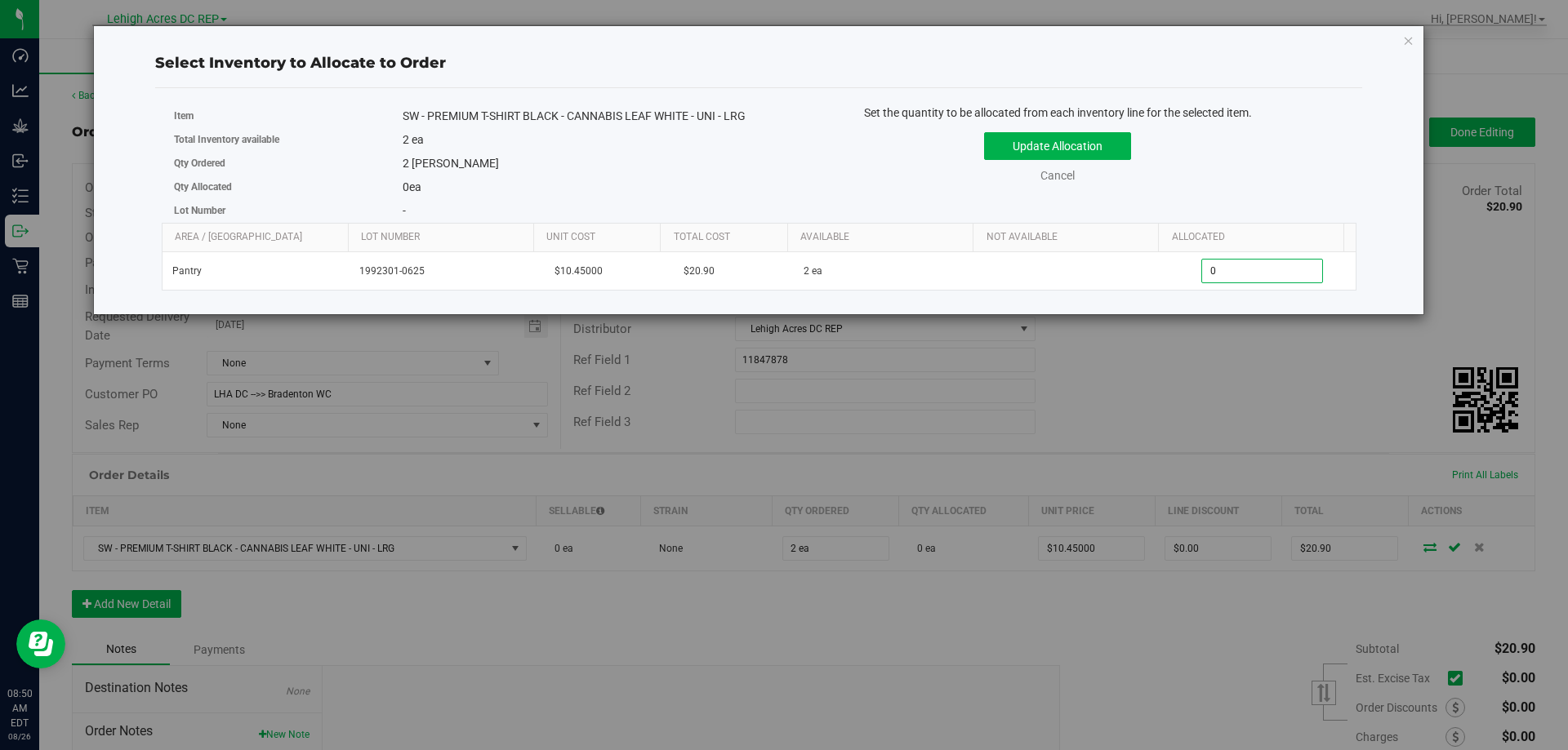
drag, startPoint x: 1225, startPoint y: 295, endPoint x: 1081, endPoint y: 240, distance: 154.1
click at [1130, 290] on tr "Pantry 1992301-0625 $10.45000 $20.90 2 ea 0 0" at bounding box center [759, 271] width 1193 height 38
type input "2"
click at [1018, 144] on button "Update Allocation" at bounding box center [1057, 146] width 147 height 28
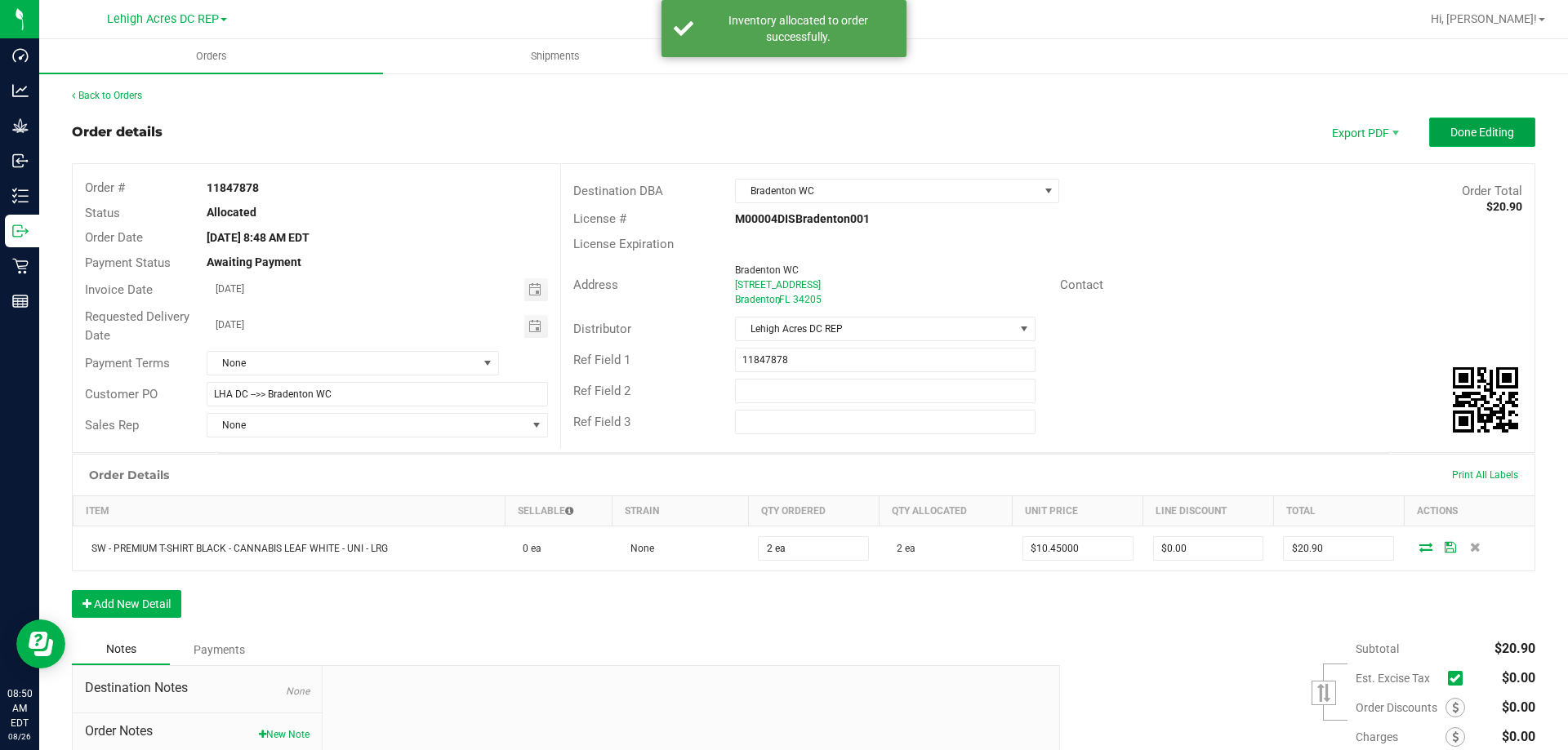
click at [1483, 132] on span "Done Editing" at bounding box center [1483, 132] width 64 height 13
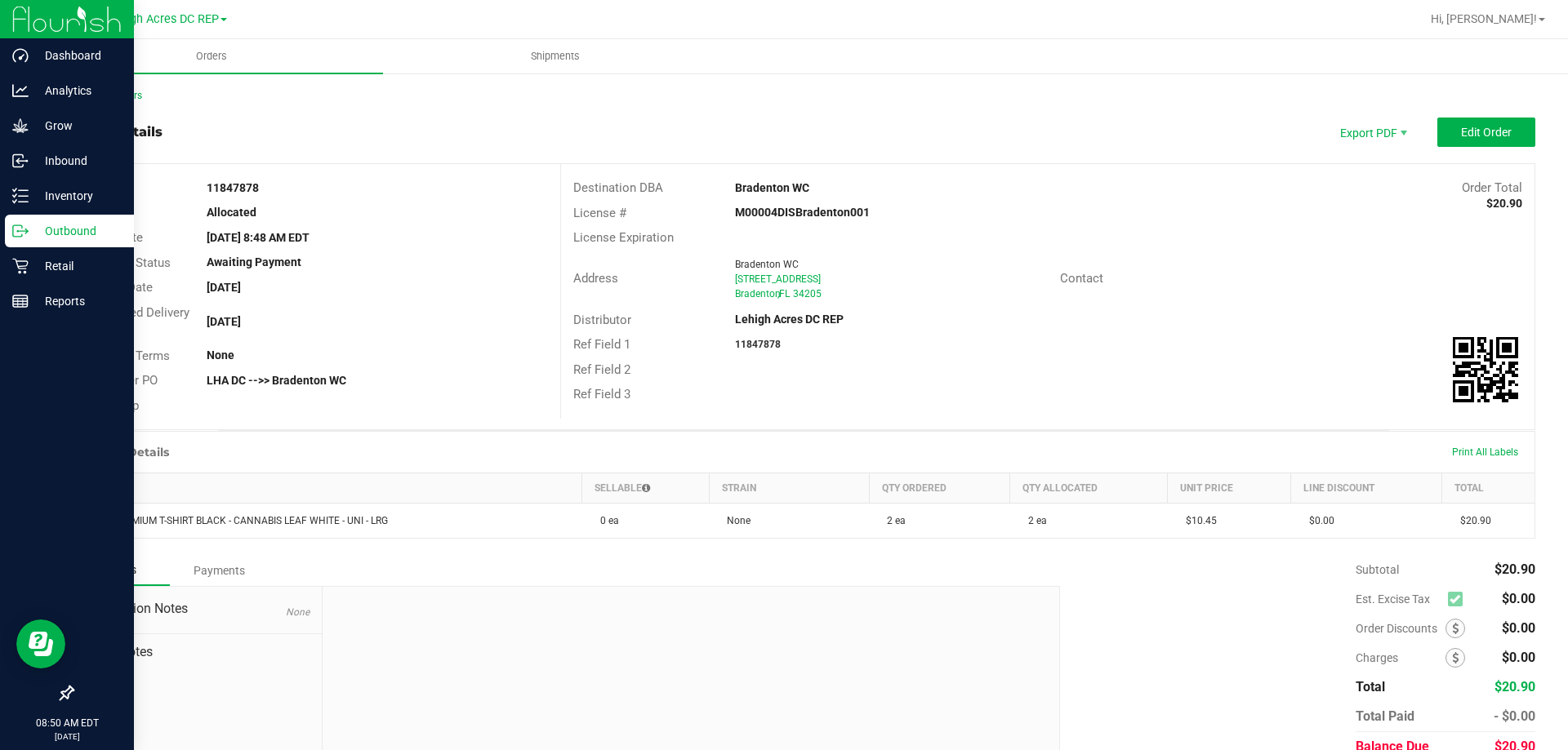
click at [72, 233] on p "Outbound" at bounding box center [77, 231] width 98 height 20
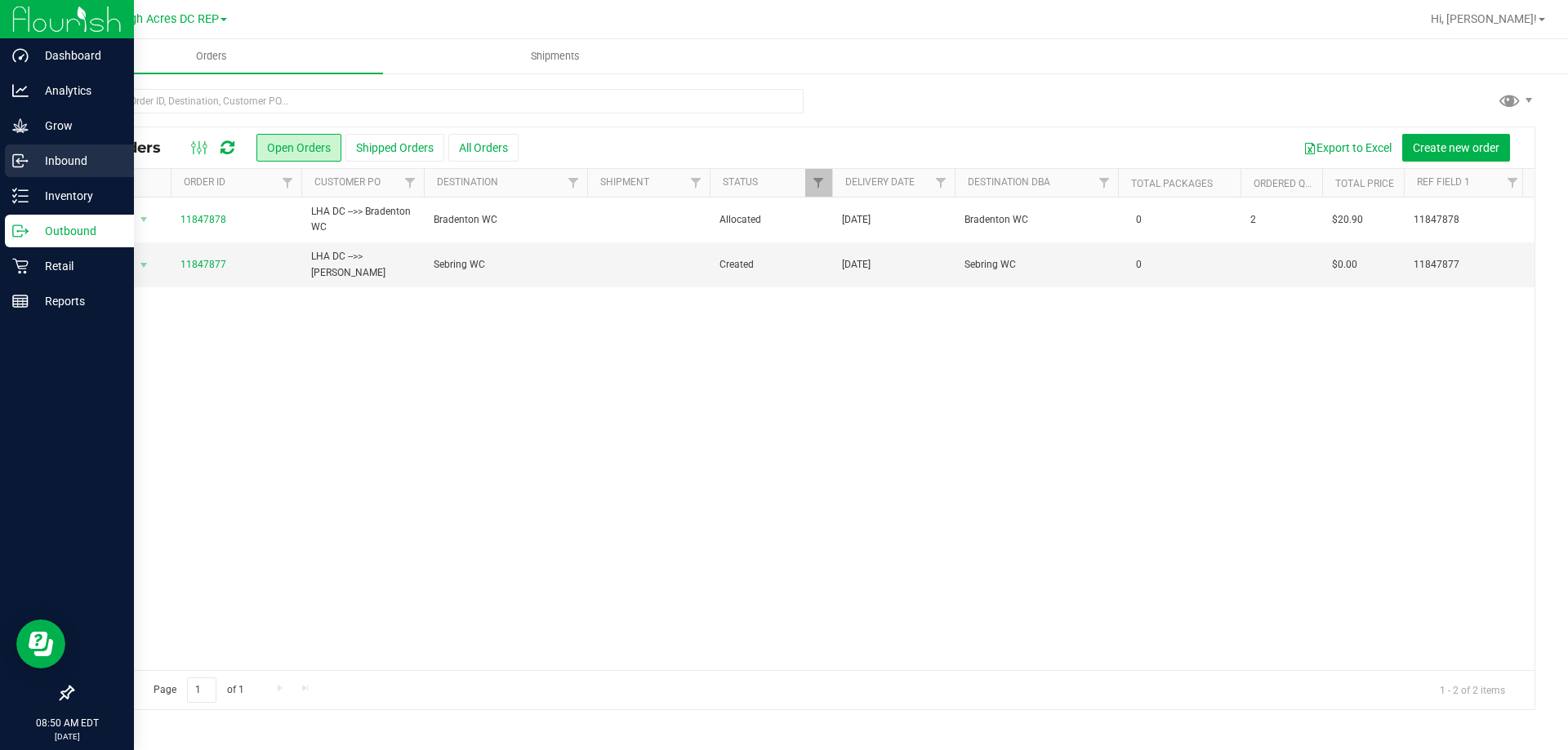
click at [54, 153] on p "Inbound" at bounding box center [77, 161] width 98 height 20
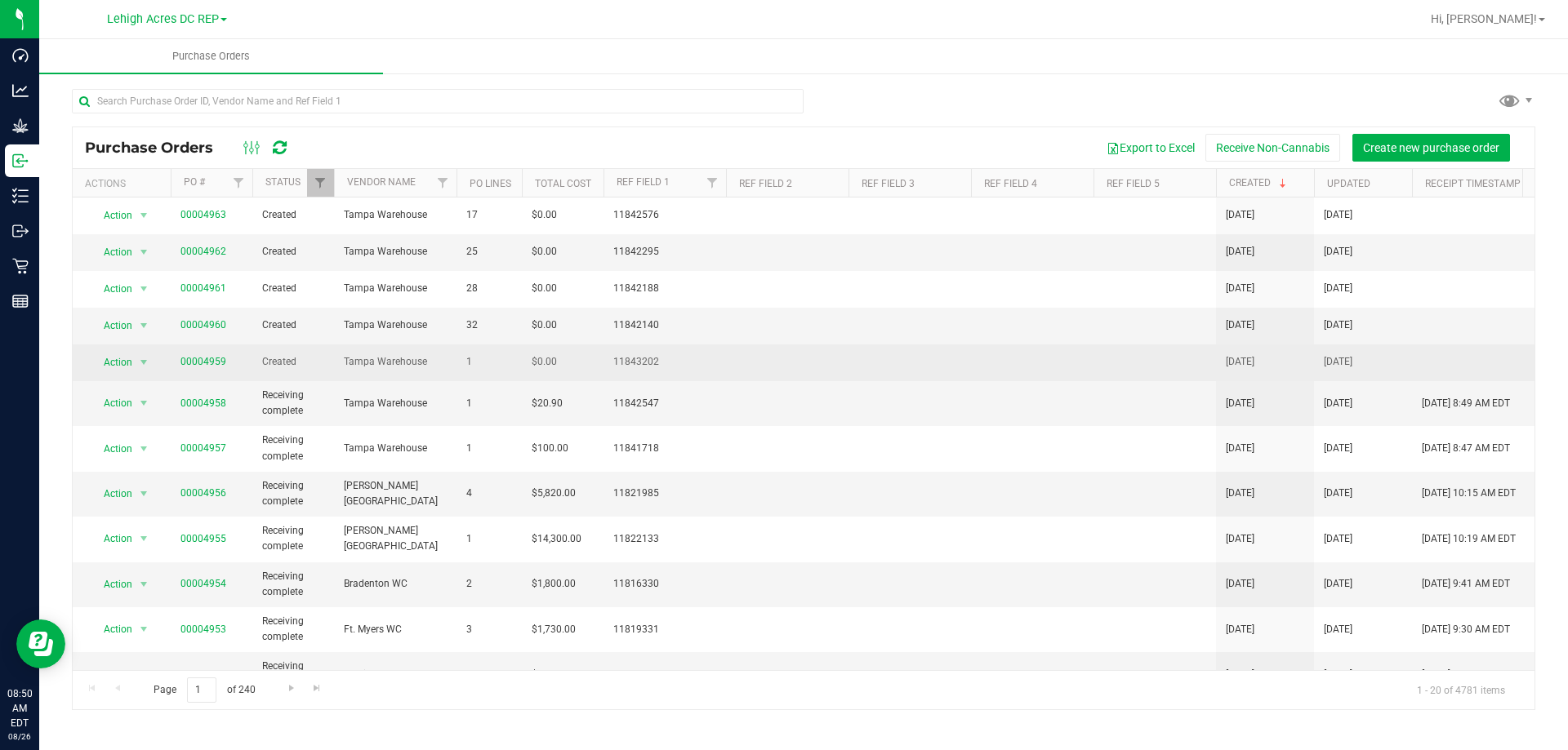
click at [209, 355] on span "00004959" at bounding box center [203, 361] width 46 height 16
click at [207, 360] on link "00004959" at bounding box center [203, 361] width 46 height 11
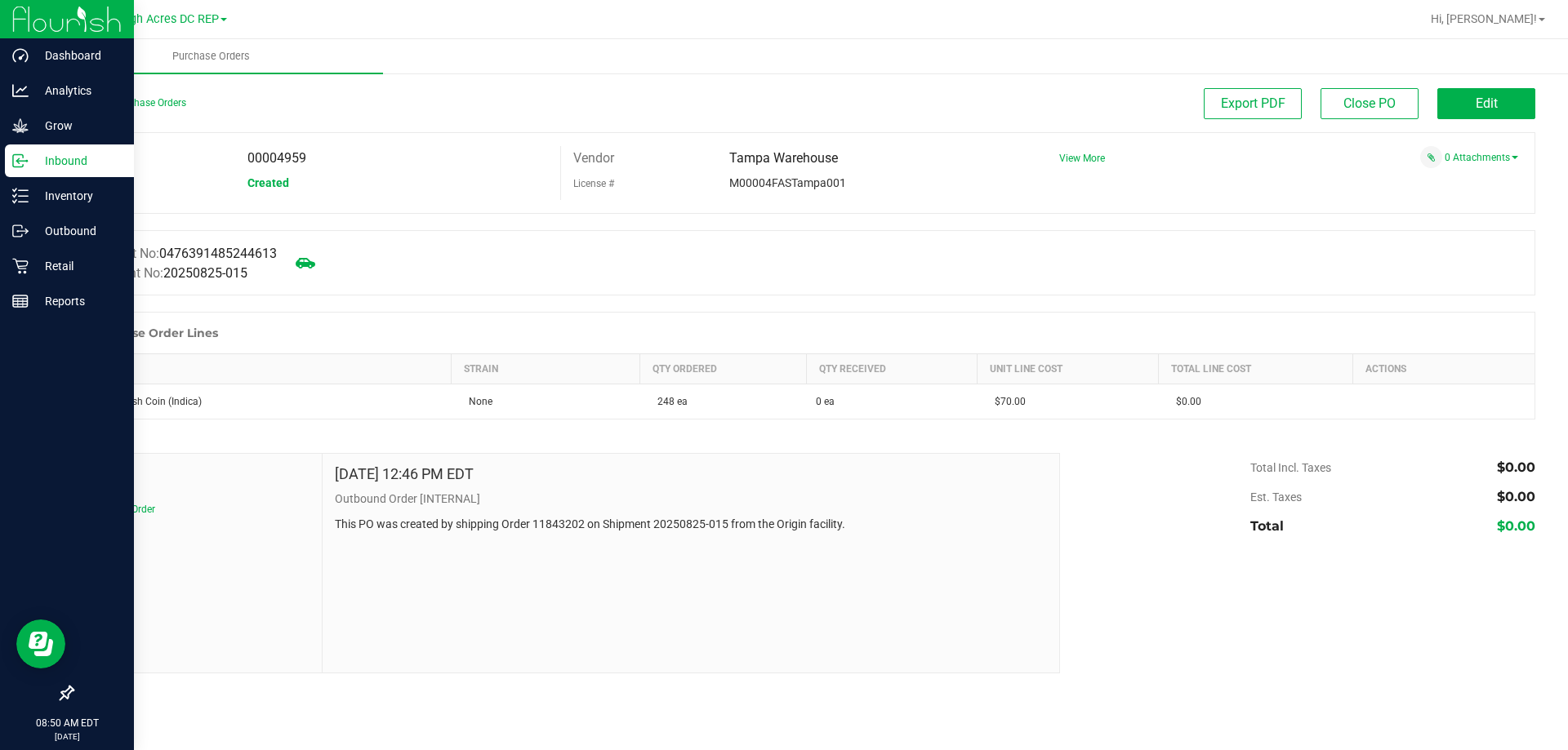
click at [54, 162] on p "Inbound" at bounding box center [77, 161] width 98 height 20
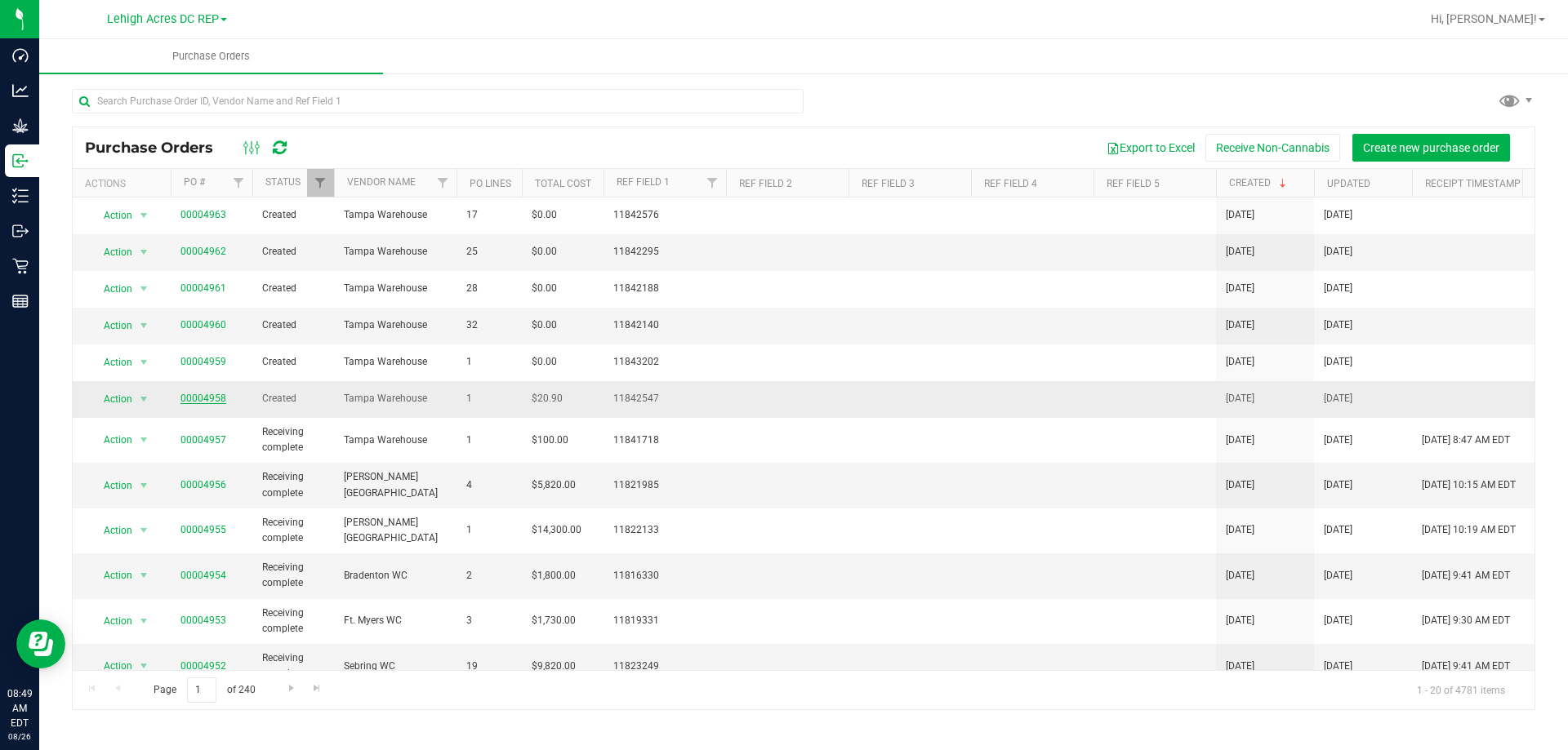
click at [218, 398] on link "00004958" at bounding box center [203, 398] width 46 height 11
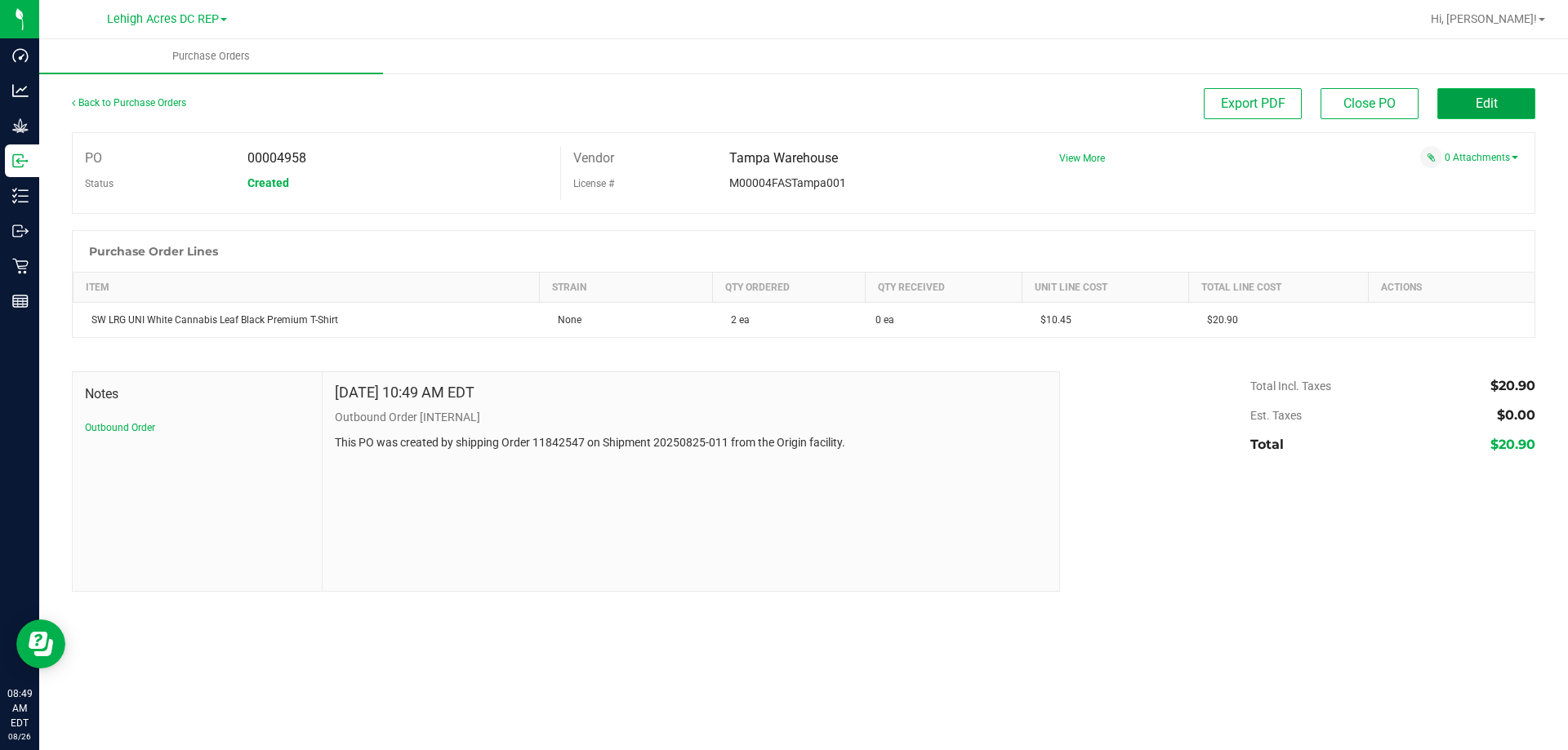
click at [1455, 115] on button "Edit" at bounding box center [1486, 103] width 98 height 31
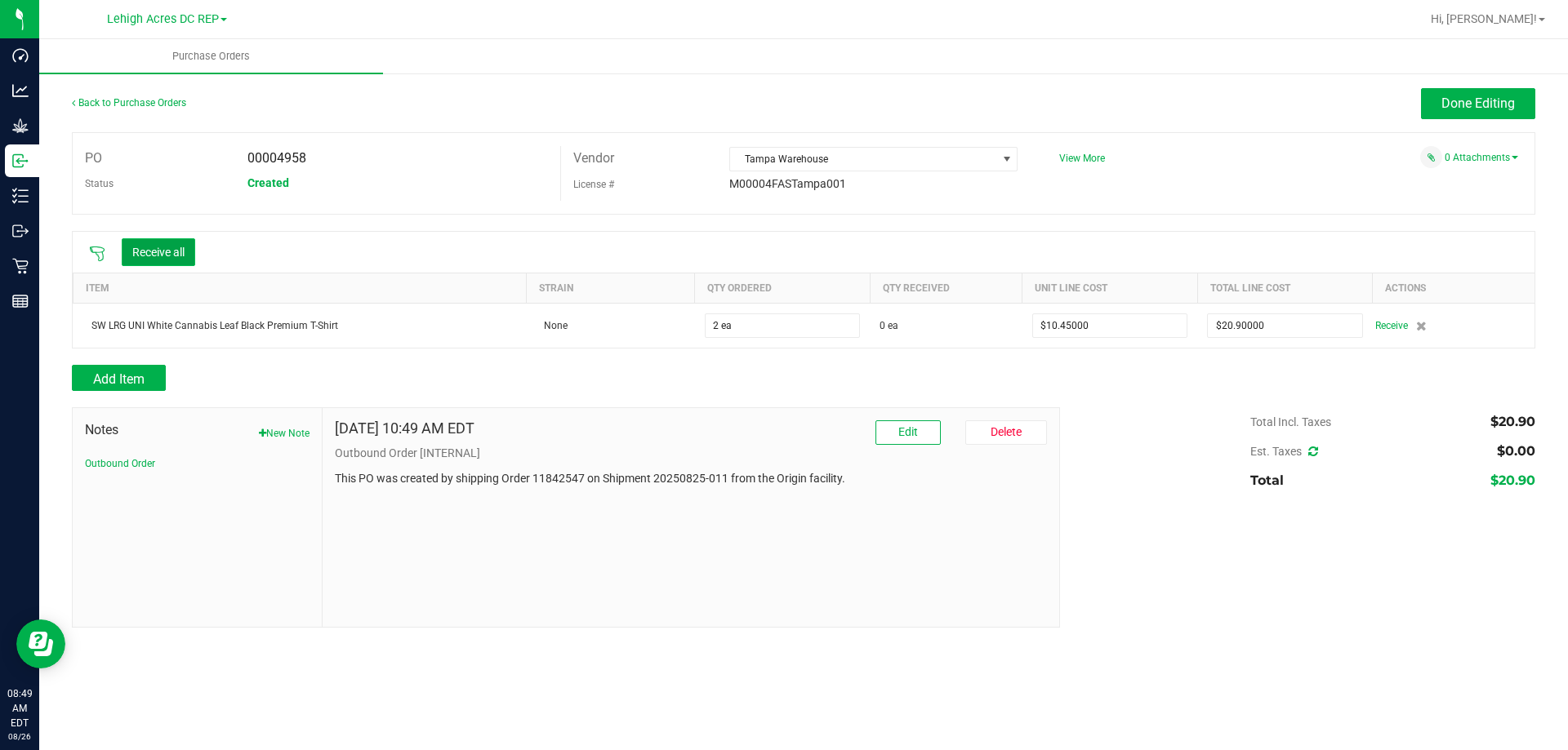
click at [181, 241] on button "Receive all" at bounding box center [159, 253] width 73 height 28
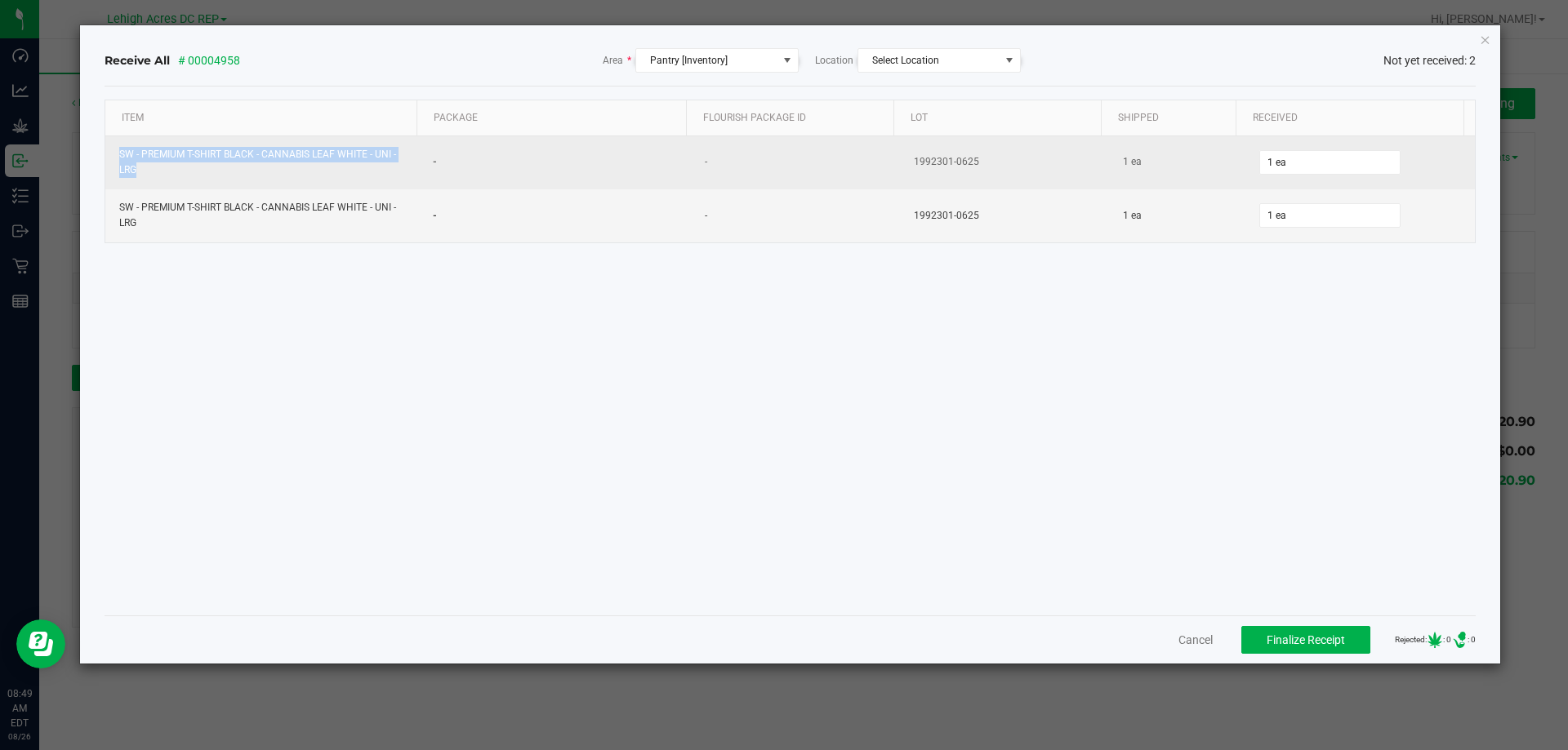
drag, startPoint x: 141, startPoint y: 168, endPoint x: 114, endPoint y: 148, distance: 33.6
click at [114, 148] on td "SW - PREMIUM T-SHIRT BLACK - CANNABIS LEAF WHITE - UNI - LRG" at bounding box center [262, 162] width 314 height 54
copy div "SW - PREMIUM T-SHIRT BLACK - CANNABIS LEAF WHITE - UNI - LRG"
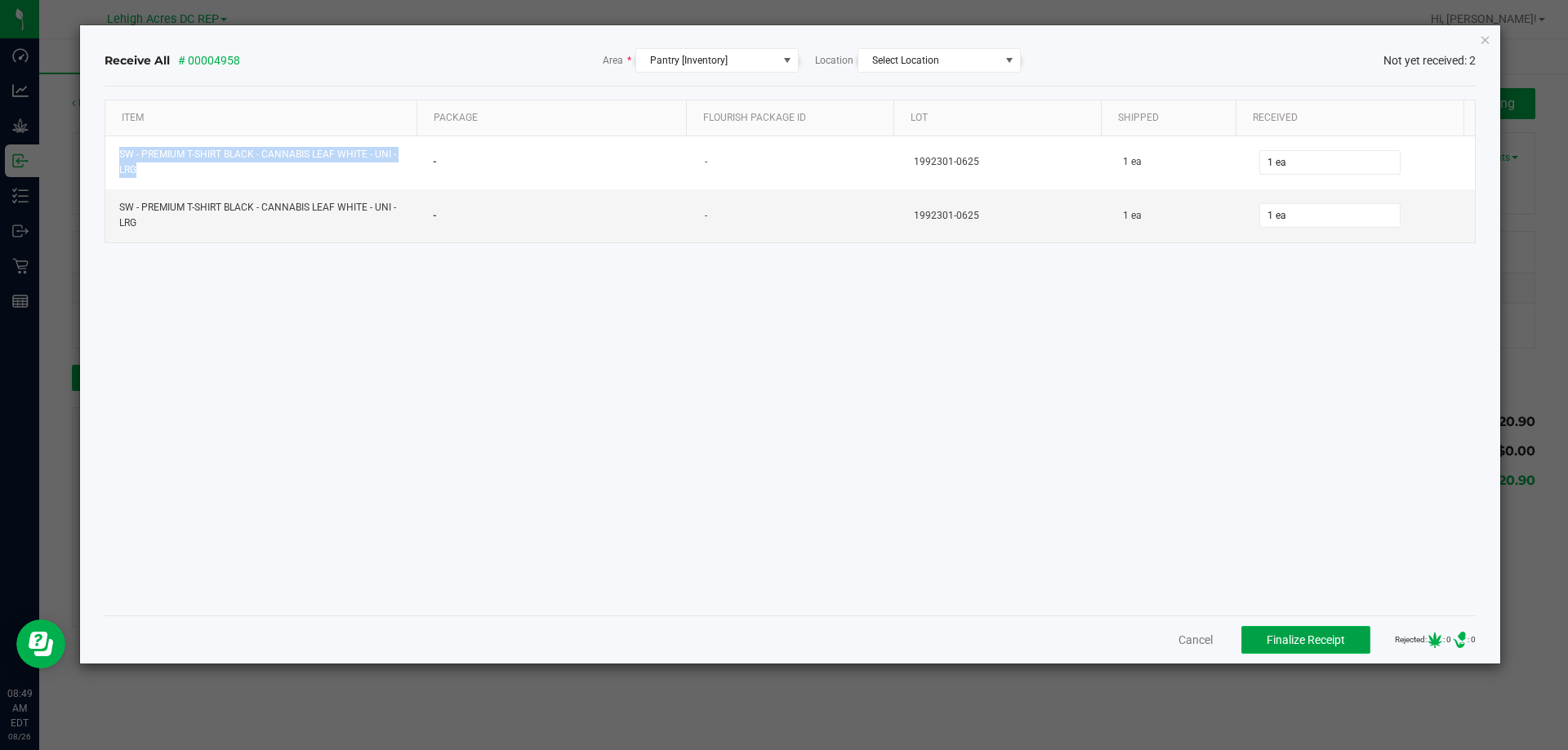
click at [1282, 638] on span "Finalize Receipt" at bounding box center [1305, 640] width 78 height 13
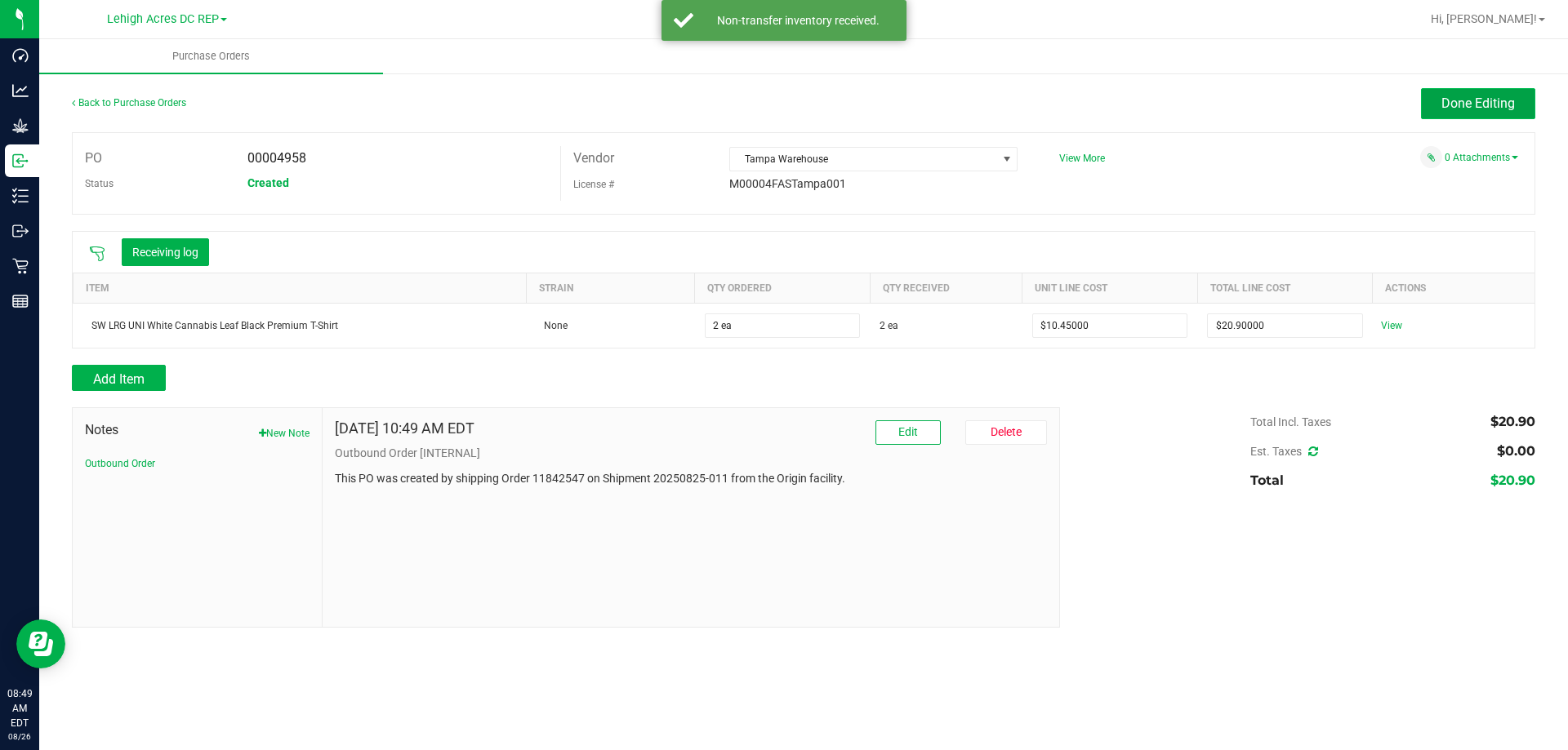
click at [1460, 110] on span "Done Editing" at bounding box center [1478, 103] width 73 height 16
